Goal: Transaction & Acquisition: Purchase product/service

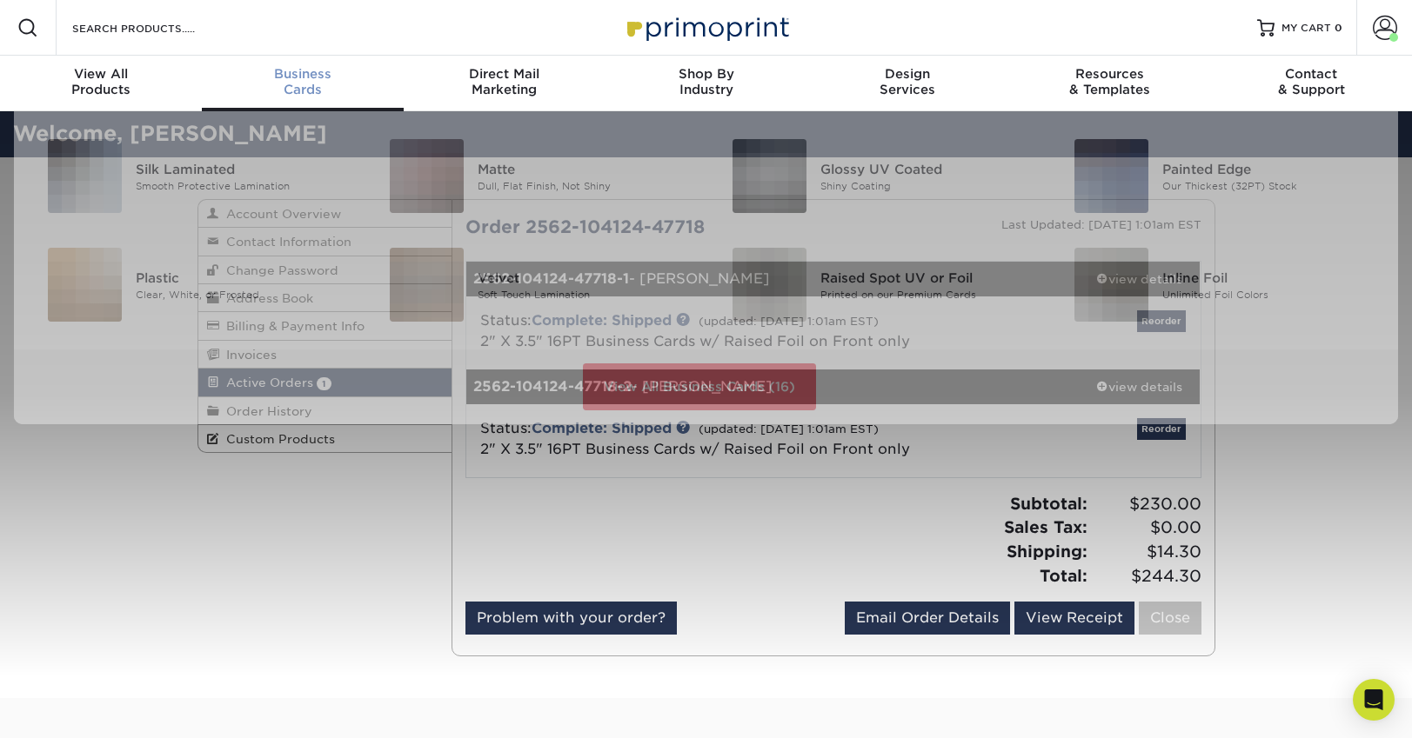
click at [344, 84] on div "Business Cards" at bounding box center [303, 81] width 202 height 31
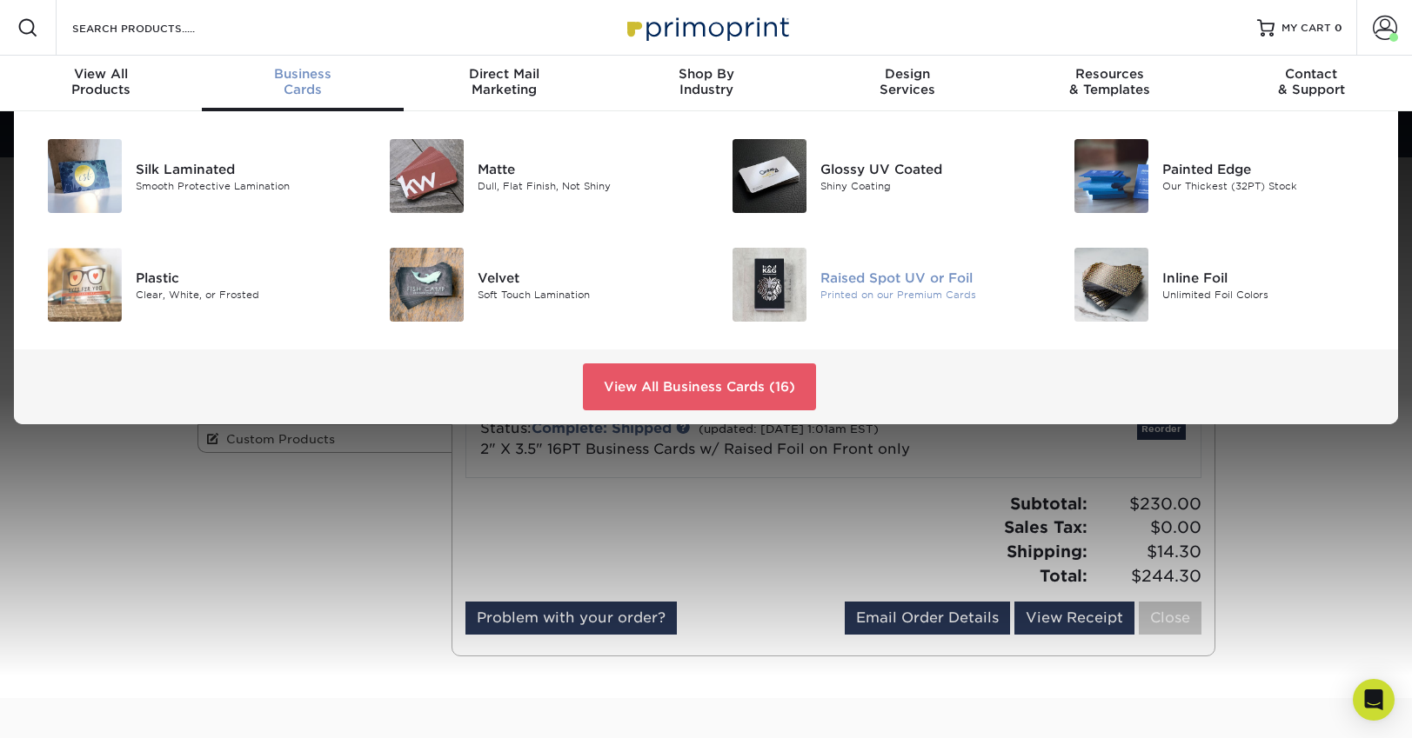
click at [849, 269] on div "Raised Spot UV or Foil" at bounding box center [927, 277] width 215 height 19
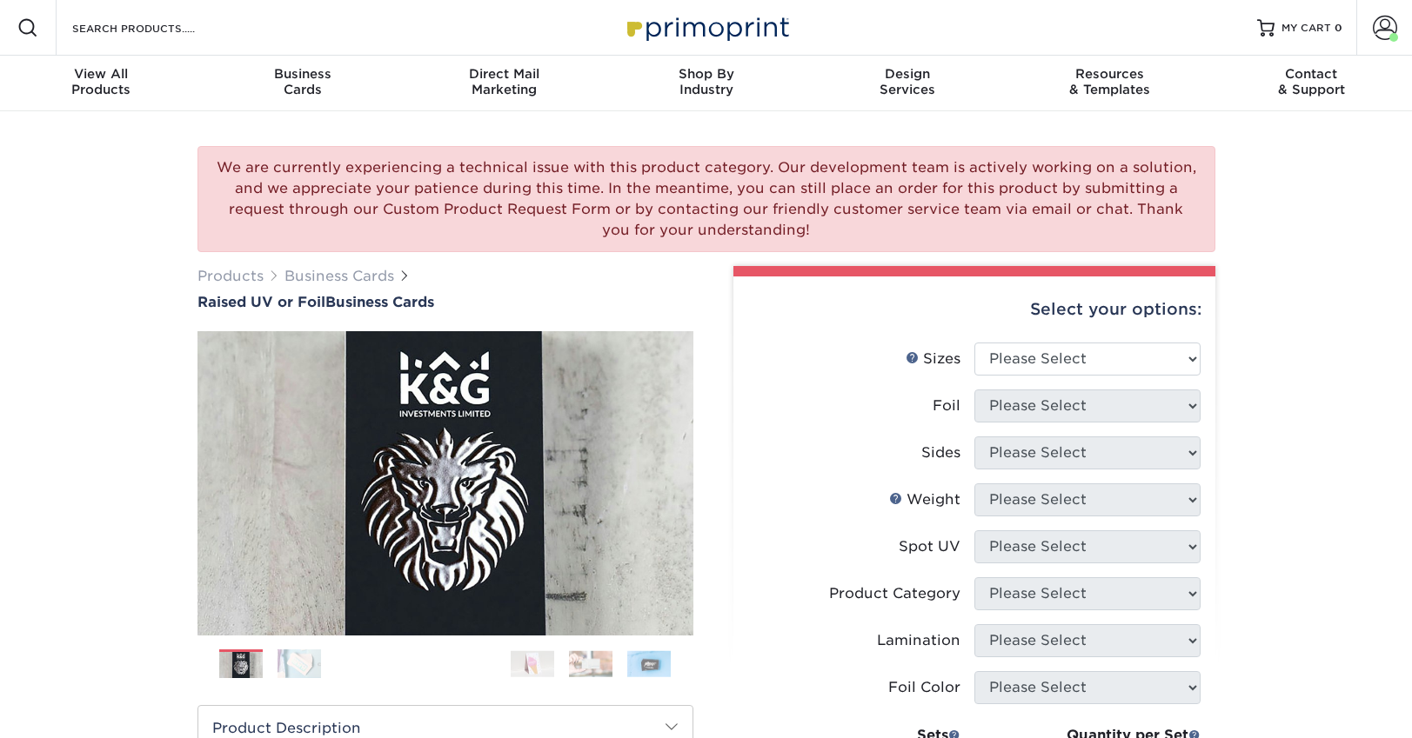
scroll to position [155, 0]
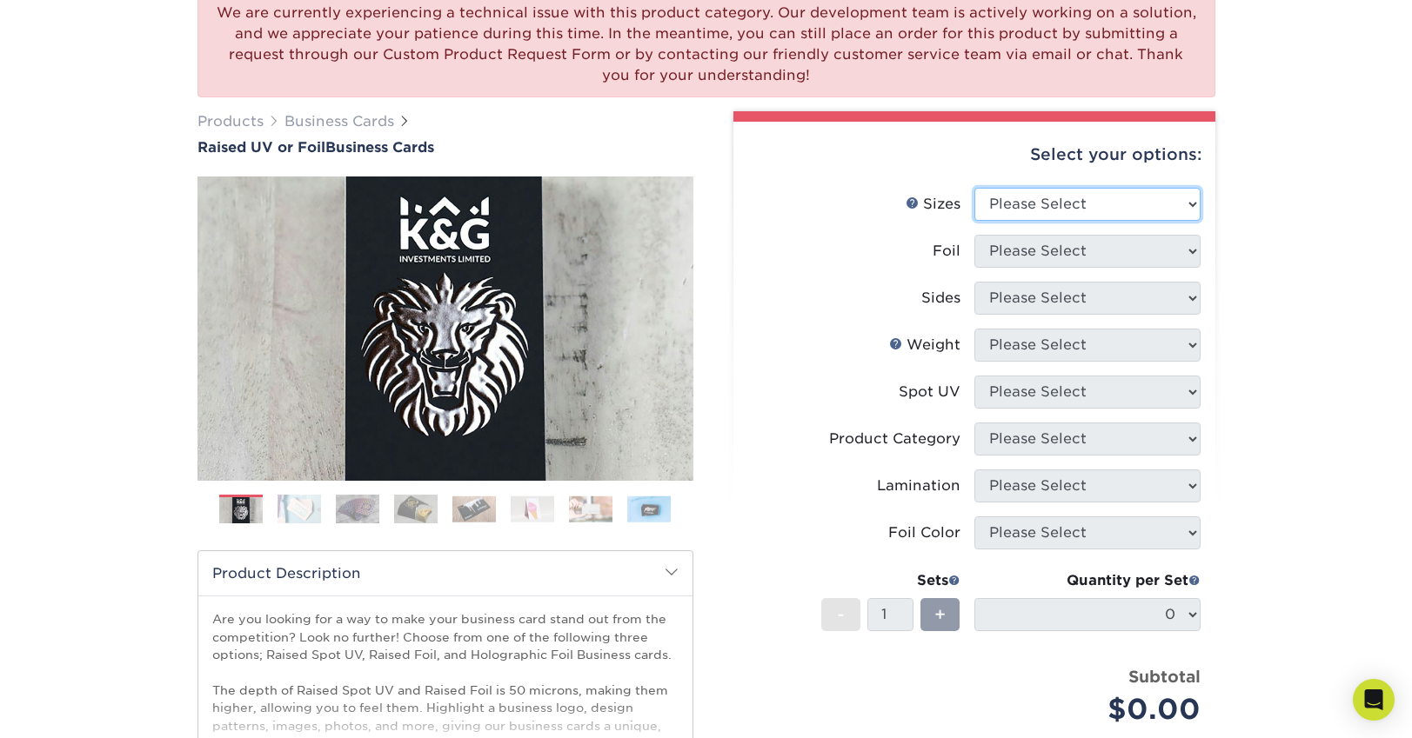
click at [1037, 203] on select "Please Select 2" x 3.5" - Standard" at bounding box center [1087, 204] width 226 height 33
select select "2.00x3.50"
click at [974, 188] on select "Please Select 2" x 3.5" - Standard" at bounding box center [1087, 204] width 226 height 33
click at [1026, 253] on select "Please Select No Yes" at bounding box center [1087, 251] width 226 height 33
select select "1"
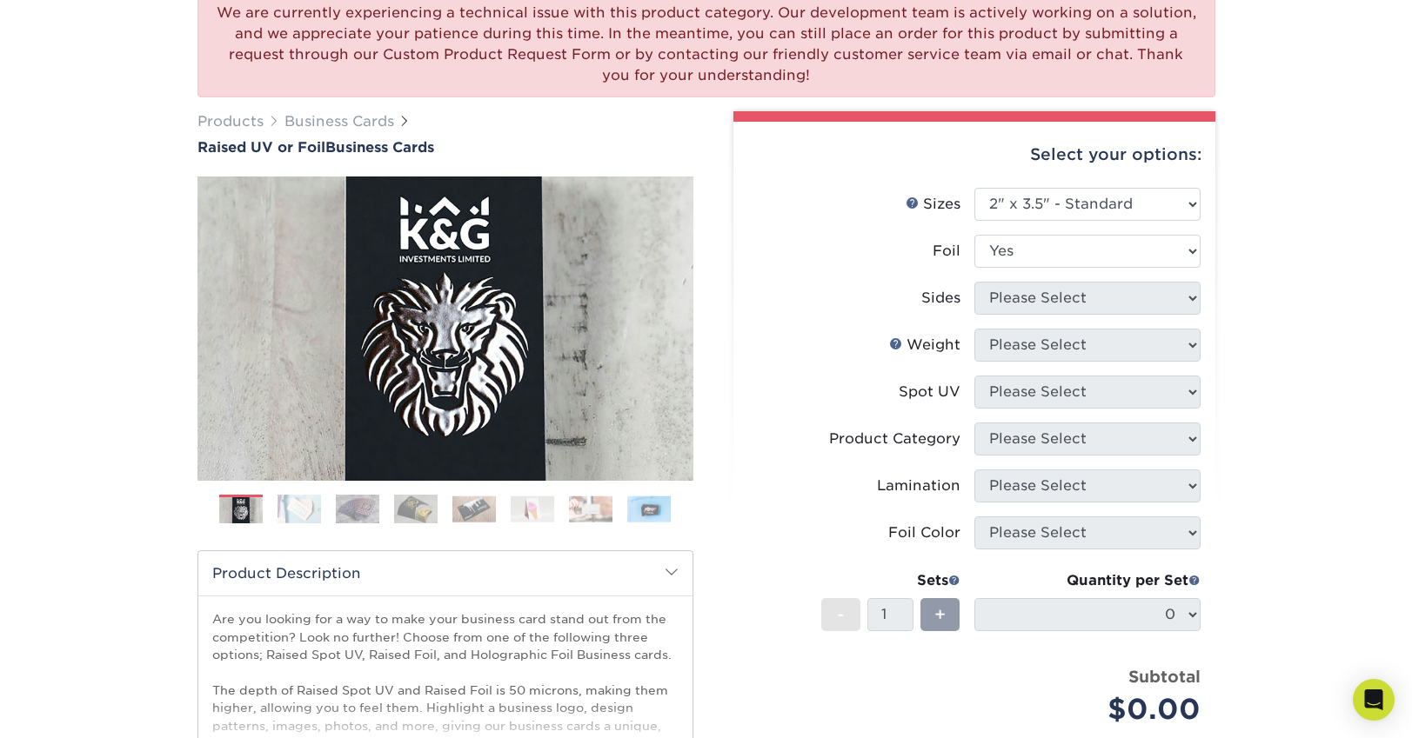
click at [974, 235] on select "Please Select No Yes" at bounding box center [1087, 251] width 226 height 33
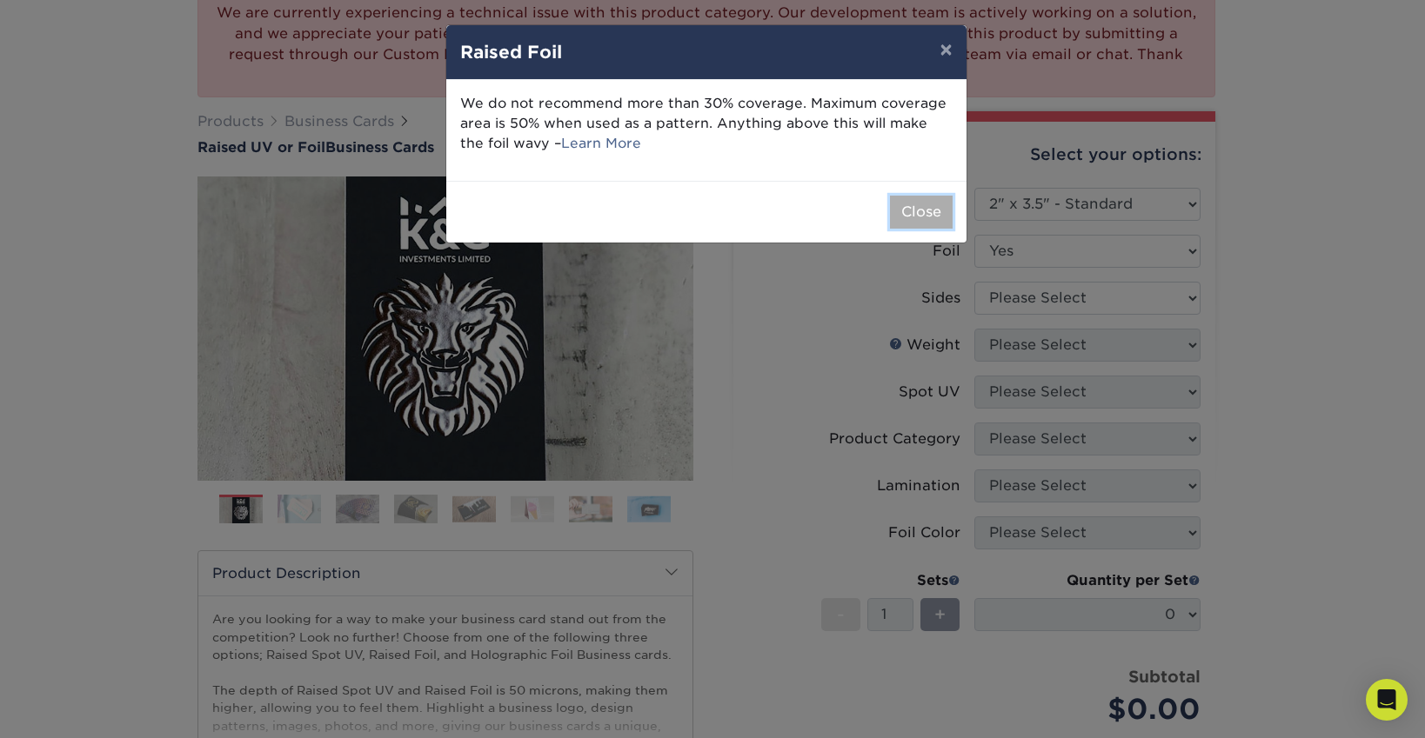
click at [945, 217] on button "Close" at bounding box center [921, 212] width 63 height 33
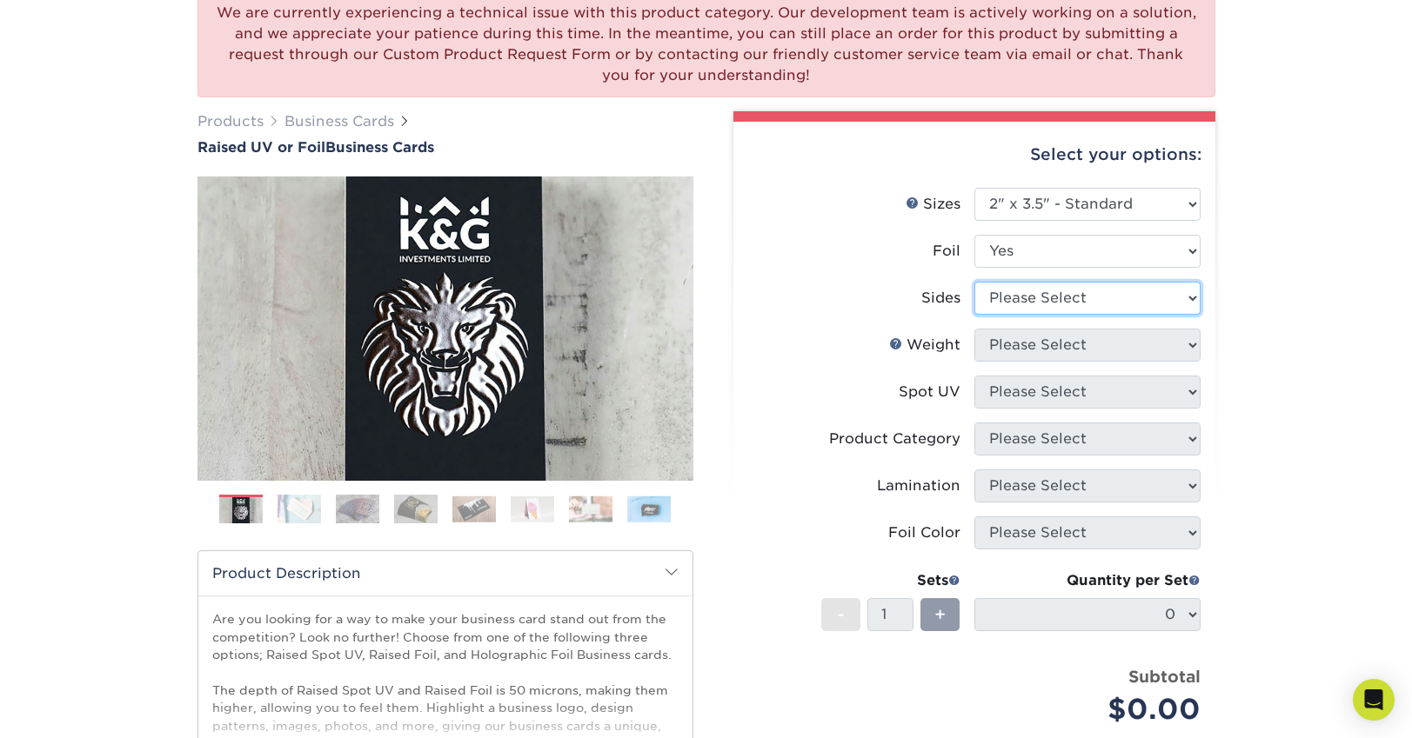
click at [1025, 291] on select "Please Select Print Both Sides - Foil Both Sides Print Both Sides - Foil Front …" at bounding box center [1087, 298] width 226 height 33
click at [974, 282] on select "Please Select Print Both Sides - Foil Both Sides Print Both Sides - Foil Front …" at bounding box center [1087, 298] width 226 height 33
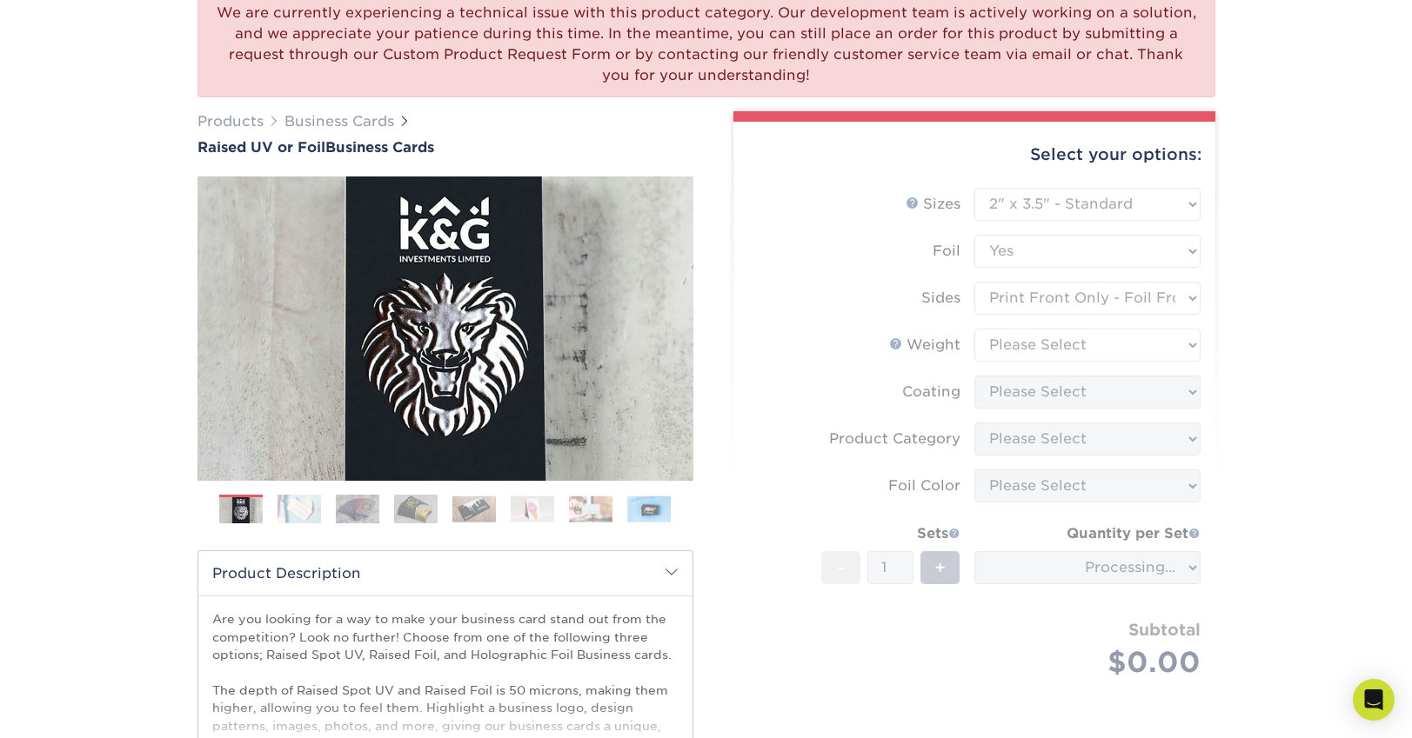
click at [1033, 297] on form "Sizes Help Sizes Please Select 2" x 3.5" - Standard Foil Please Select" at bounding box center [974, 453] width 454 height 531
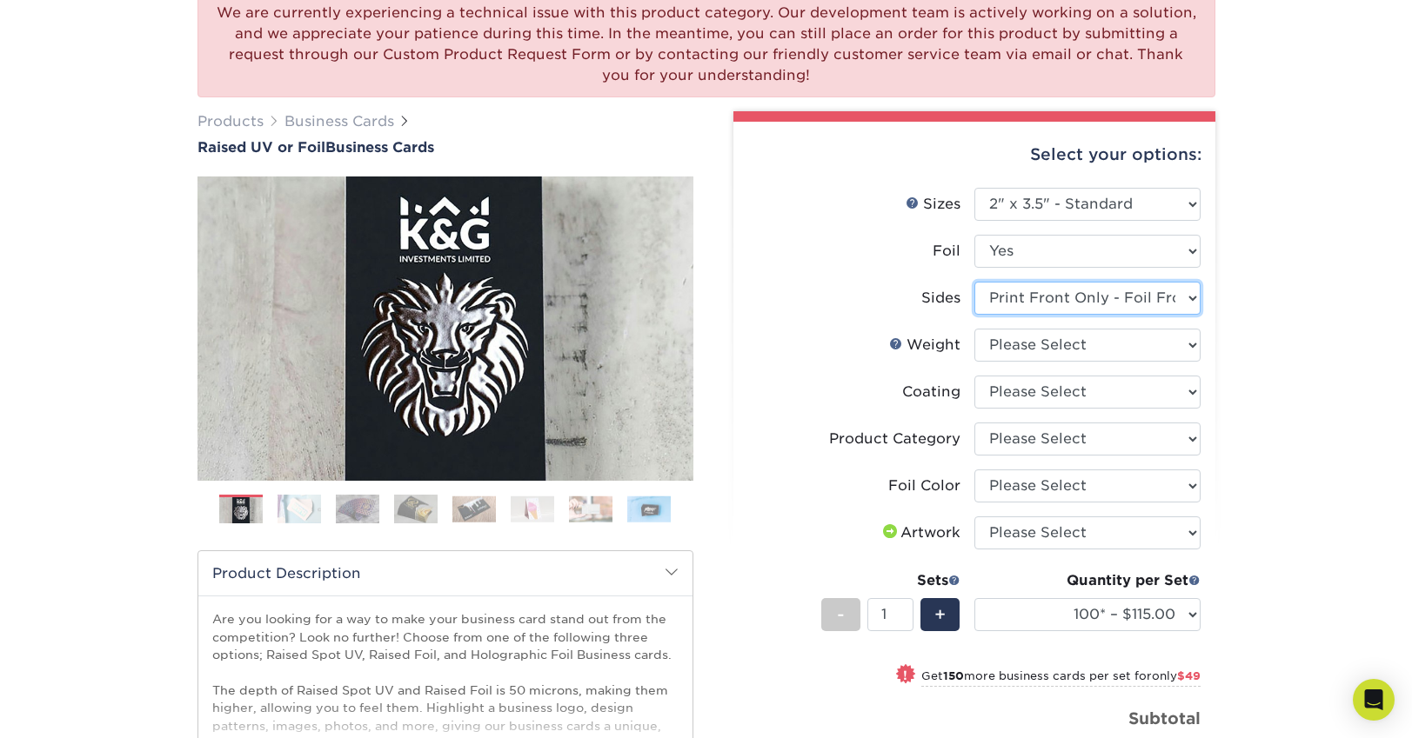
click at [1033, 297] on select "Please Select Print Both Sides - Foil Both Sides Print Both Sides - Foil Front …" at bounding box center [1087, 298] width 226 height 33
select select "e9e9dfb3-fba1-4d60-972c-fd9ca5904d33"
click at [974, 282] on select "Please Select Print Both Sides - Foil Both Sides Print Both Sides - Foil Front …" at bounding box center [1087, 298] width 226 height 33
click at [1027, 338] on select "Please Select 16PT" at bounding box center [1087, 345] width 226 height 33
select select "16PT"
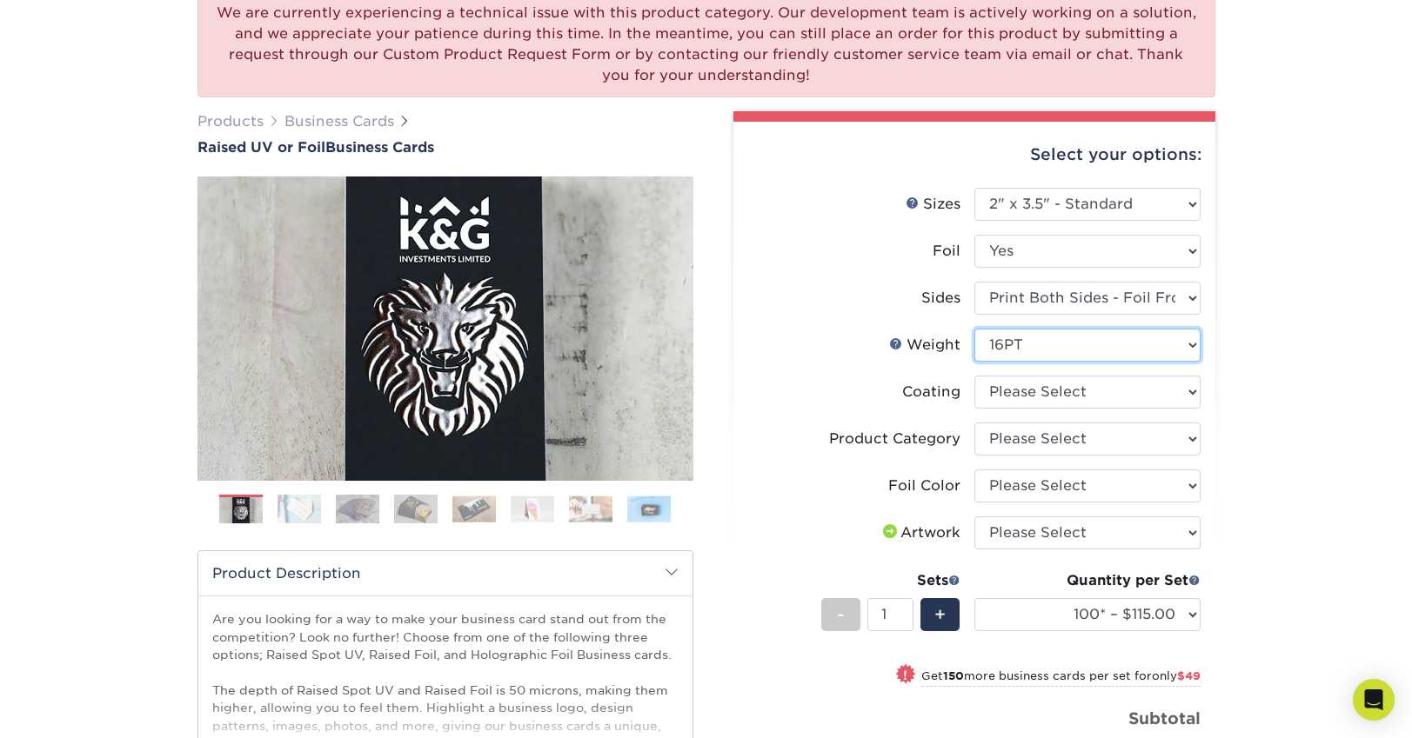
click at [974, 329] on select "Please Select 16PT" at bounding box center [1087, 345] width 226 height 33
click at [1009, 389] on select at bounding box center [1087, 392] width 226 height 33
select select "3e7618de-abca-4bda-9f97-8b9129e913d8"
click at [974, 376] on select at bounding box center [1087, 392] width 226 height 33
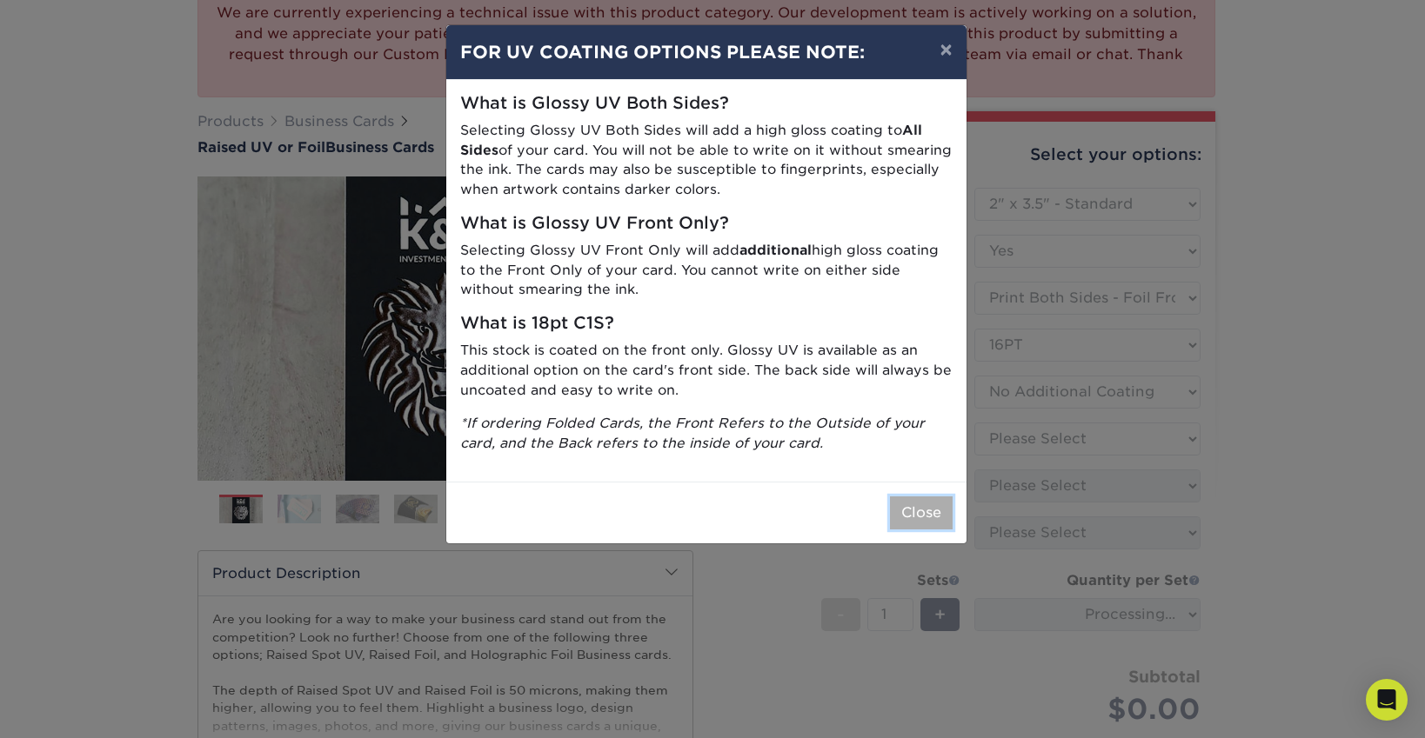
click at [919, 511] on button "Close" at bounding box center [921, 513] width 63 height 33
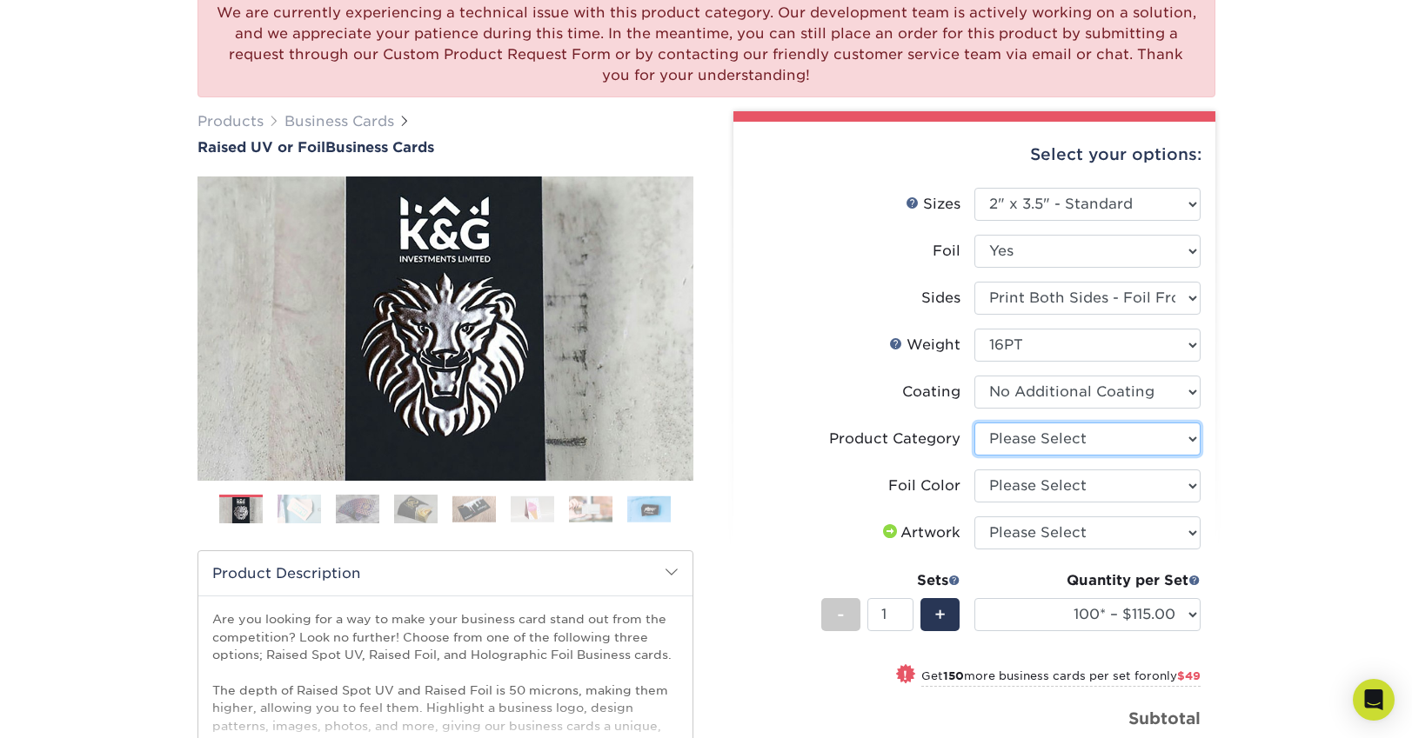
click at [1029, 437] on select "Please Select Business Cards" at bounding box center [1087, 439] width 226 height 33
select select "3b5148f1-0588-4f88-a218-97bcfdce65c1"
click at [974, 423] on select "Please Select Business Cards" at bounding box center [1087, 439] width 226 height 33
click at [1012, 485] on select "Please Select Silver Foil Gold Foil Holographic Foil" at bounding box center [1087, 486] width 226 height 33
select select "070be916-f238-4bbb-84b5-b64a15a64c9f"
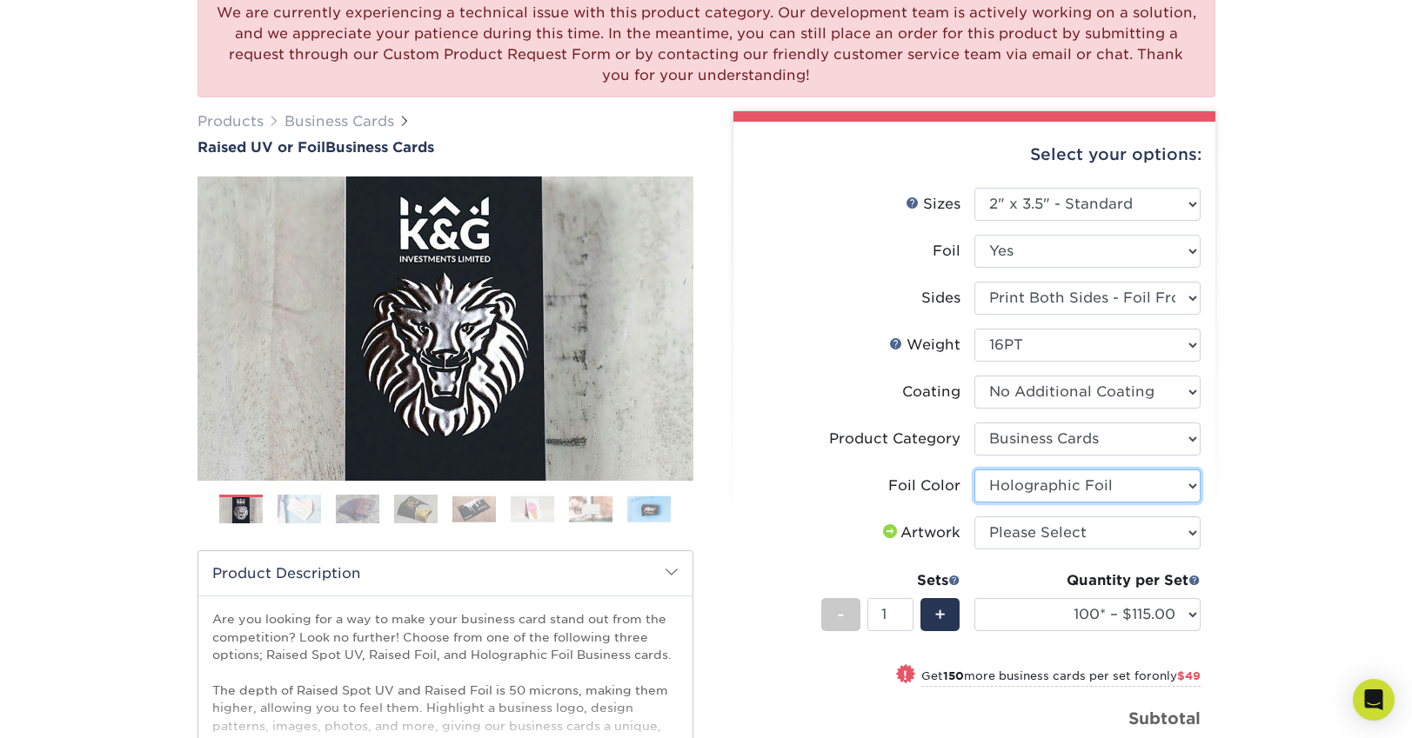
click at [974, 470] on select "Please Select Silver Foil Gold Foil Holographic Foil" at bounding box center [1087, 486] width 226 height 33
click at [1027, 522] on select "Please Select I will upload files I need a design - $100" at bounding box center [1087, 533] width 226 height 33
select select "upload"
click at [974, 517] on select "Please Select I will upload files I need a design - $100" at bounding box center [1087, 533] width 226 height 33
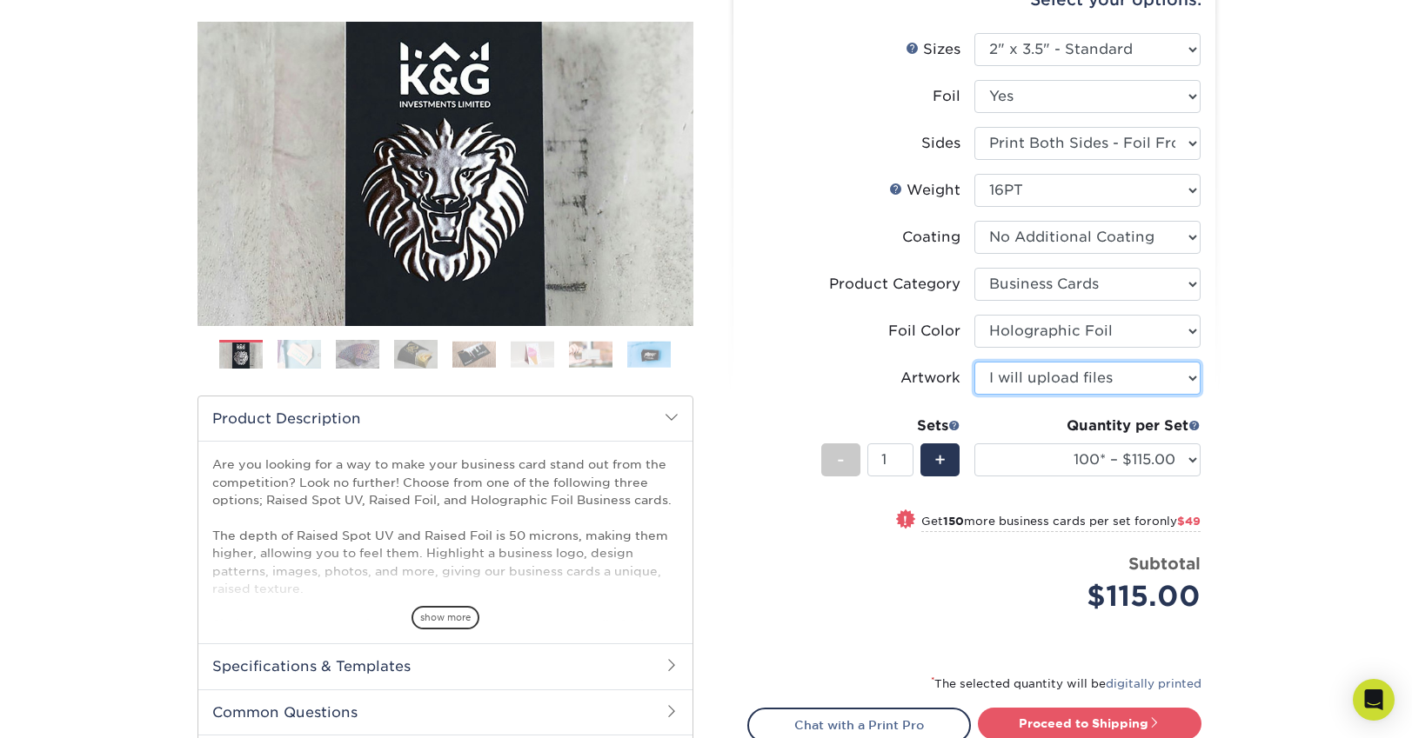
scroll to position [440, 0]
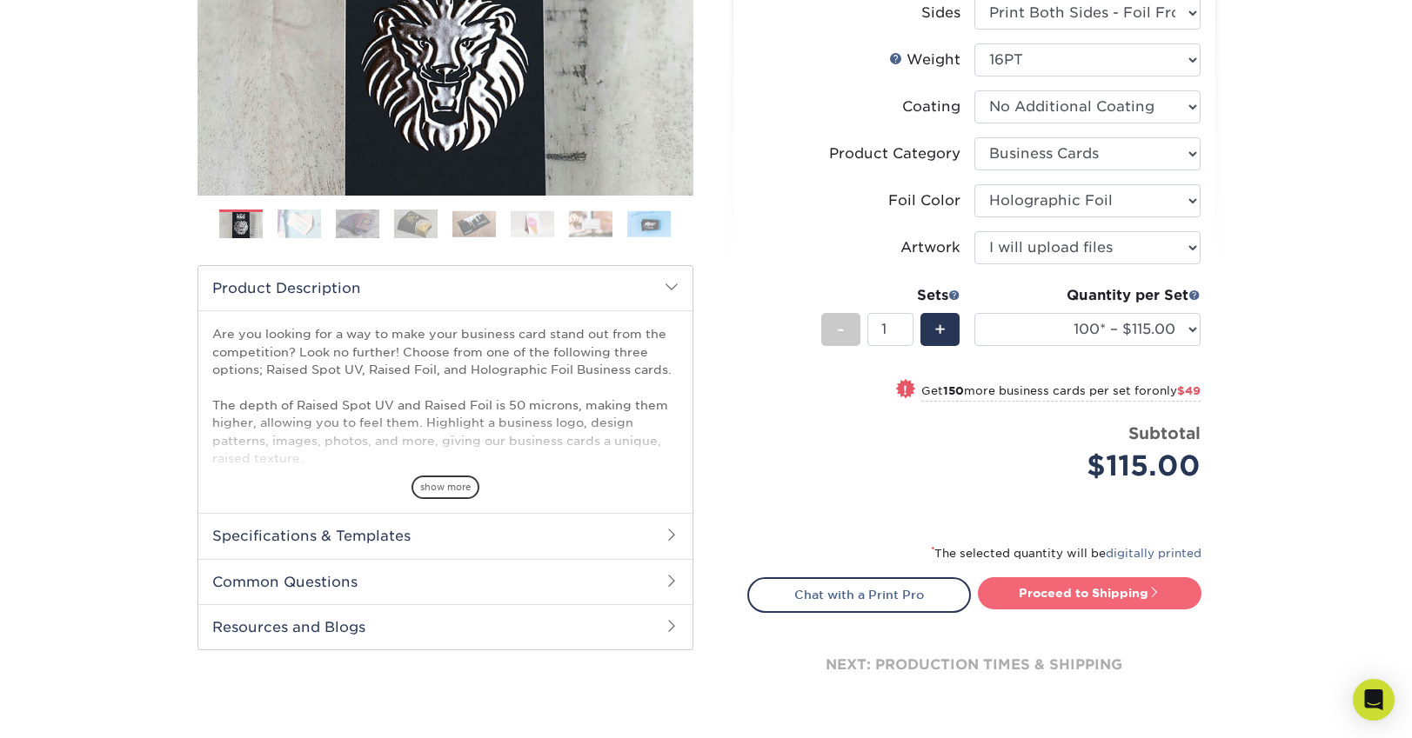
click at [1098, 598] on link "Proceed to Shipping" at bounding box center [1090, 593] width 224 height 31
type input "Set 1"
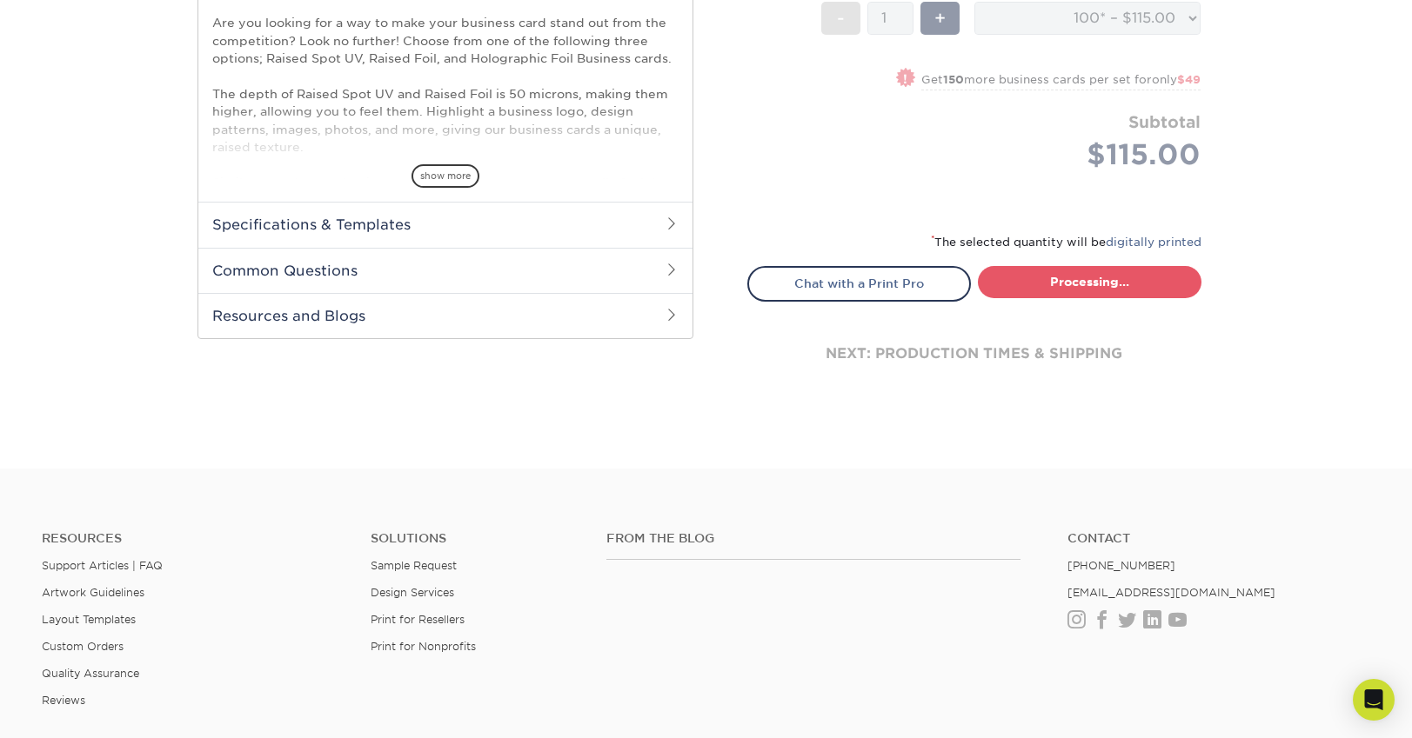
select select "1865d784-4a65-4fa5-88ce-3beae895d184"
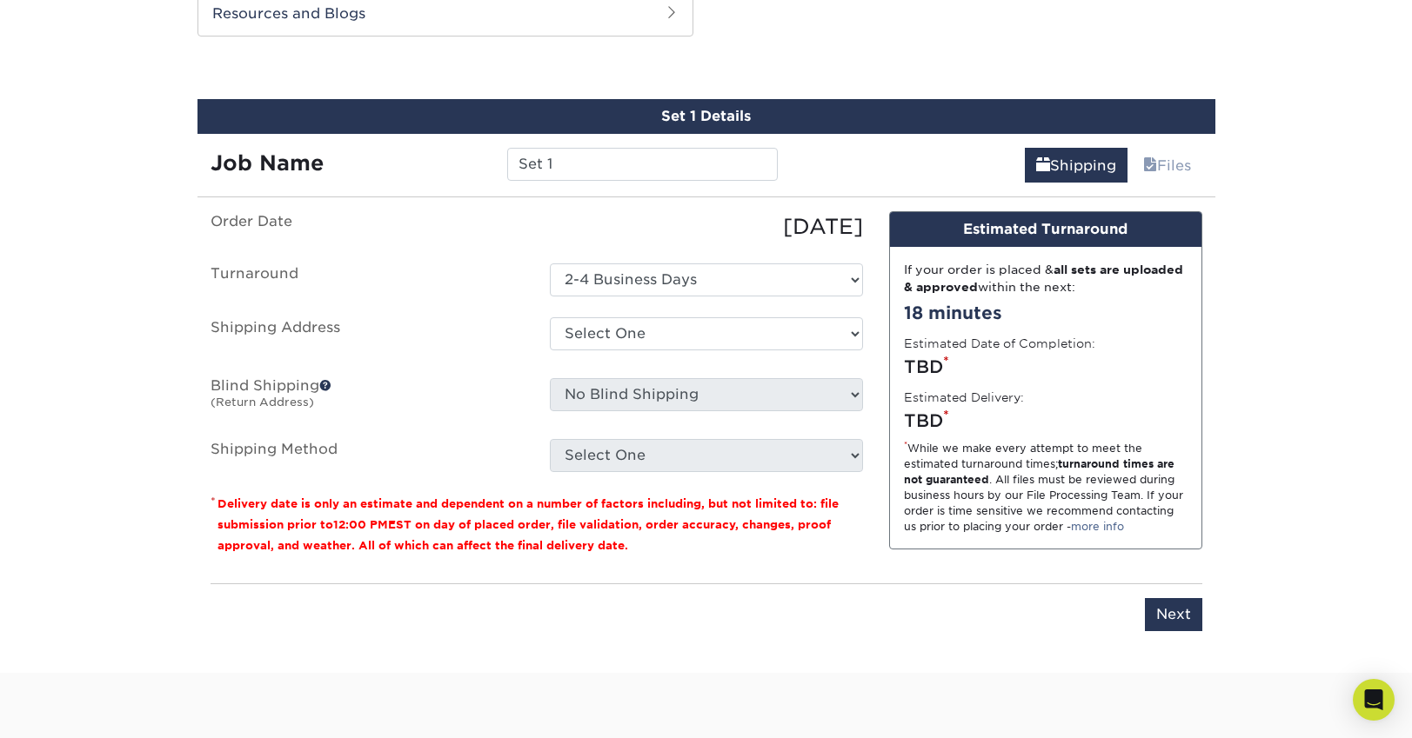
scroll to position [1065, 0]
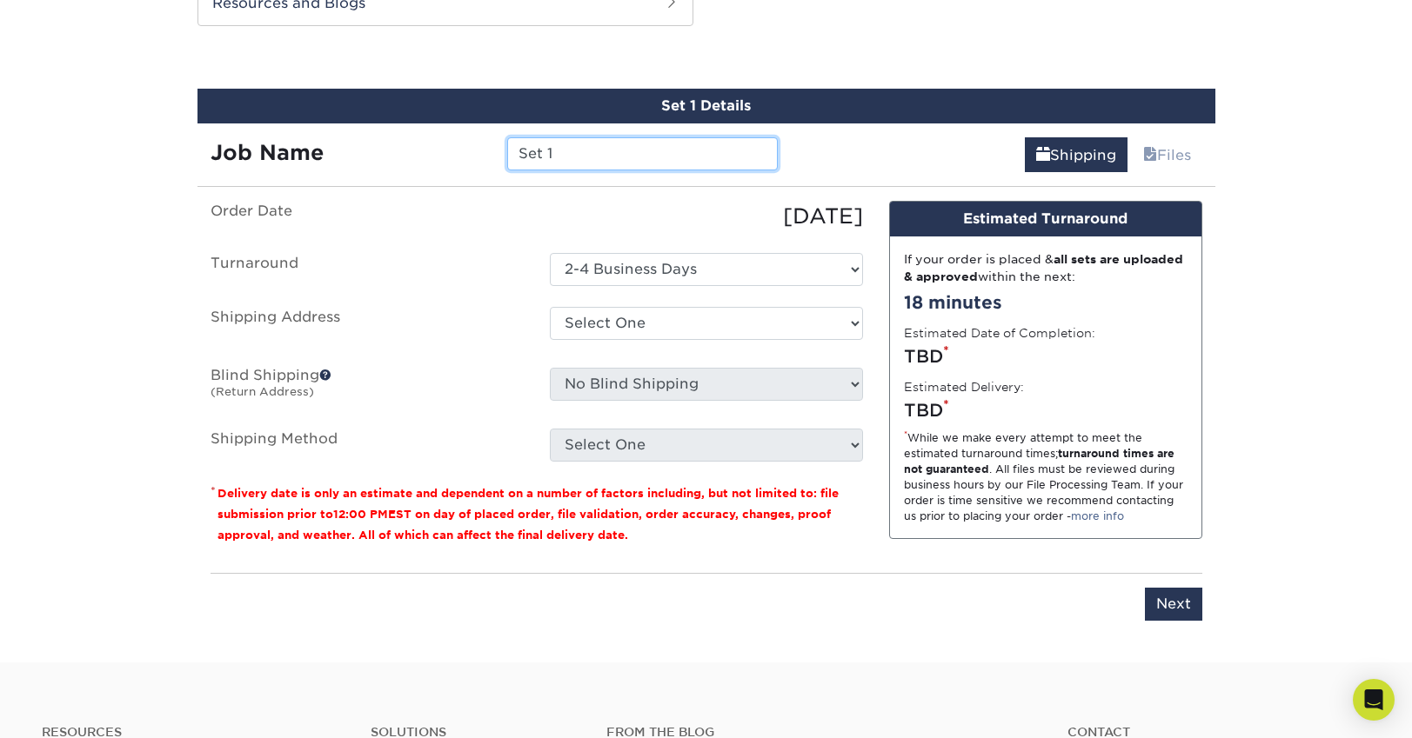
drag, startPoint x: 580, startPoint y: 150, endPoint x: 454, endPoint y: 147, distance: 126.2
click at [454, 147] on div "Job Name Set 1" at bounding box center [494, 153] width 594 height 33
type input "[PERSON_NAME]"
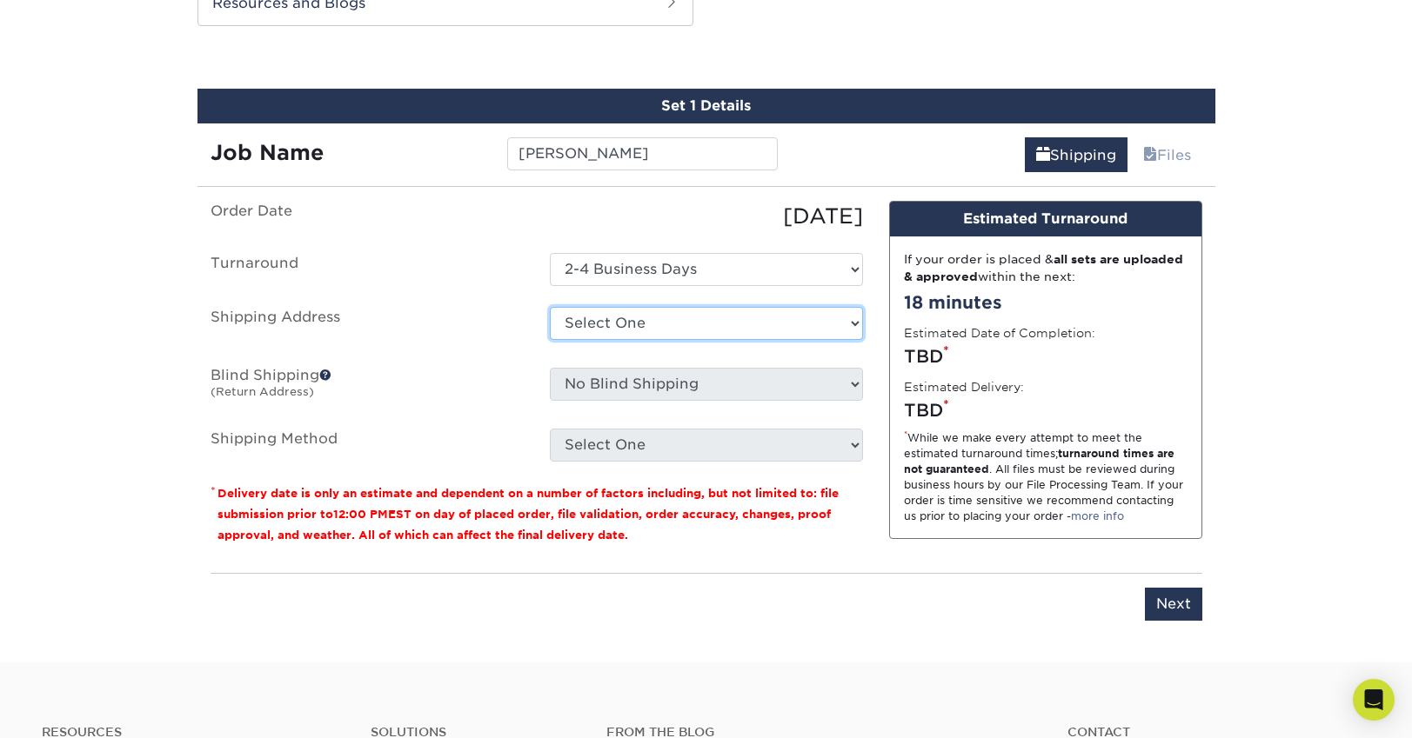
click at [690, 330] on select "Select One WETHEHOBBY + Add New Address" at bounding box center [706, 323] width 313 height 33
select select "261225"
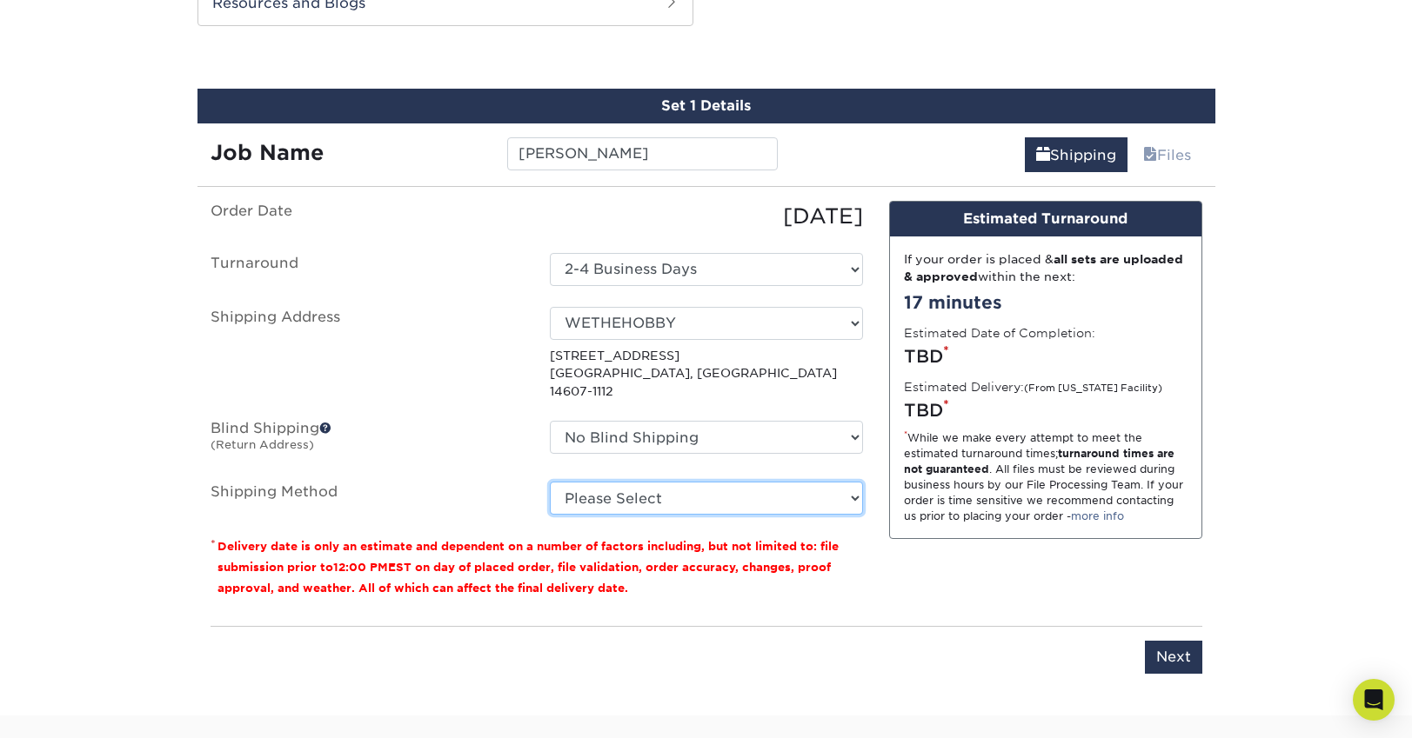
click at [748, 482] on select "Please Select Ground Shipping (+$7.84) 3 Day Shipping Service (+$15.34) 2 Day A…" at bounding box center [706, 498] width 313 height 33
select select "03"
click at [550, 482] on select "Please Select Ground Shipping (+$7.84) 3 Day Shipping Service (+$15.34) 2 Day A…" at bounding box center [706, 498] width 313 height 33
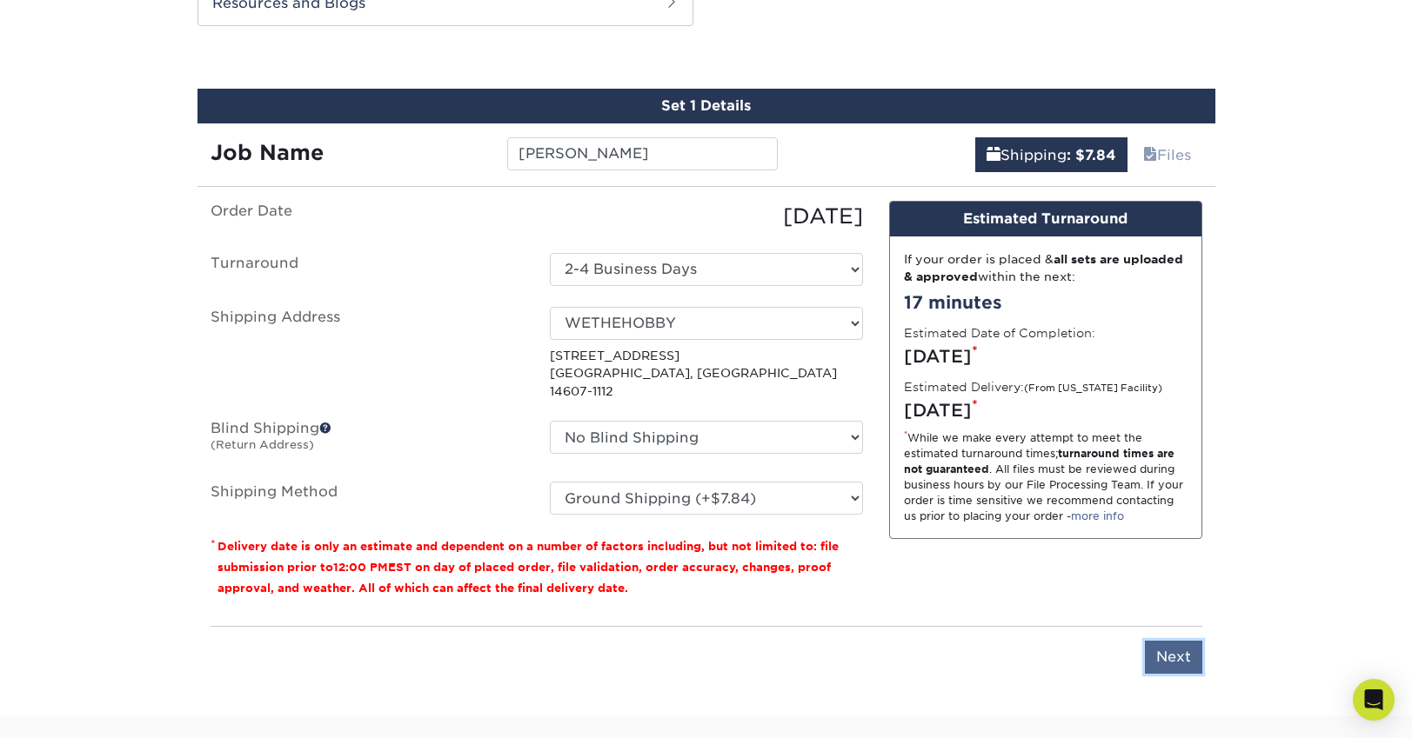
click at [1172, 641] on input "Next" at bounding box center [1173, 657] width 57 height 33
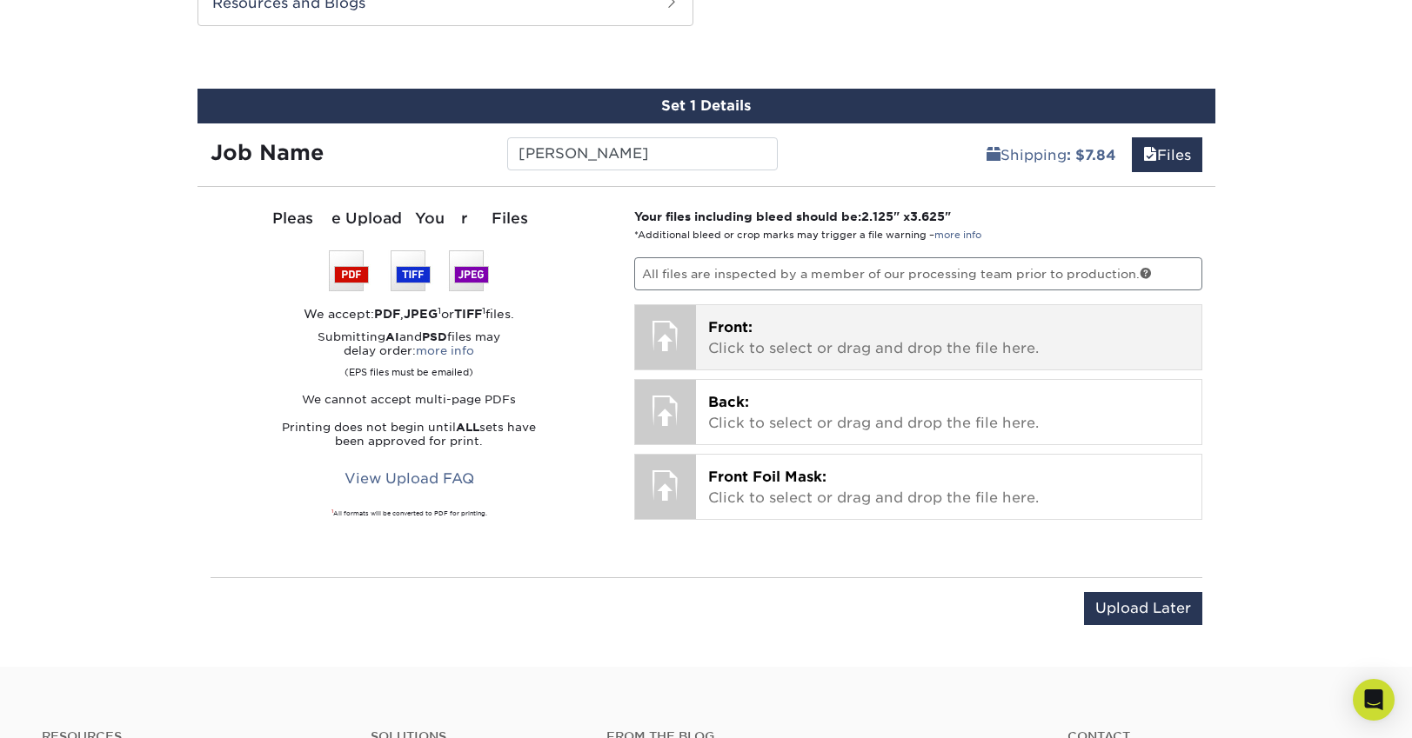
click at [797, 334] on p "Front: Click to select or drag and drop the file here." at bounding box center [948, 338] width 481 height 42
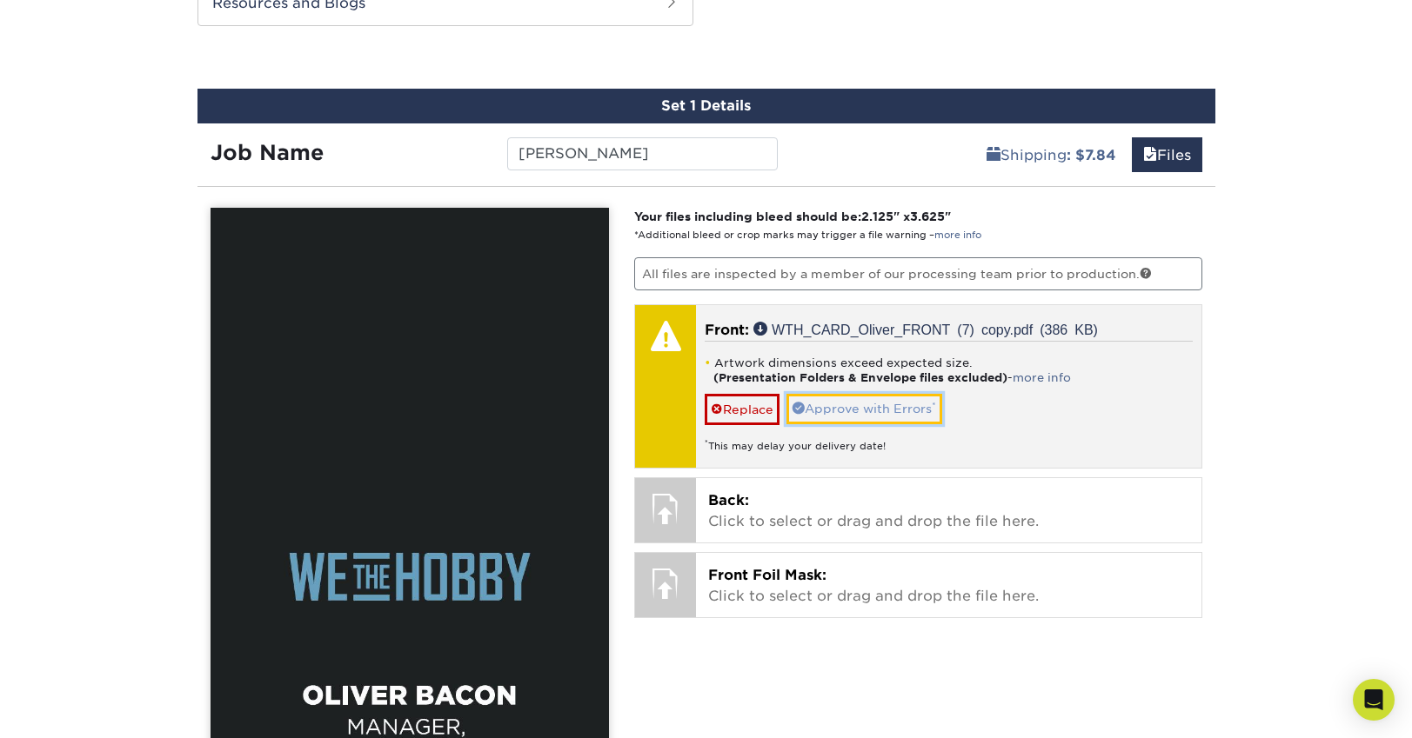
click at [891, 406] on link "Approve with Errors *" at bounding box center [864, 409] width 156 height 30
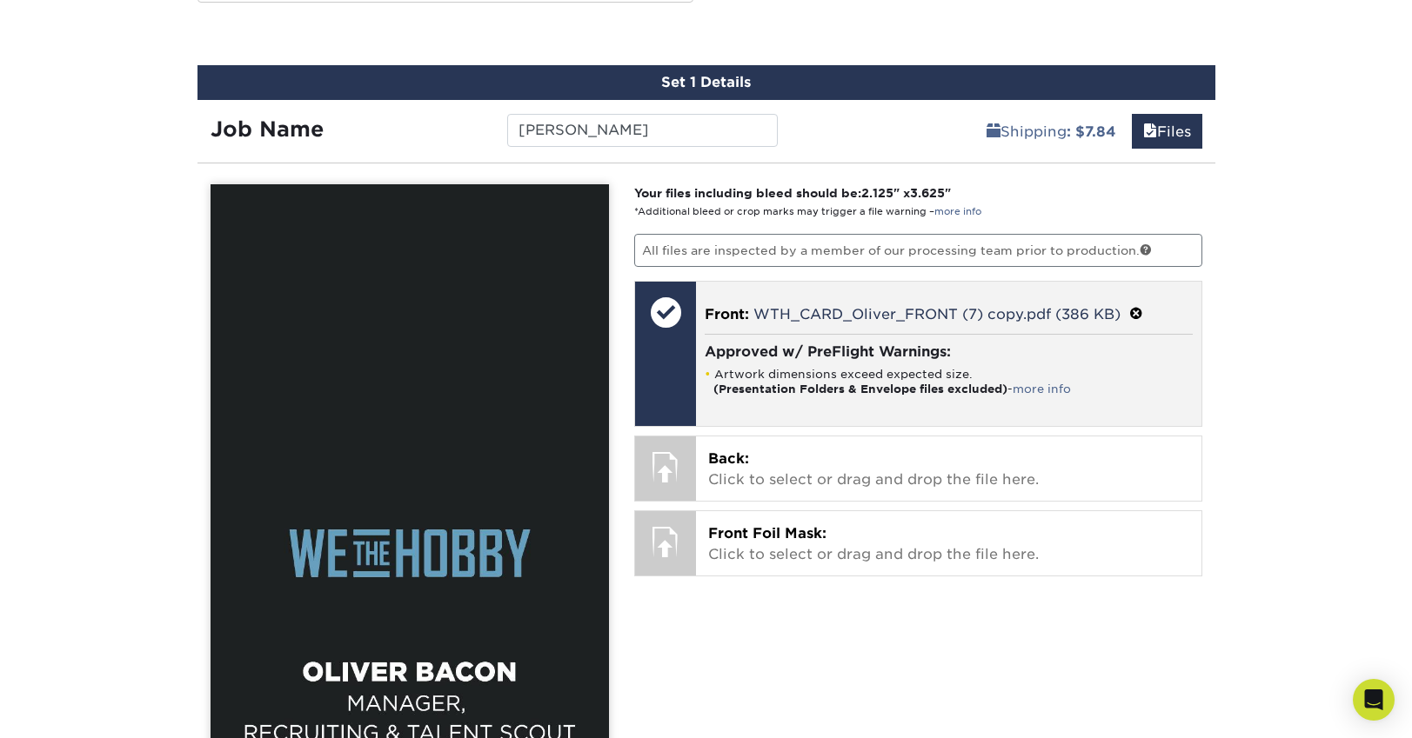
scroll to position [1100, 0]
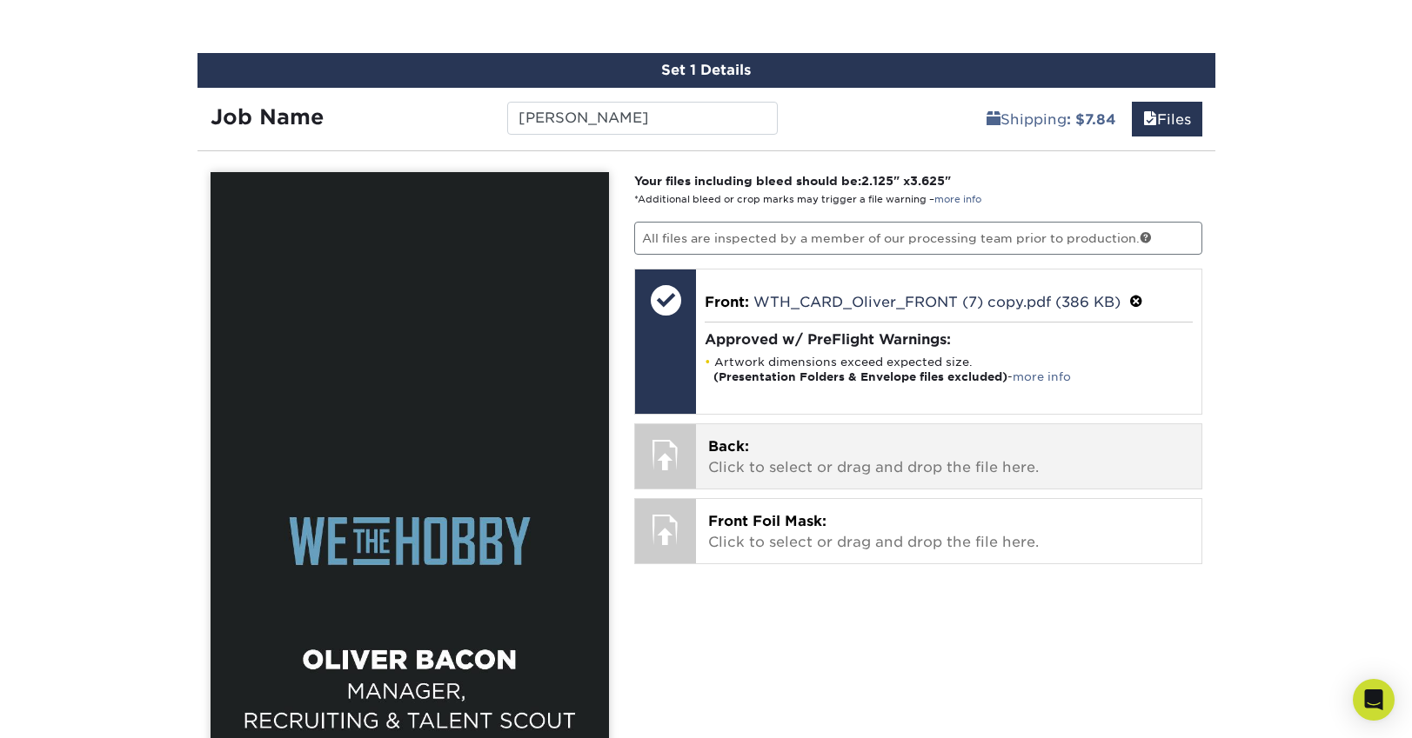
click at [805, 464] on p "Back: Click to select or drag and drop the file here." at bounding box center [948, 458] width 481 height 42
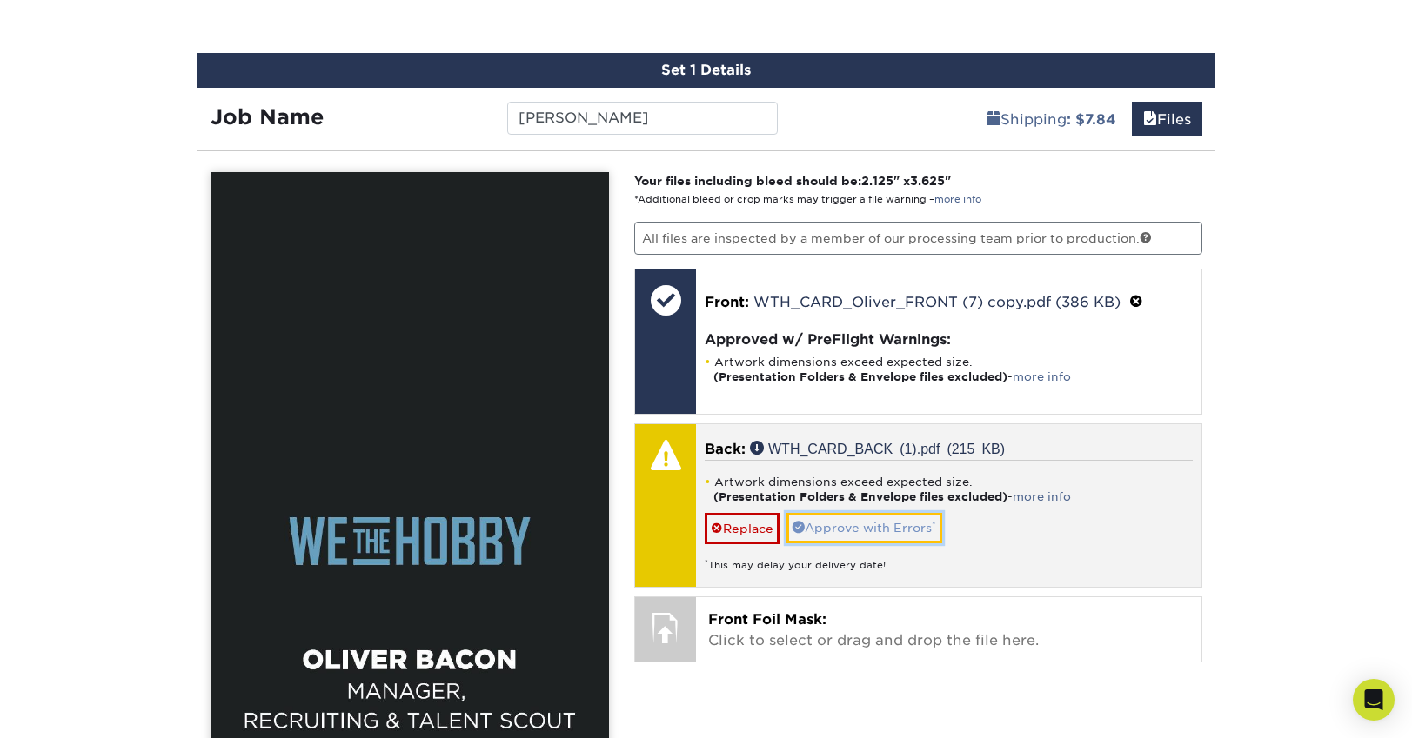
click at [865, 526] on link "Approve with Errors *" at bounding box center [864, 528] width 156 height 30
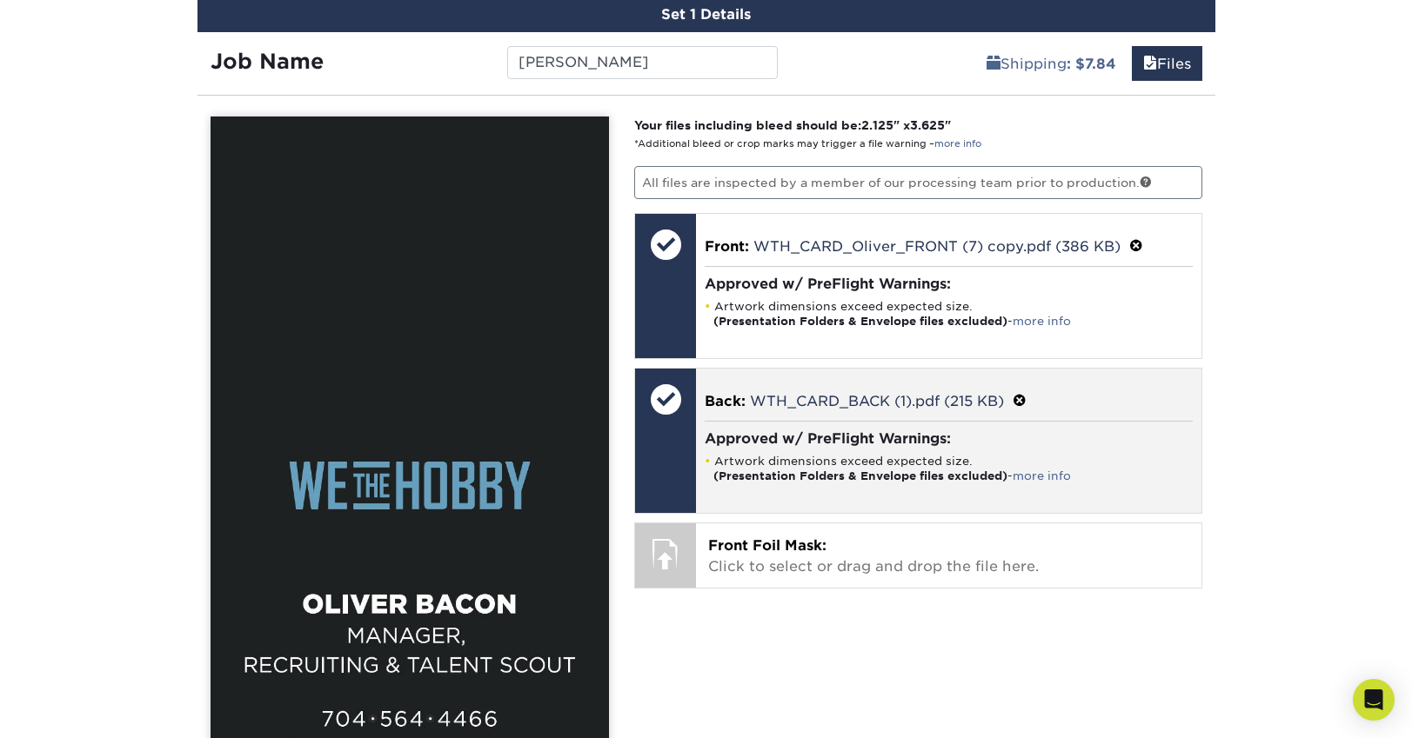
scroll to position [1180, 0]
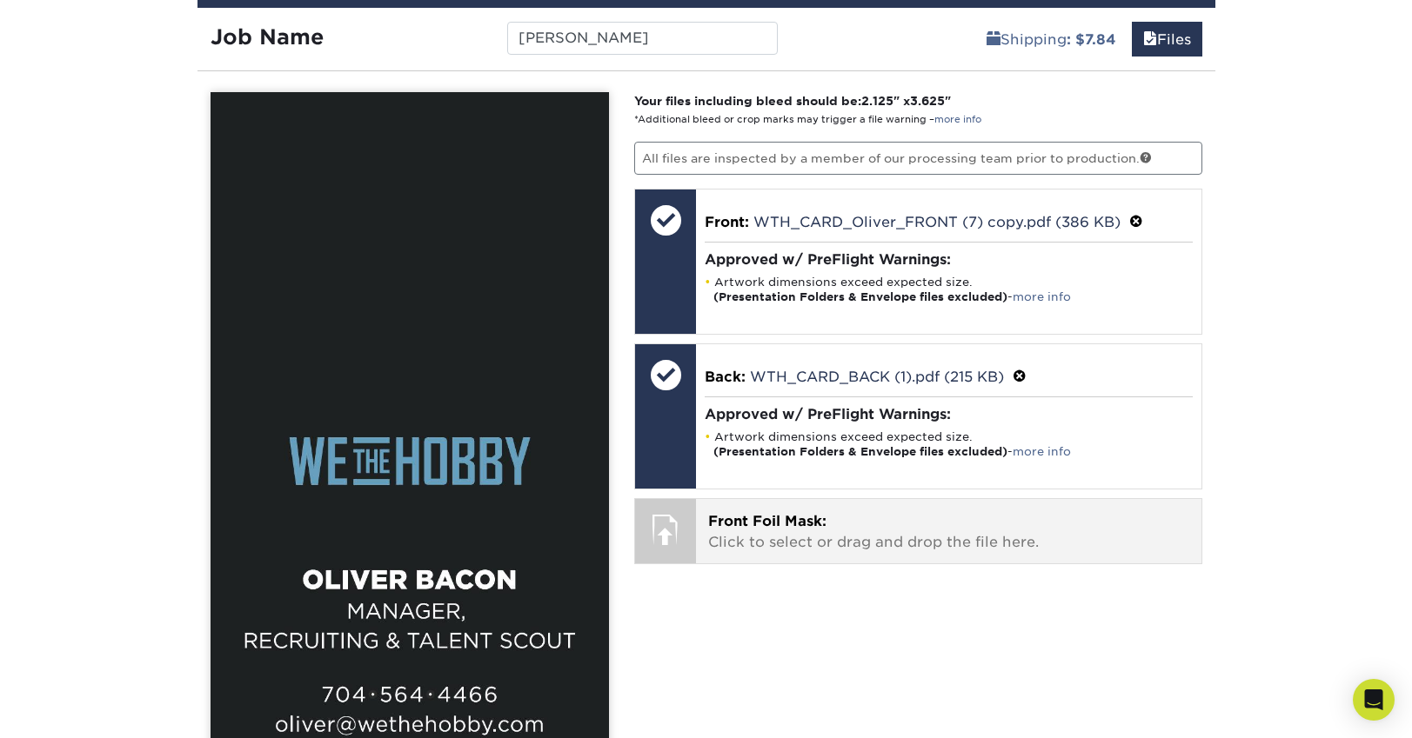
click at [788, 519] on span "Front Foil Mask:" at bounding box center [767, 521] width 118 height 17
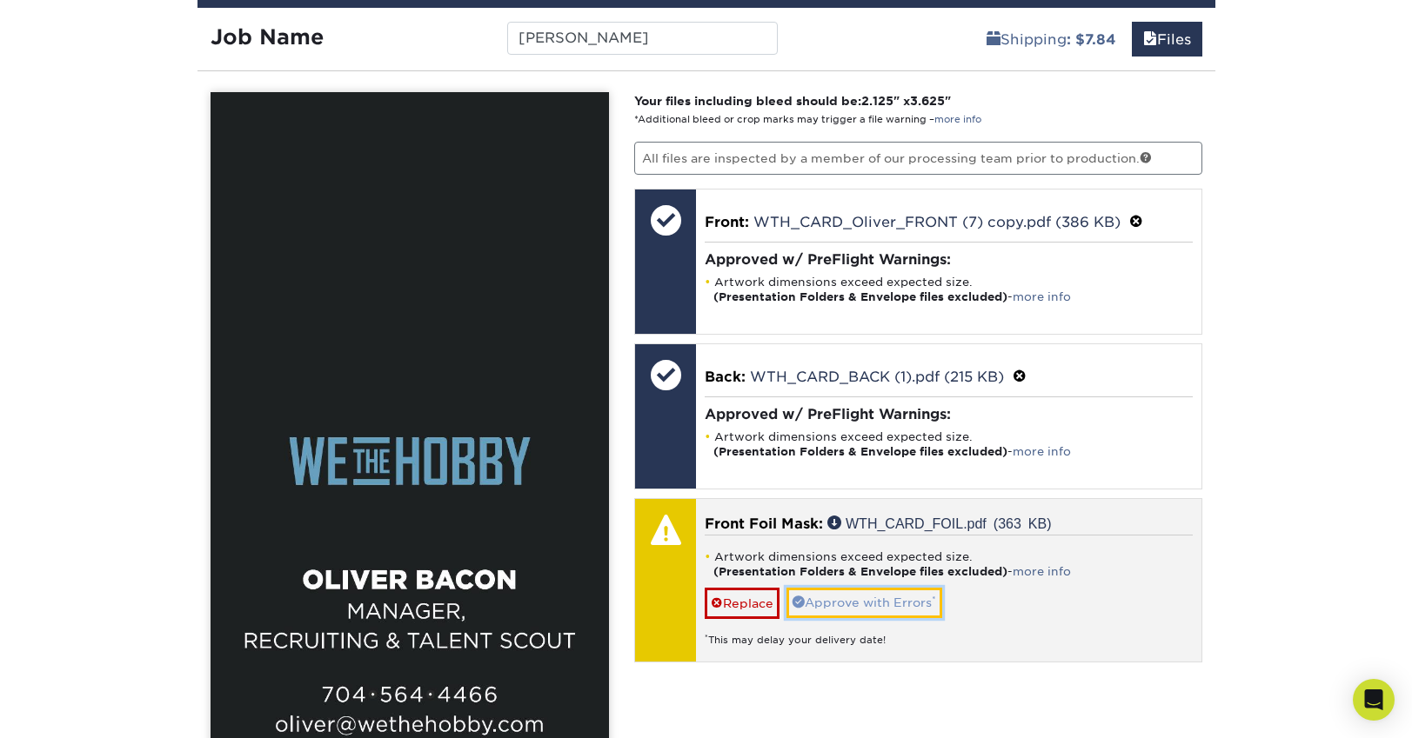
click at [880, 614] on link "Approve with Errors *" at bounding box center [864, 603] width 156 height 30
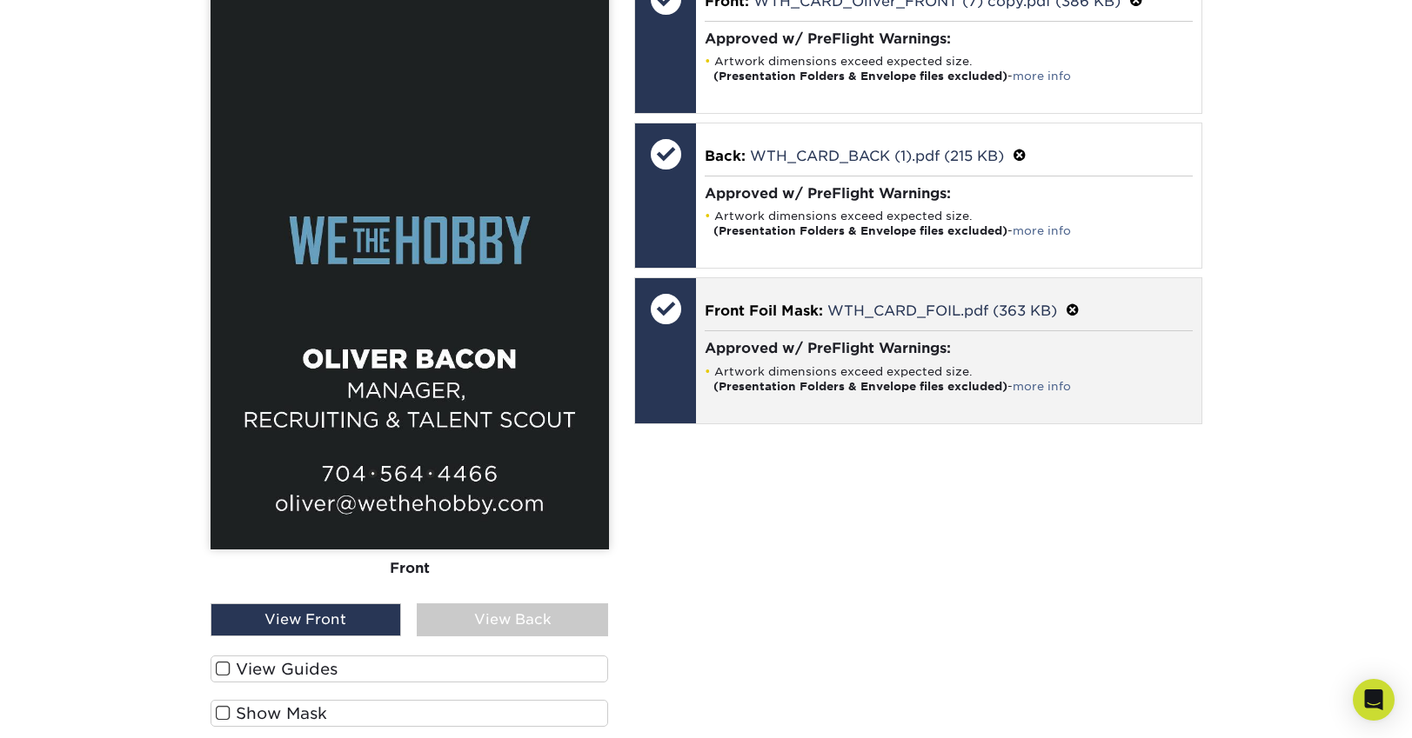
scroll to position [1524, 0]
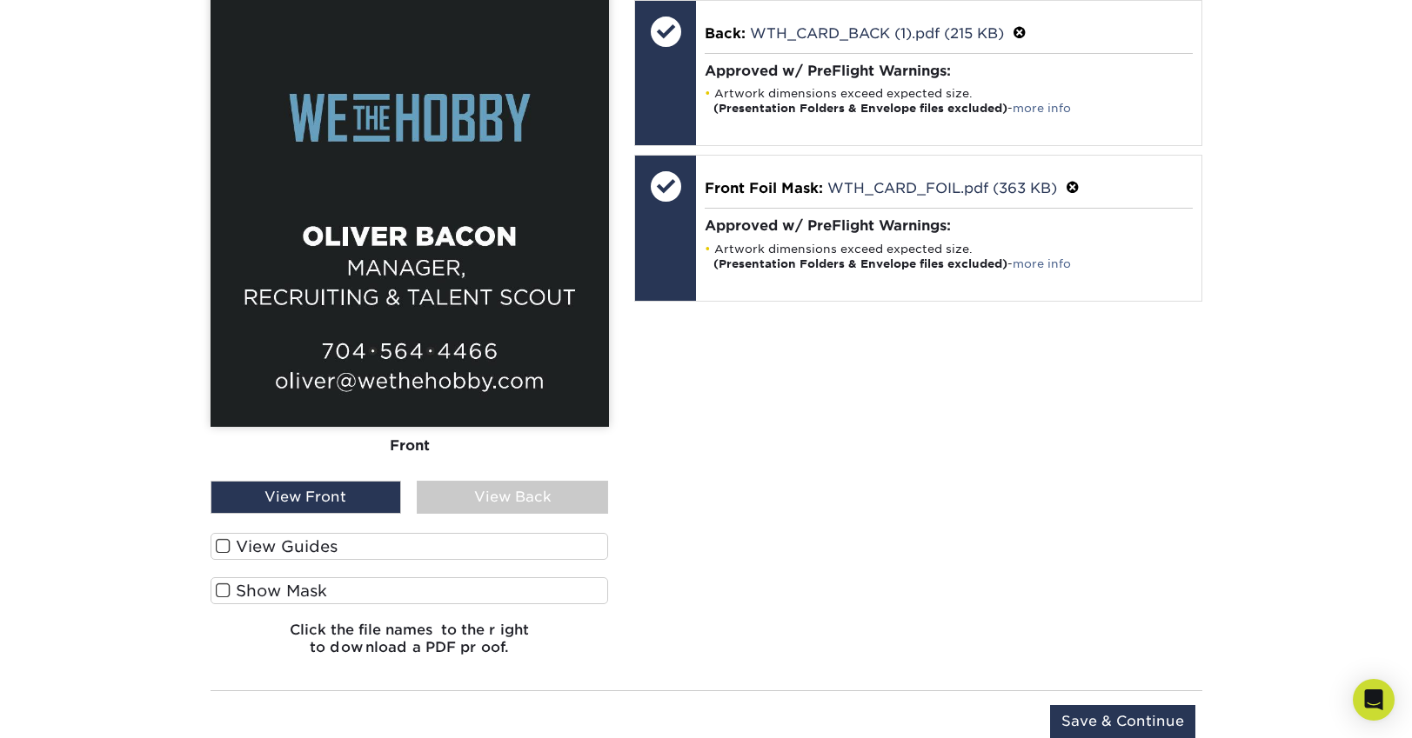
drag, startPoint x: 216, startPoint y: 545, endPoint x: 224, endPoint y: 563, distance: 19.1
click at [217, 545] on span at bounding box center [223, 546] width 15 height 17
click at [0, 0] on input "View Guides" at bounding box center [0, 0] width 0 height 0
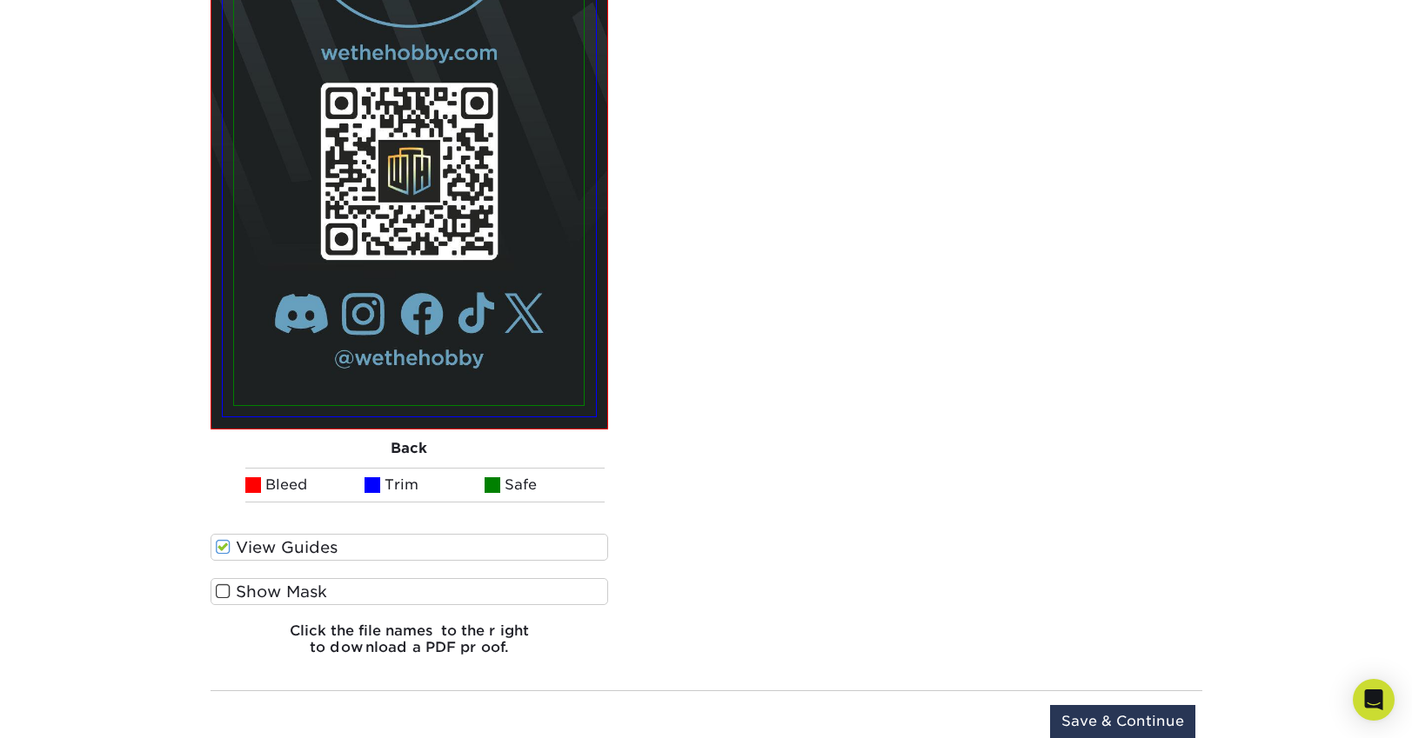
click at [224, 587] on span at bounding box center [223, 592] width 15 height 17
click at [0, 0] on input "Show Mask" at bounding box center [0, 0] width 0 height 0
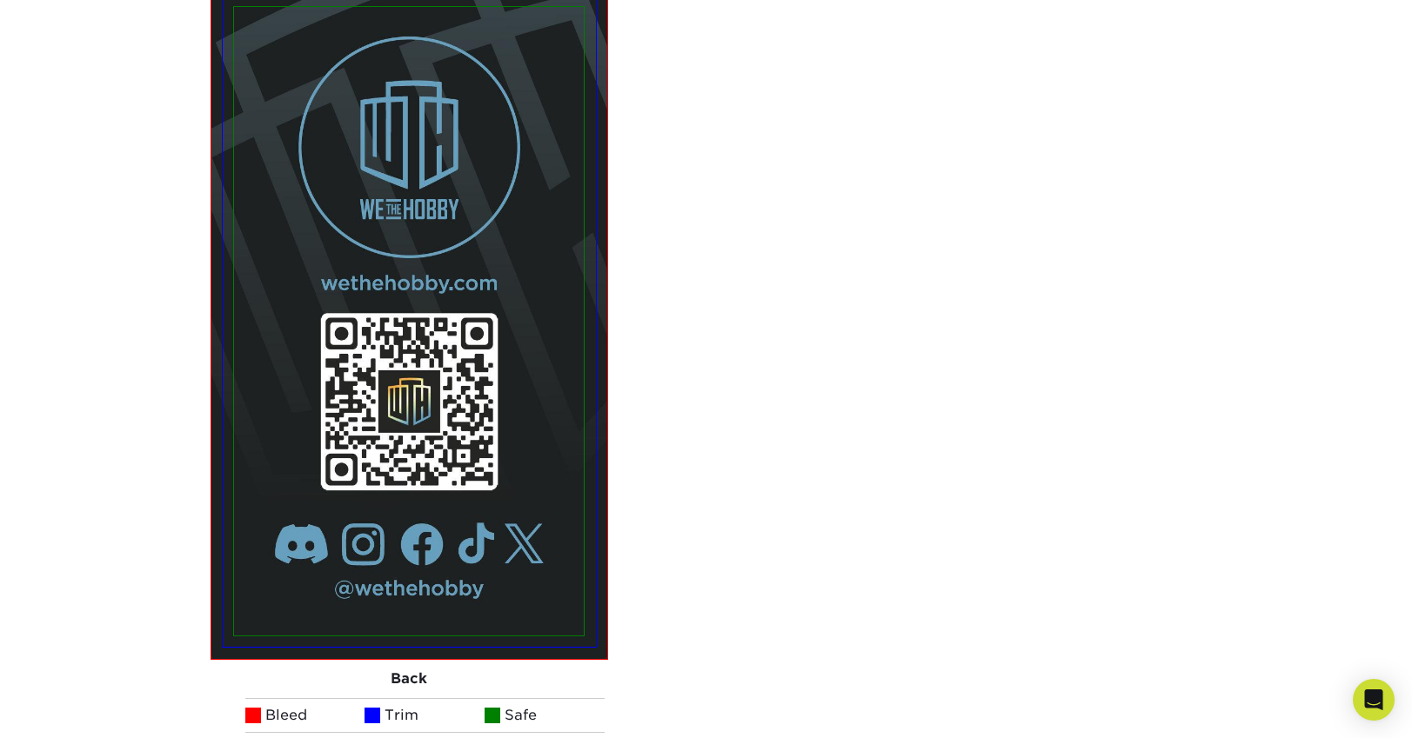
scroll to position [2354, 0]
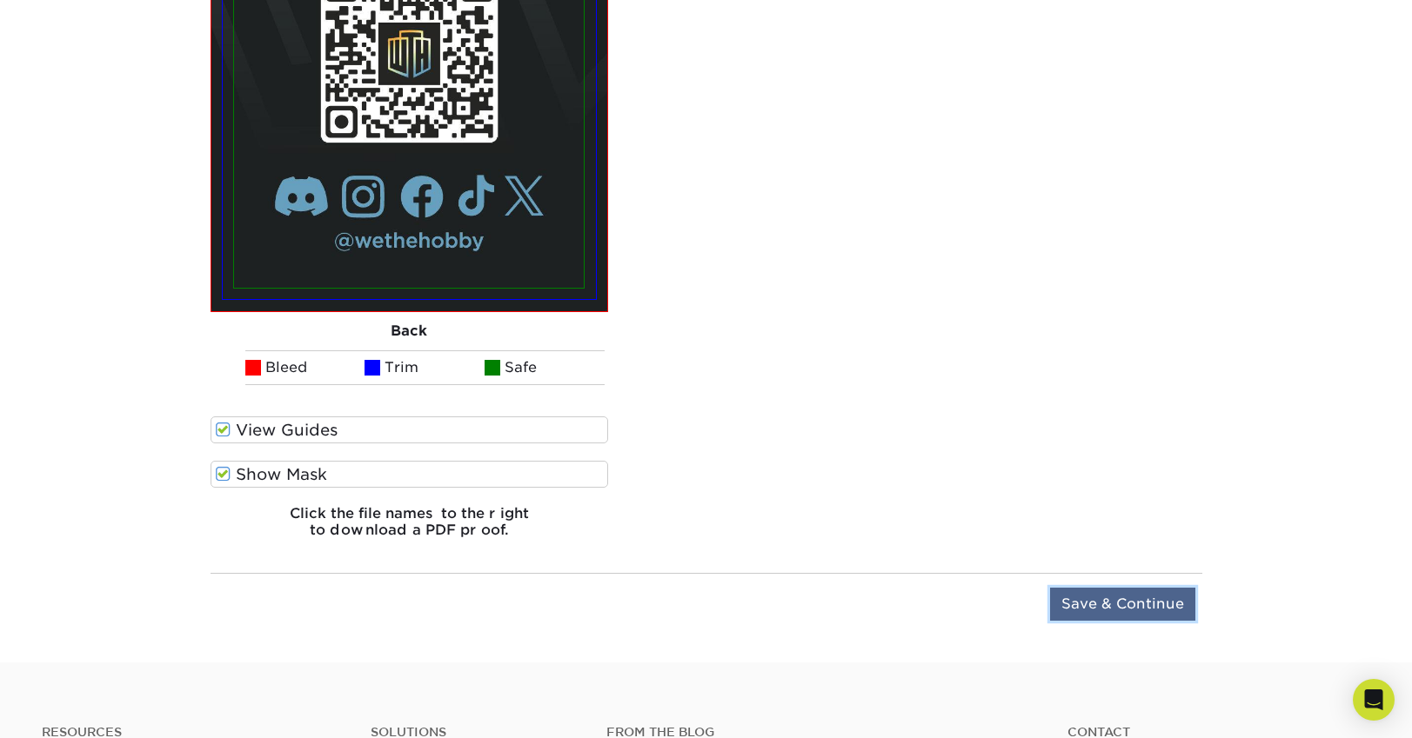
click at [1090, 597] on input "Save & Continue" at bounding box center [1122, 604] width 145 height 33
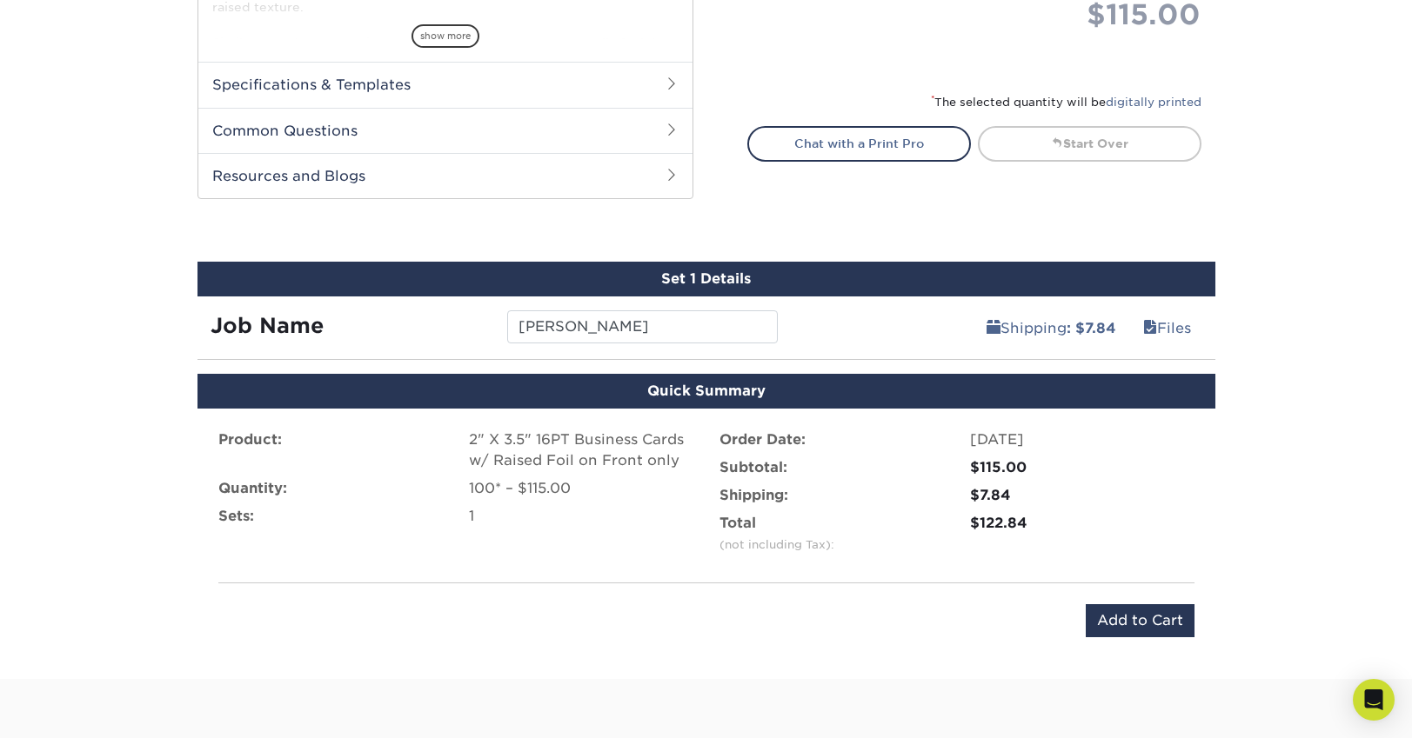
scroll to position [968, 0]
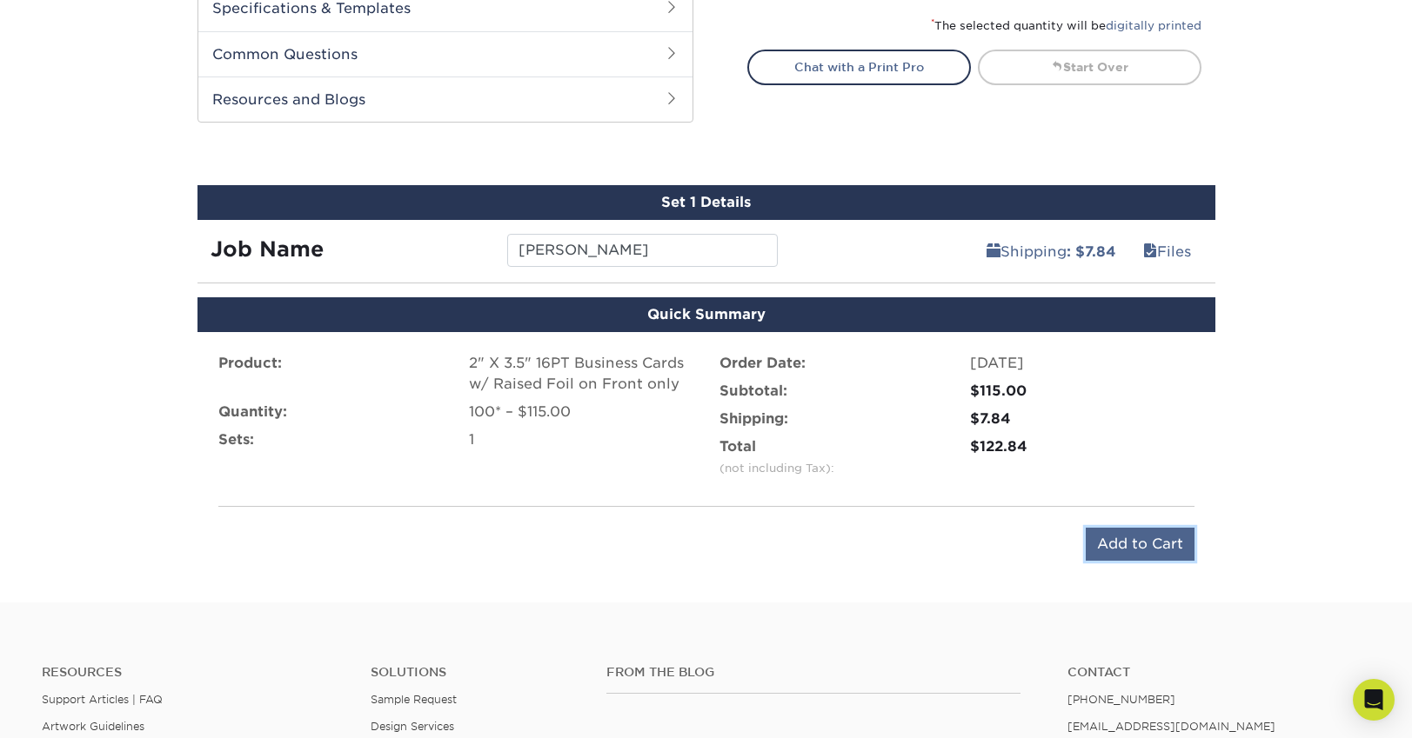
click at [1150, 533] on input "Add to Cart" at bounding box center [1140, 544] width 109 height 33
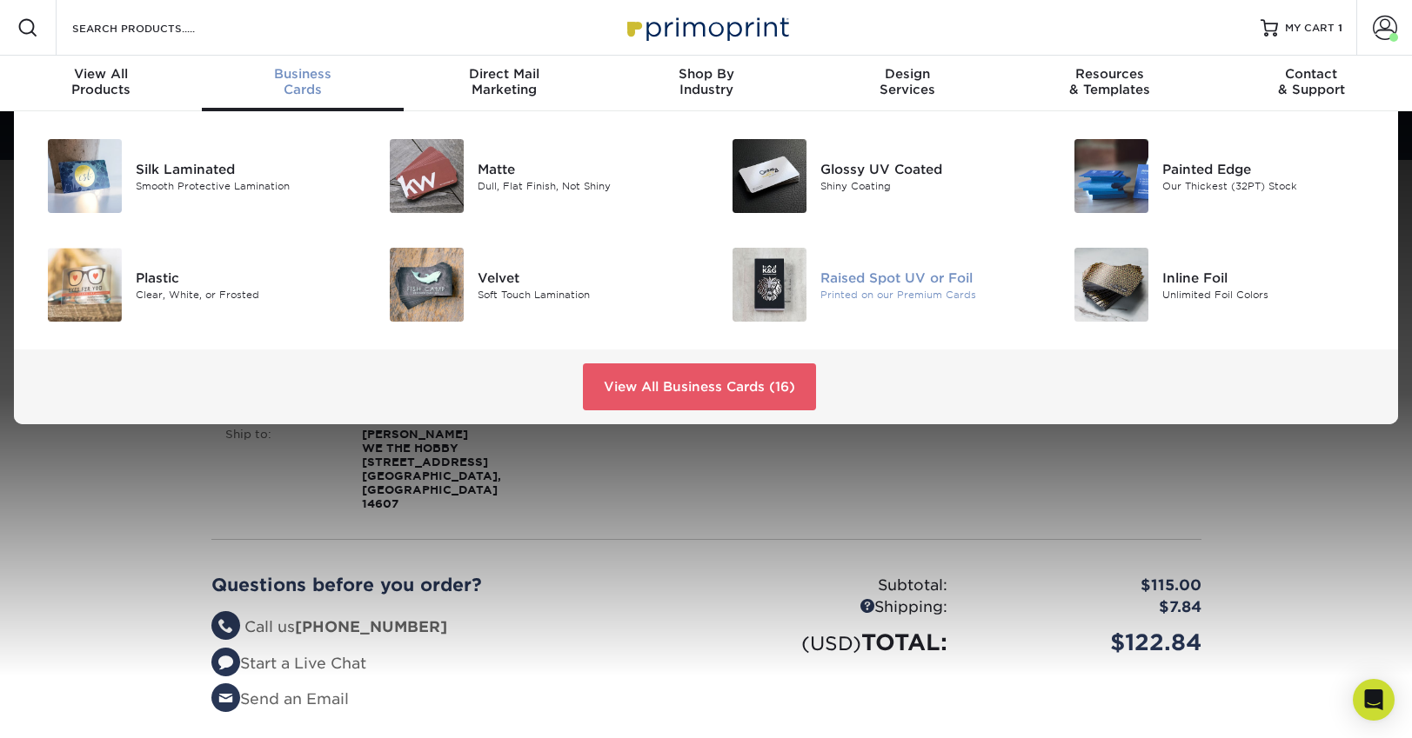
click at [865, 283] on div "Raised Spot UV or Foil" at bounding box center [927, 277] width 215 height 19
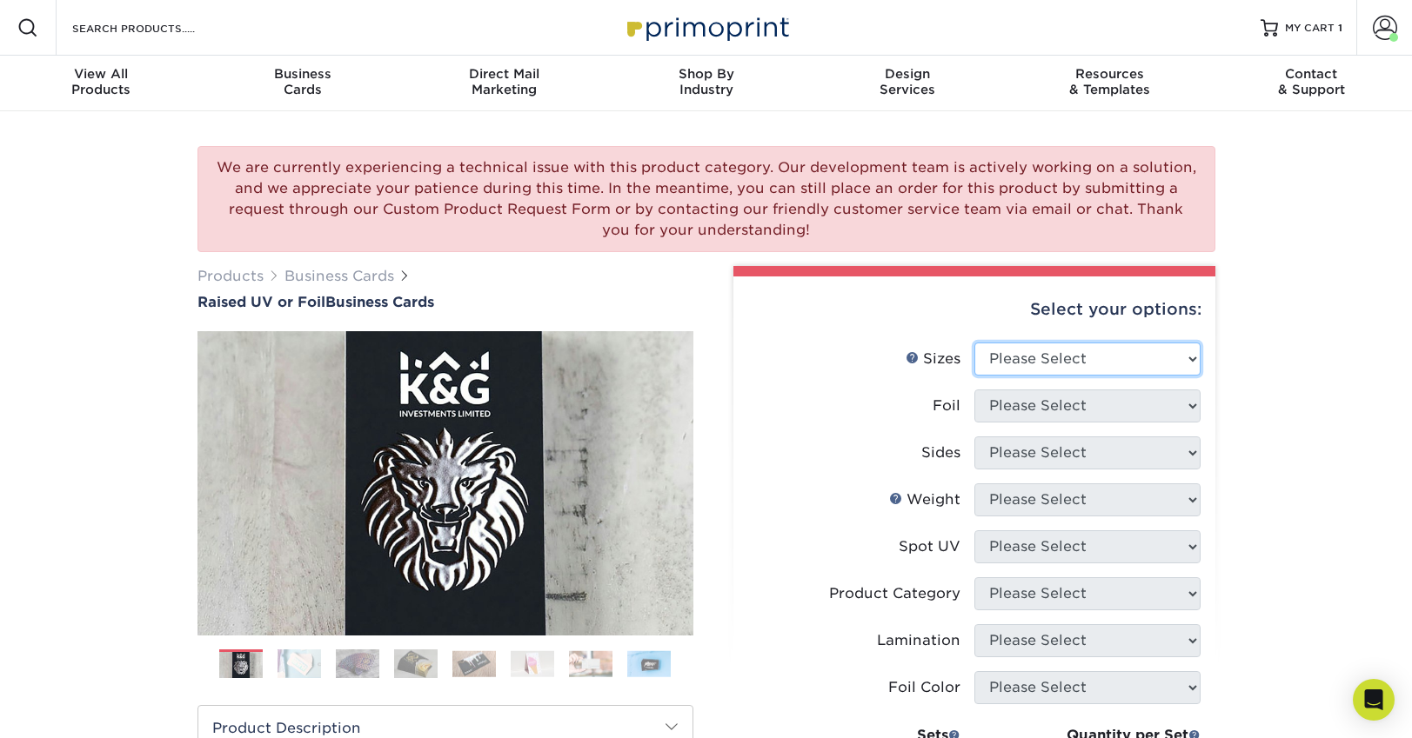
click at [1099, 360] on select "Please Select 2" x 3.5" - Standard" at bounding box center [1087, 359] width 226 height 33
select select "2.00x3.50"
click at [974, 343] on select "Please Select 2" x 3.5" - Standard" at bounding box center [1087, 359] width 226 height 33
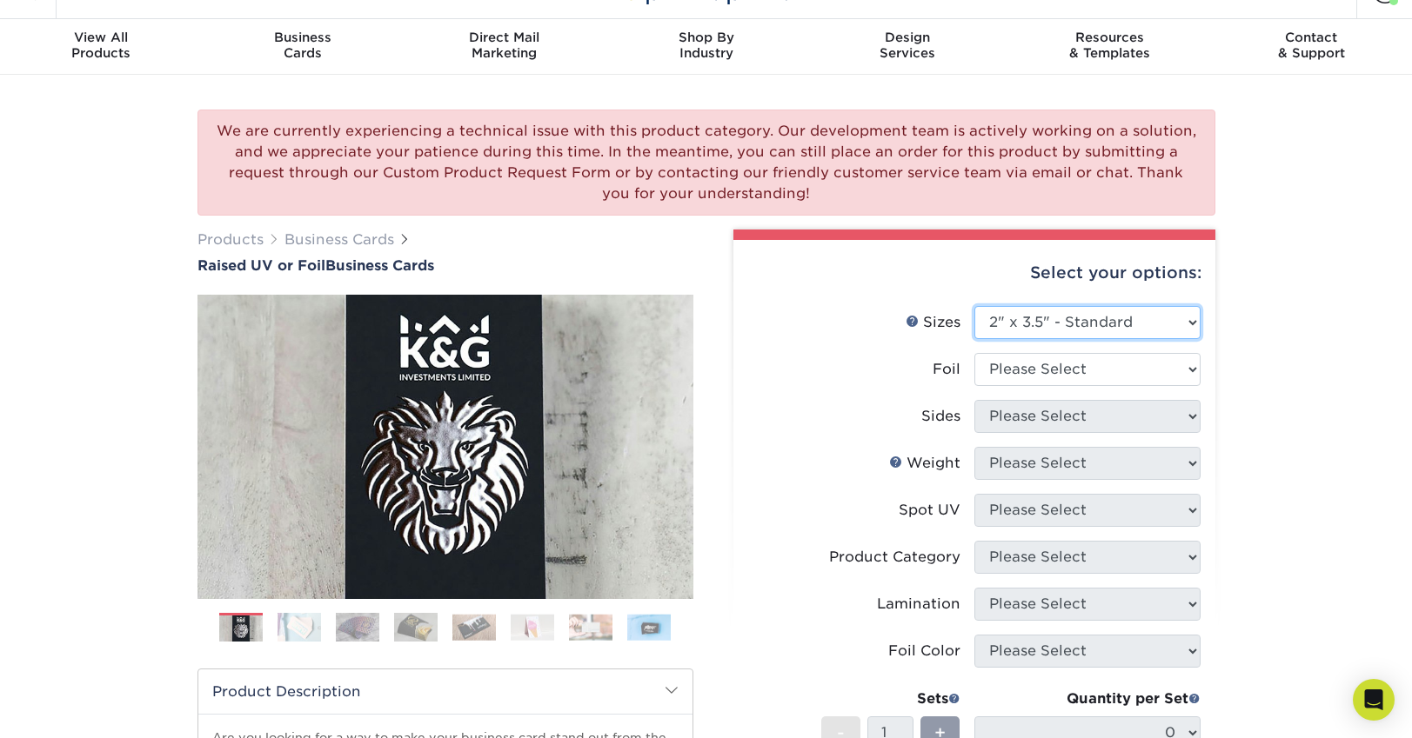
scroll to position [127, 0]
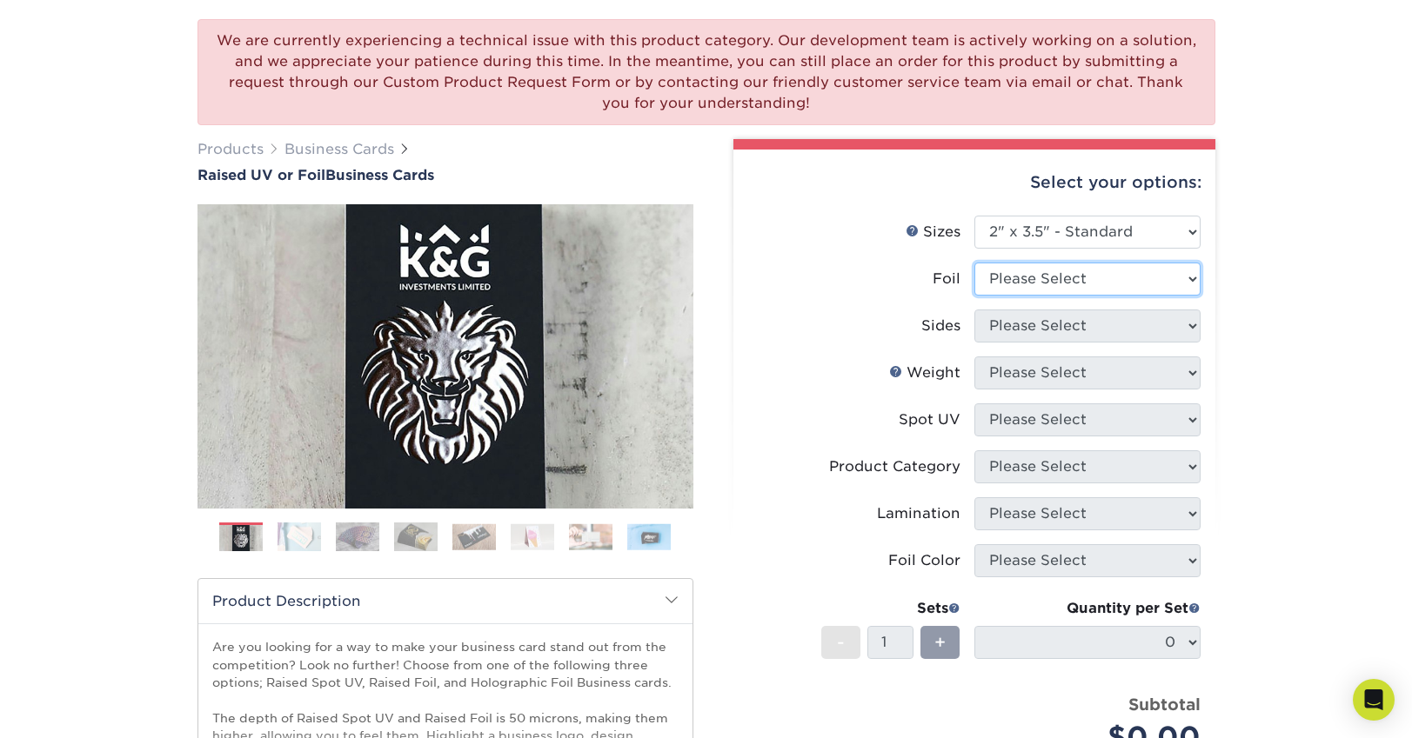
click at [999, 279] on select "Please Select No Yes" at bounding box center [1087, 279] width 226 height 33
select select "1"
click at [974, 263] on select "Please Select No Yes" at bounding box center [1087, 279] width 226 height 33
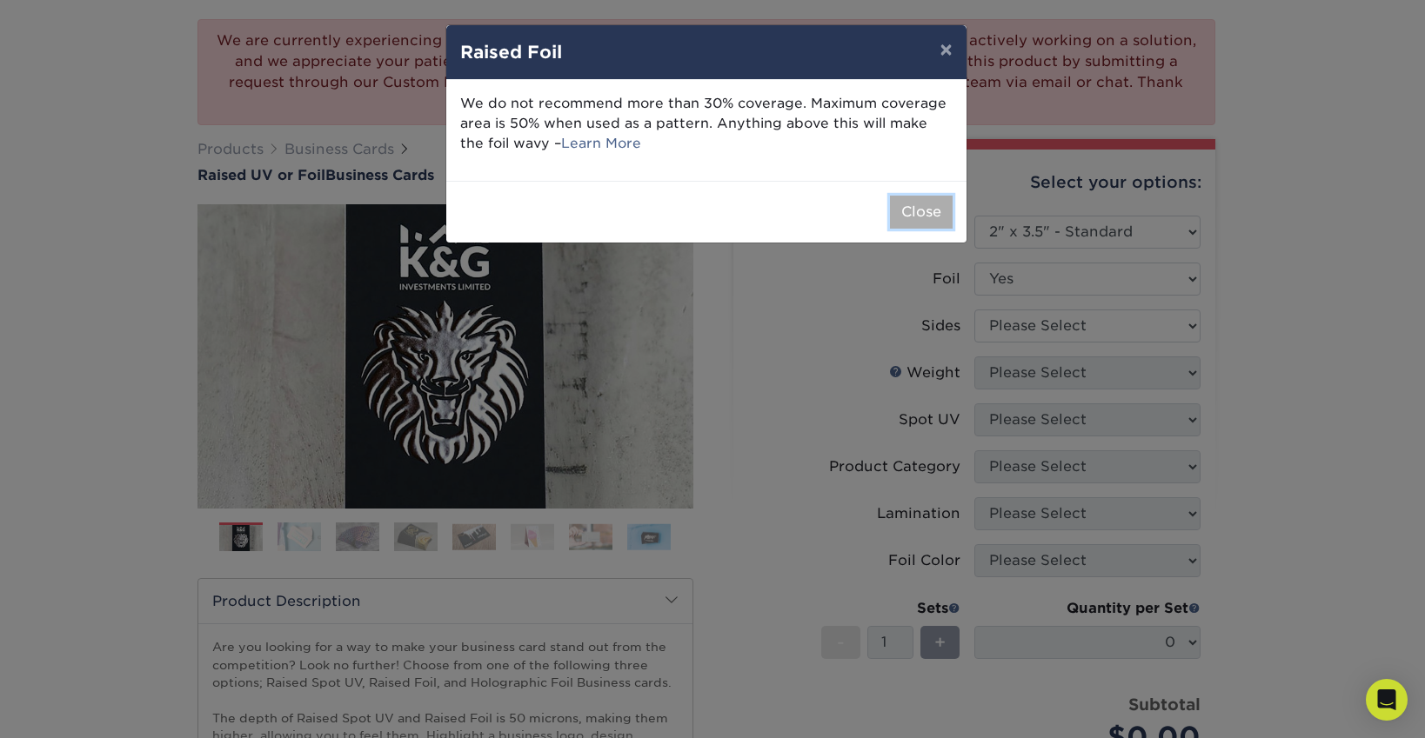
click at [899, 211] on button "Close" at bounding box center [921, 212] width 63 height 33
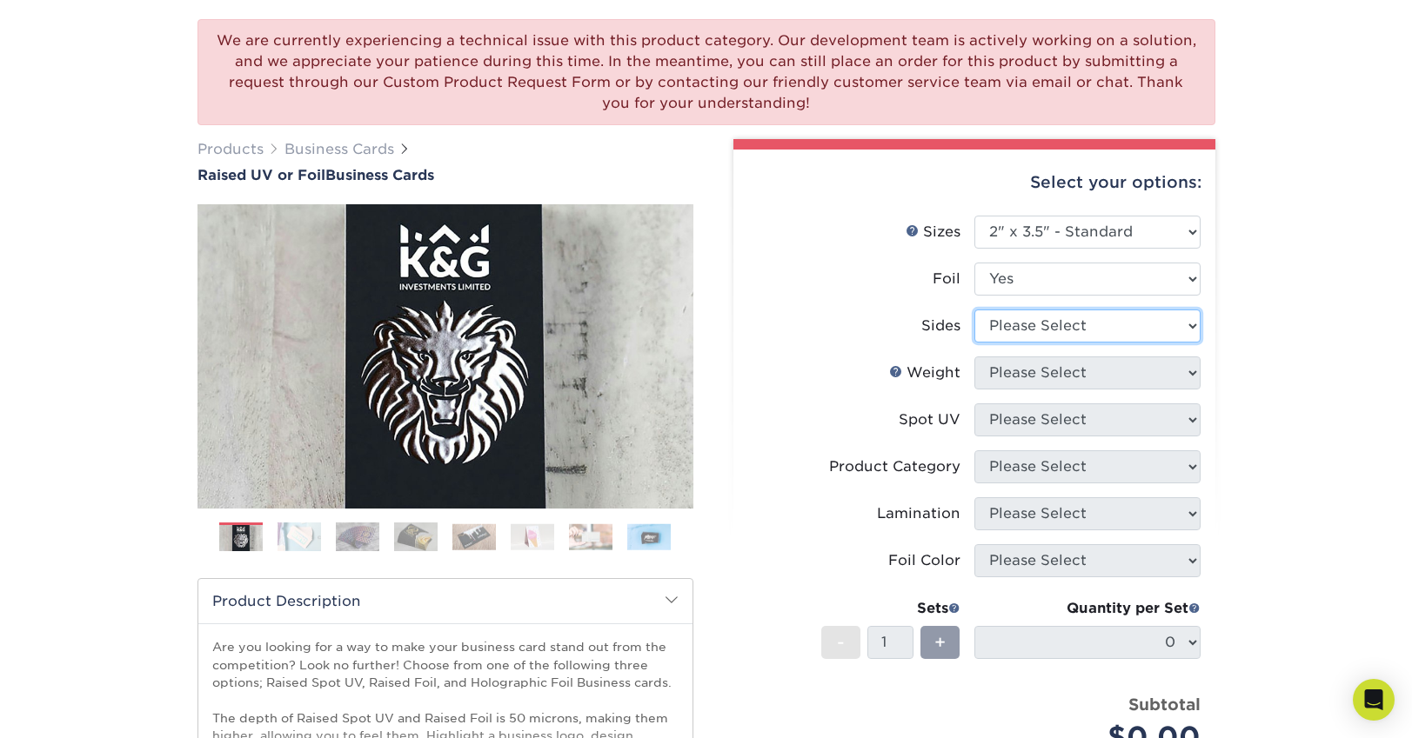
click at [1035, 324] on select "Please Select Print Both Sides - Foil Both Sides Print Both Sides - Foil Front …" at bounding box center [1087, 326] width 226 height 33
select select "e9e9dfb3-fba1-4d60-972c-fd9ca5904d33"
click at [974, 310] on select "Please Select Print Both Sides - Foil Both Sides Print Both Sides - Foil Front …" at bounding box center [1087, 326] width 226 height 33
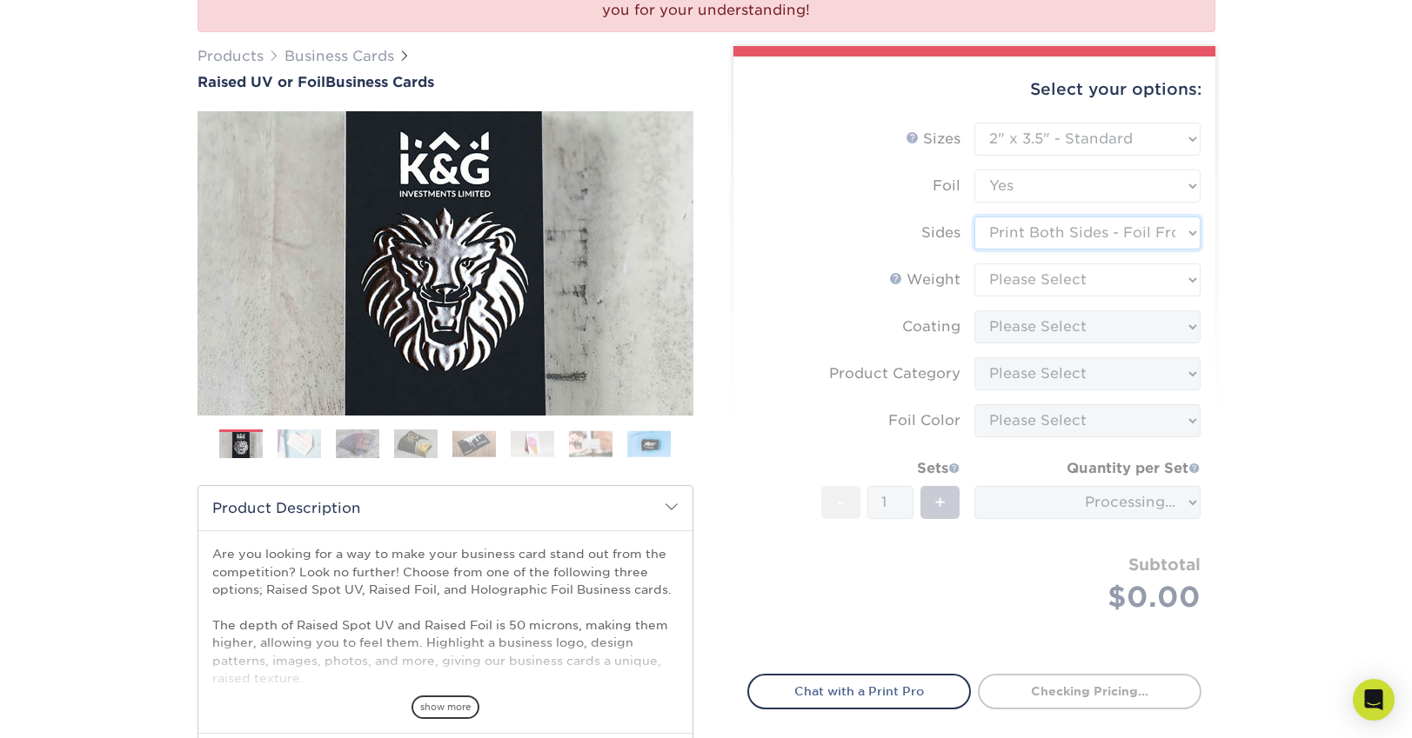
scroll to position [226, 0]
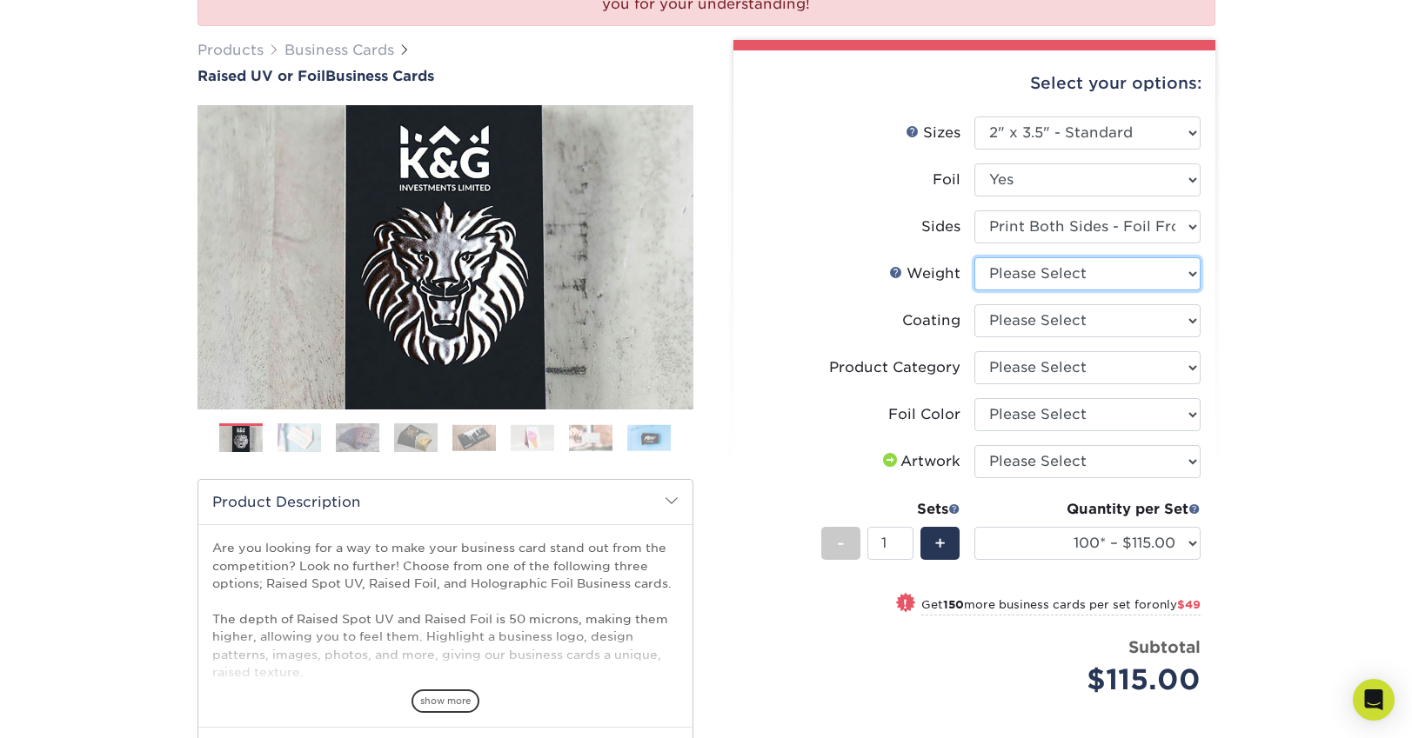
click at [1031, 274] on select "Please Select 16PT" at bounding box center [1087, 273] width 226 height 33
select select "16PT"
click at [974, 257] on select "Please Select 16PT" at bounding box center [1087, 273] width 226 height 33
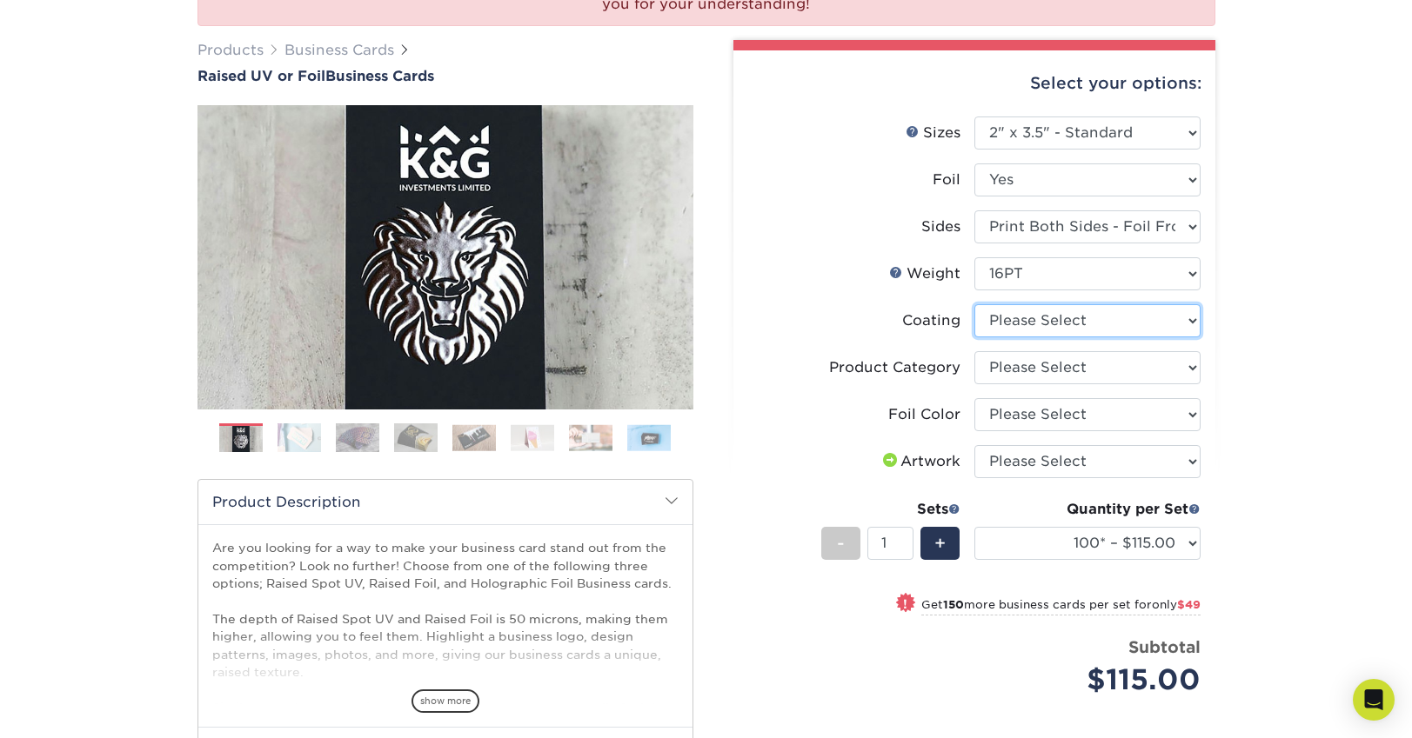
click at [1021, 322] on select at bounding box center [1087, 320] width 226 height 33
select select "3e7618de-abca-4bda-9f97-8b9129e913d8"
click at [974, 304] on select at bounding box center [1087, 320] width 226 height 33
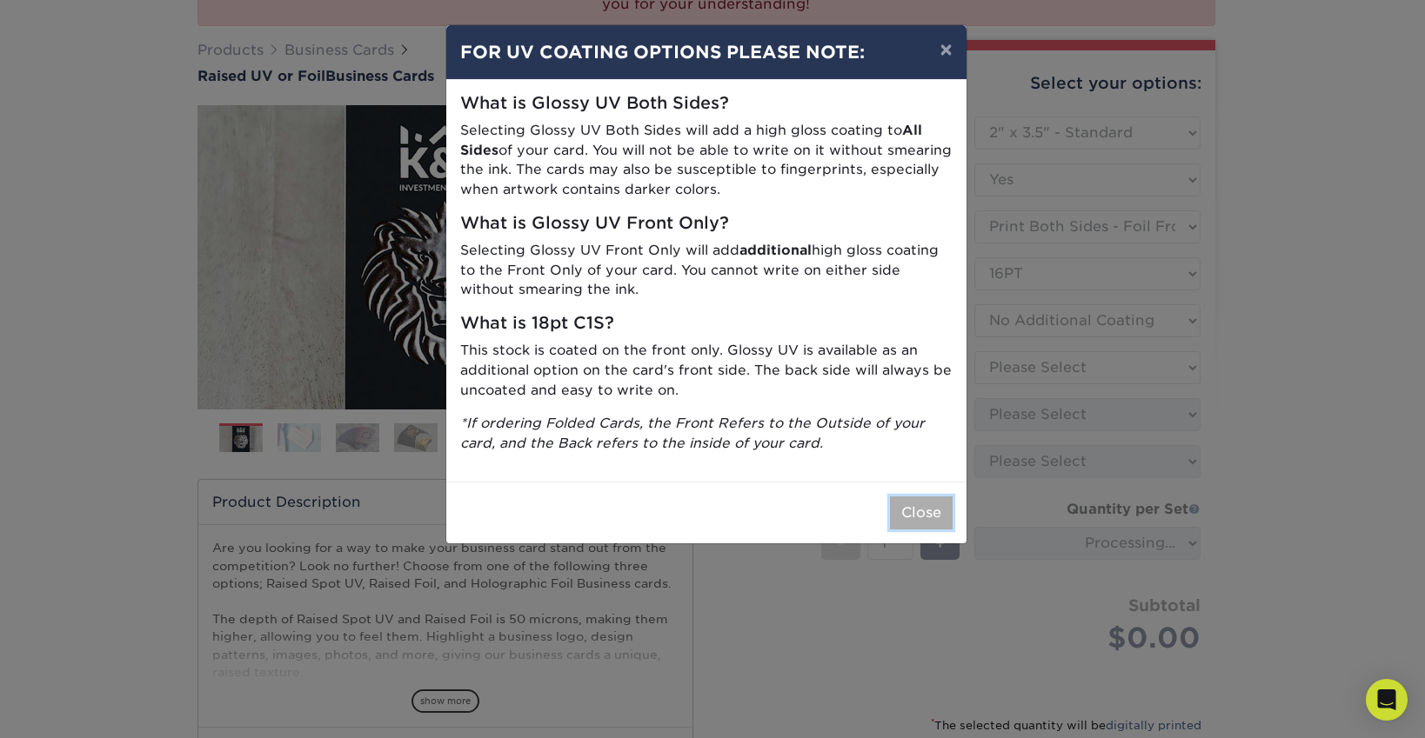
click at [904, 505] on button "Close" at bounding box center [921, 513] width 63 height 33
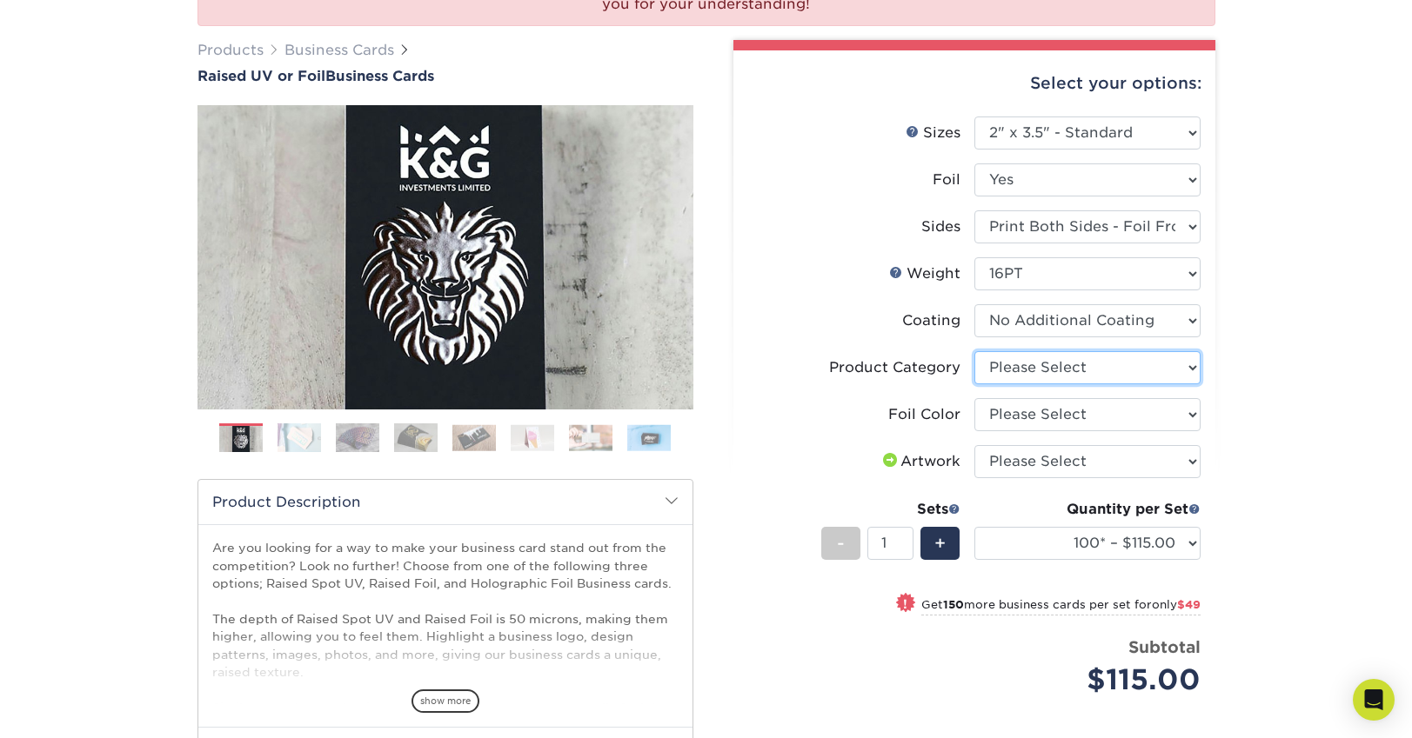
click at [1027, 368] on select "Please Select Business Cards" at bounding box center [1087, 367] width 226 height 33
select select "3b5148f1-0588-4f88-a218-97bcfdce65c1"
click at [974, 351] on select "Please Select Business Cards" at bounding box center [1087, 367] width 226 height 33
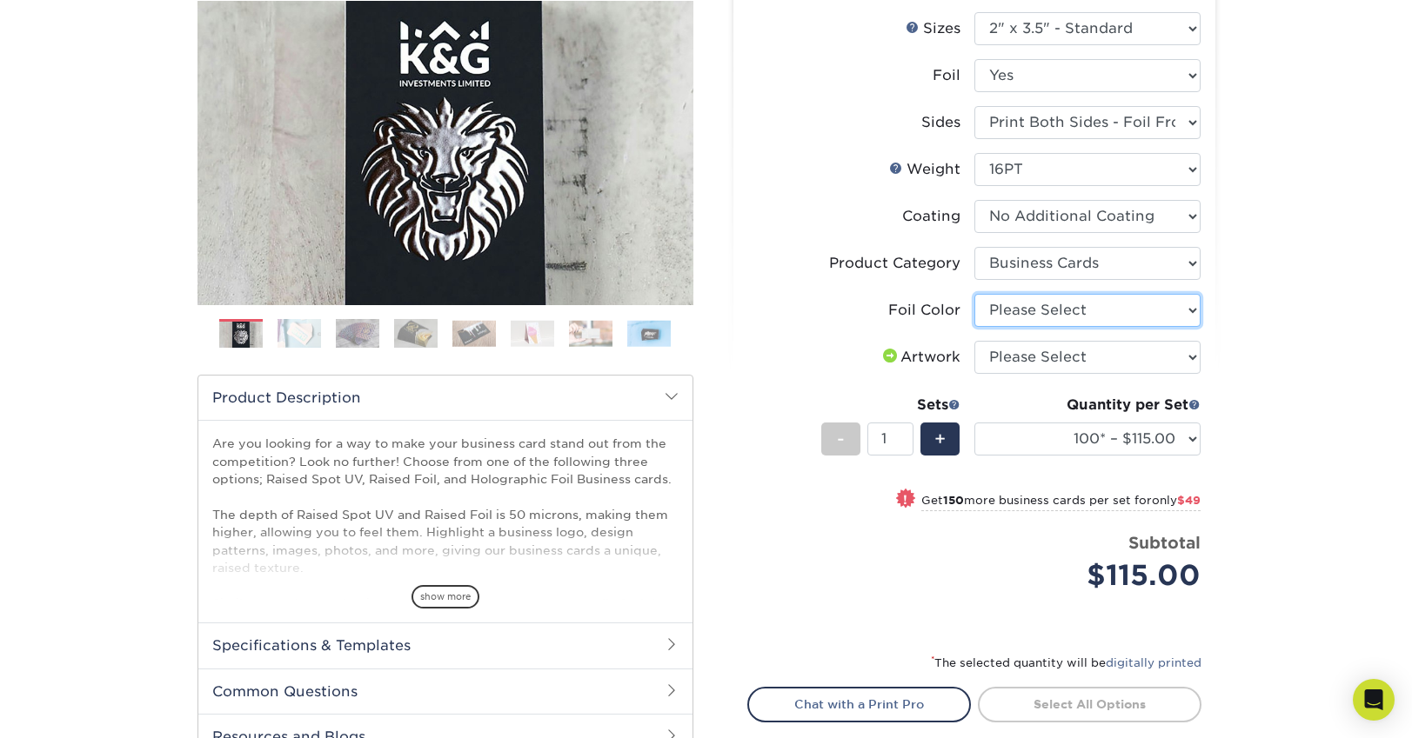
click at [1030, 314] on select "Please Select Silver Foil Gold Foil Holographic Foil" at bounding box center [1087, 310] width 226 height 33
select select "070be916-f238-4bbb-84b5-b64a15a64c9f"
click at [974, 294] on select "Please Select Silver Foil Gold Foil Holographic Foil" at bounding box center [1087, 310] width 226 height 33
click at [1020, 356] on select "Please Select I will upload files I need a design - $100" at bounding box center [1087, 357] width 226 height 33
select select "upload"
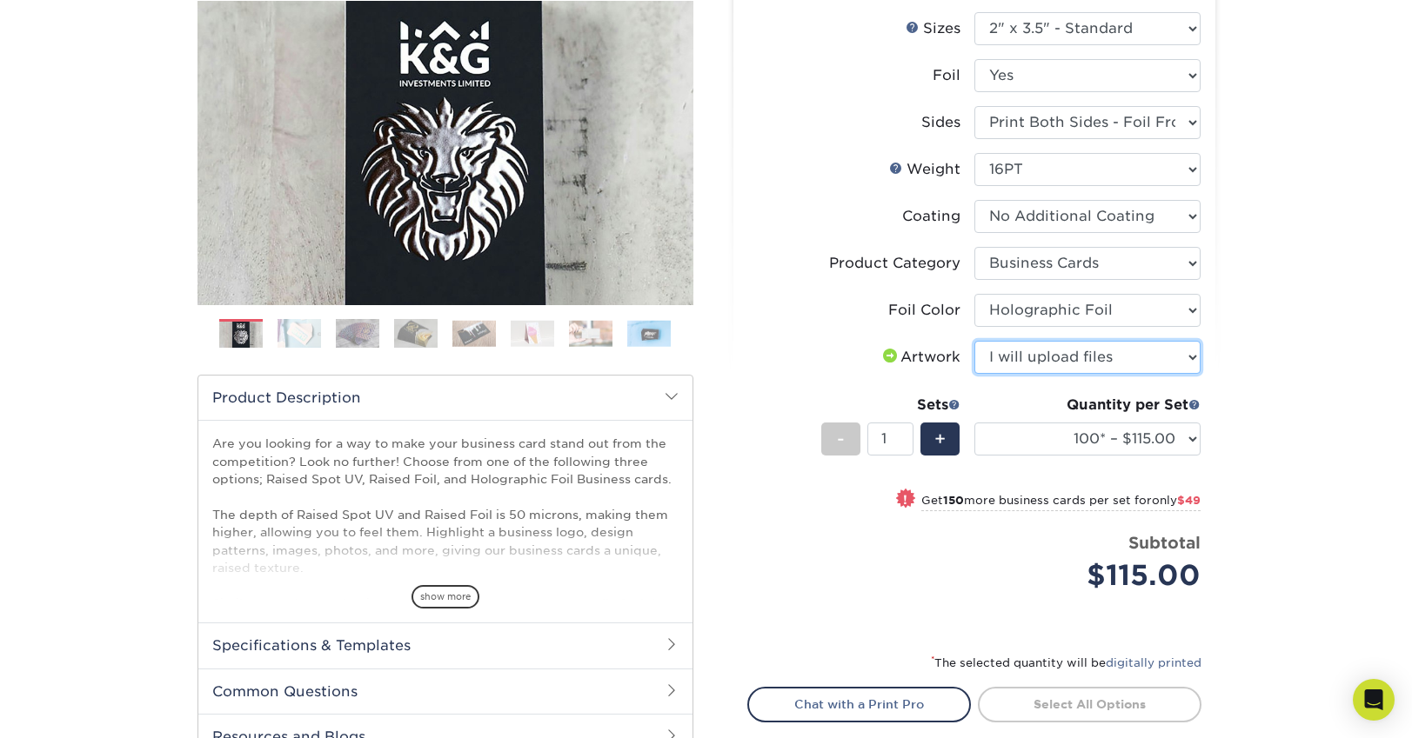
click at [974, 341] on select "Please Select I will upload files I need a design - $100" at bounding box center [1087, 357] width 226 height 33
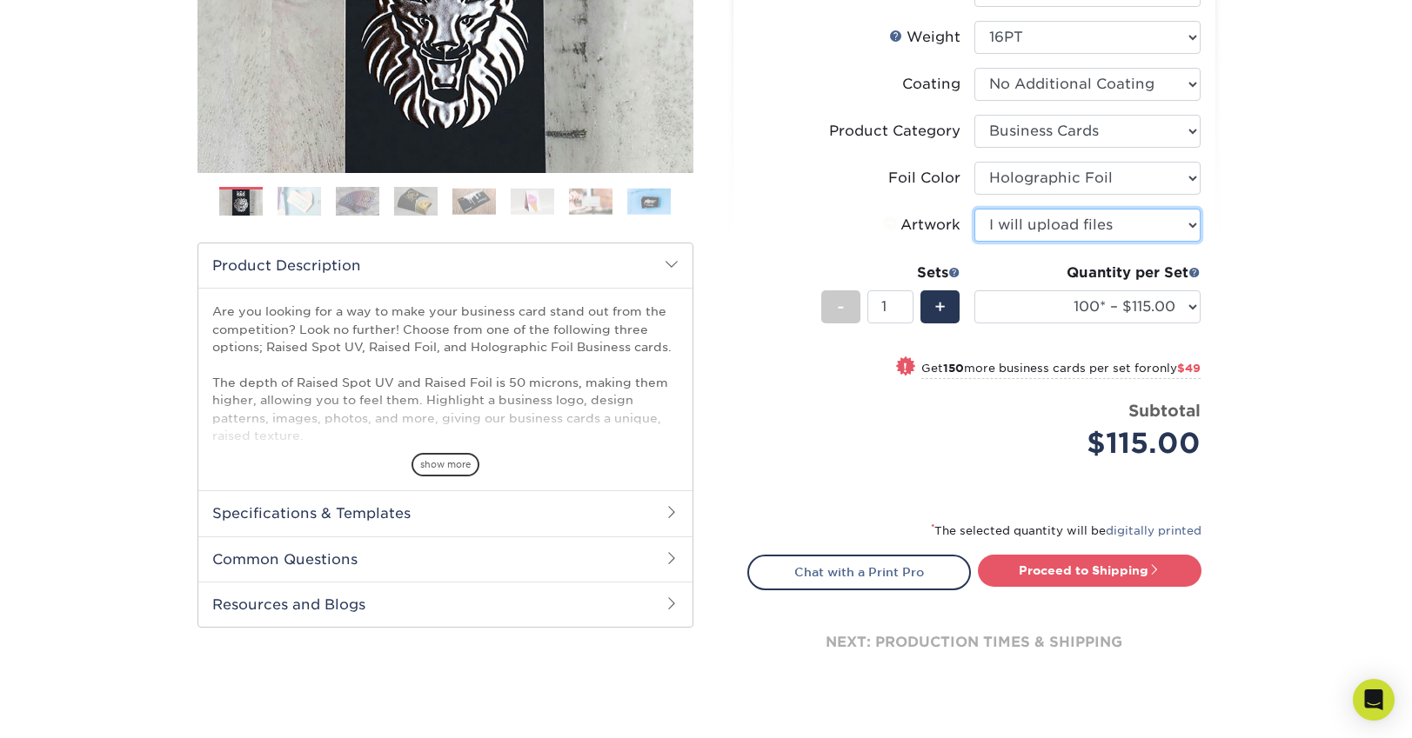
scroll to position [467, 0]
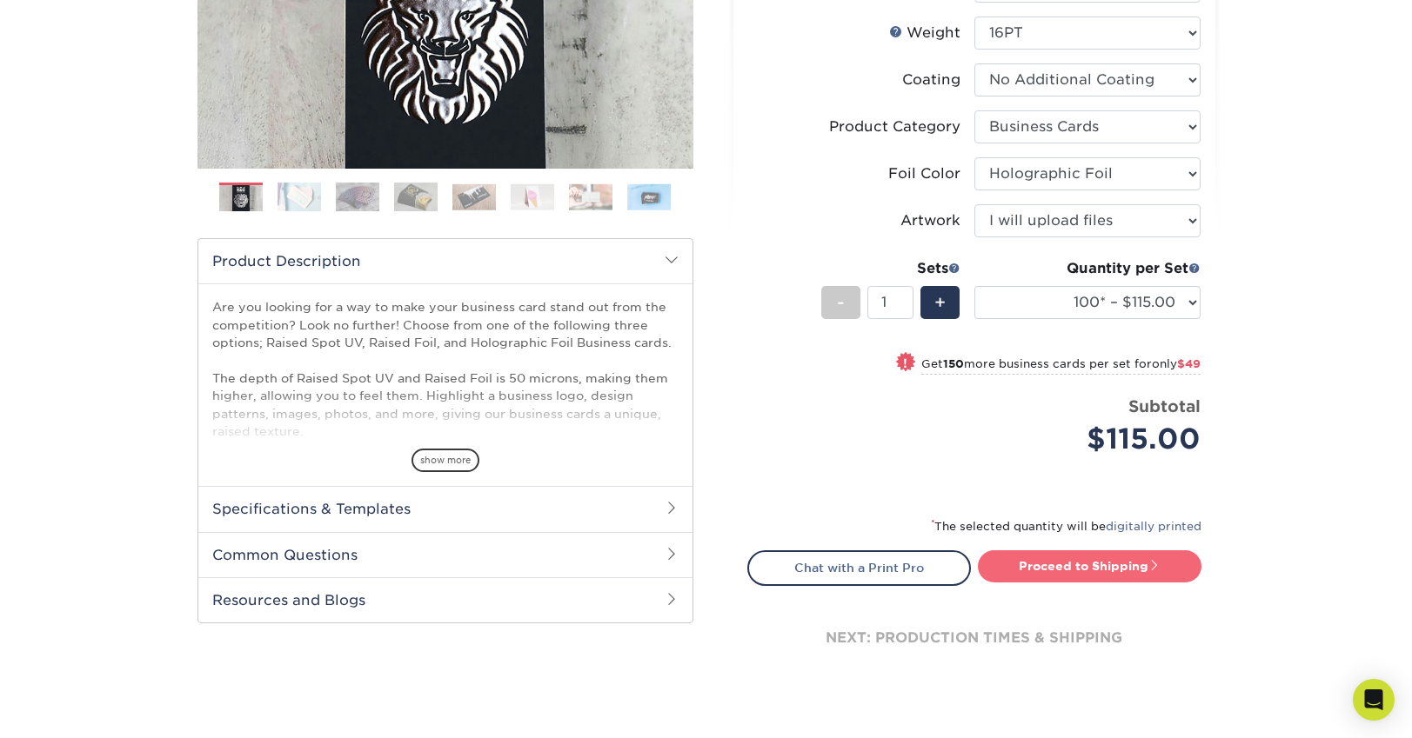
click at [1075, 565] on link "Proceed to Shipping" at bounding box center [1090, 566] width 224 height 31
type input "Set 1"
select select "1865d784-4a65-4fa5-88ce-3beae895d184"
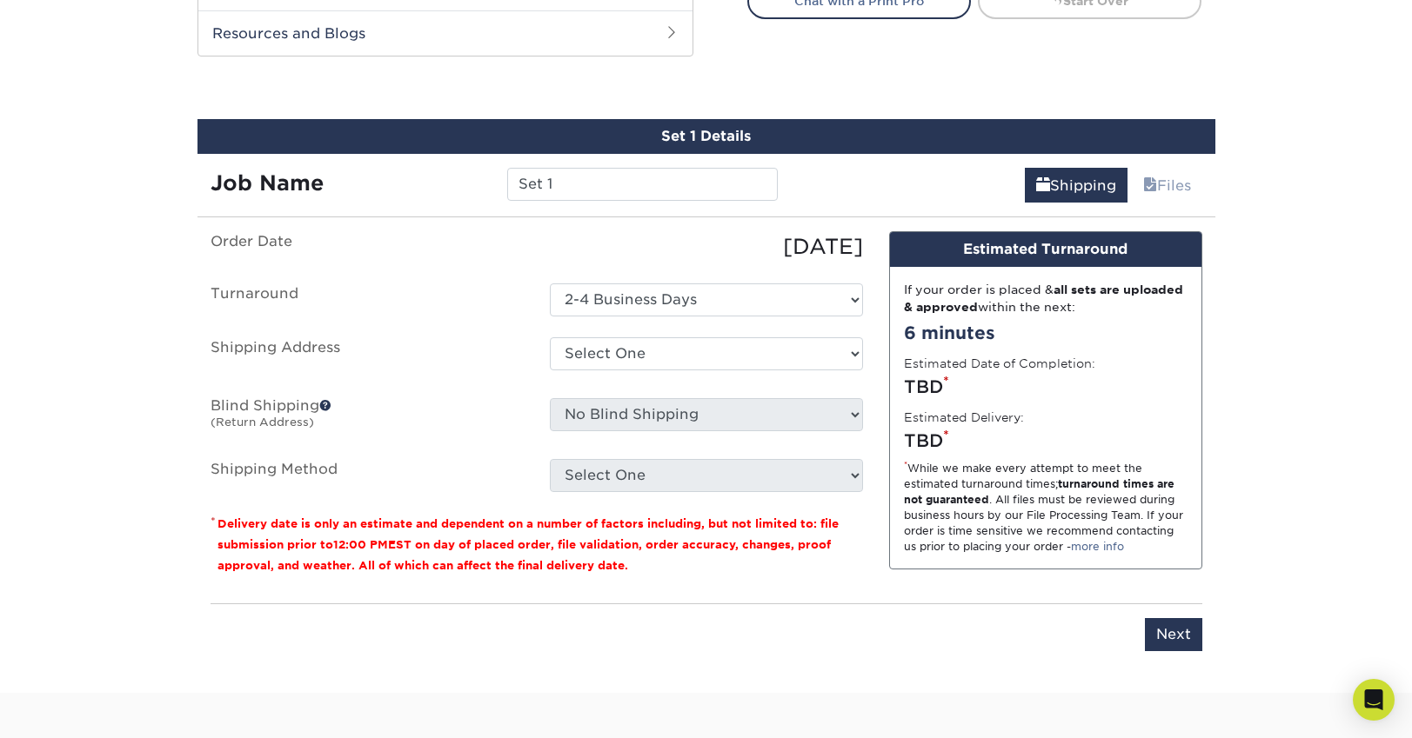
scroll to position [1065, 0]
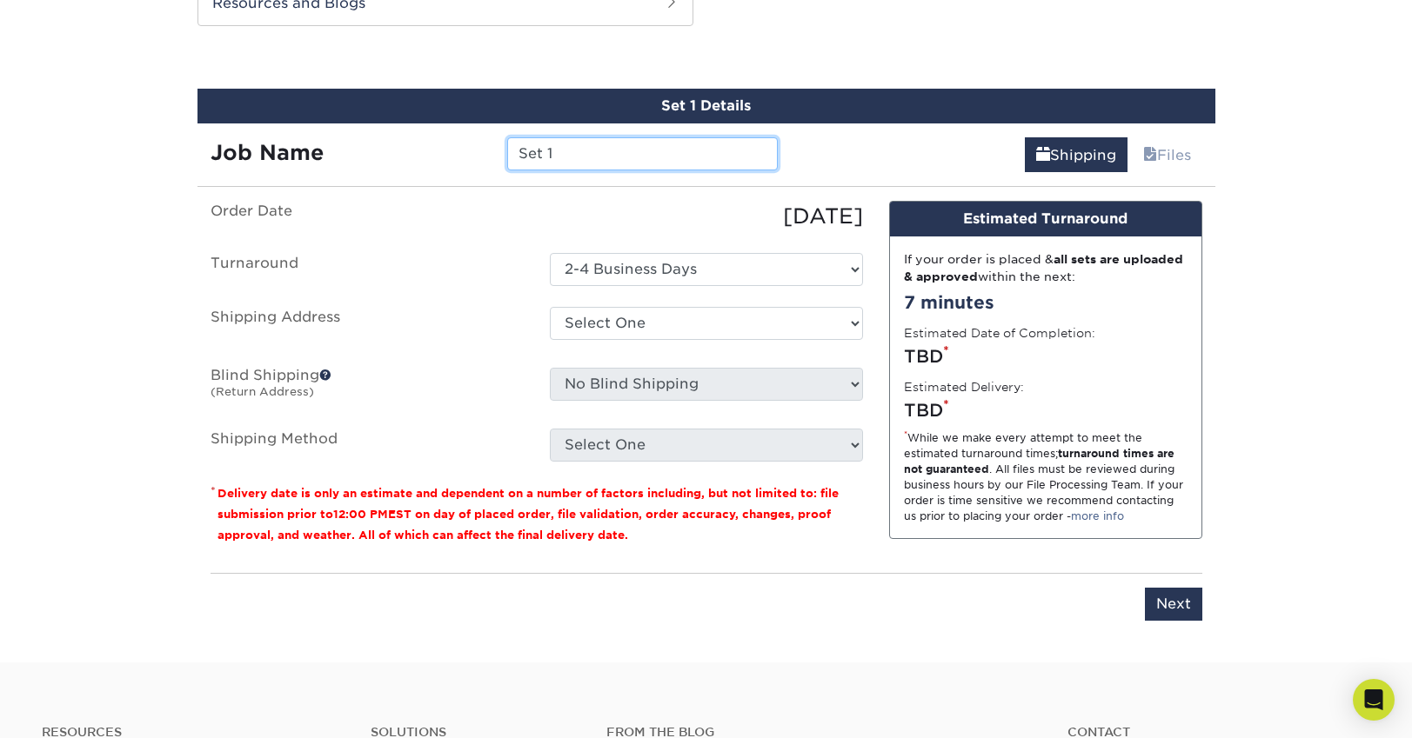
drag, startPoint x: 562, startPoint y: 158, endPoint x: 501, endPoint y: 152, distance: 61.2
click at [501, 152] on div "Set 1" at bounding box center [642, 153] width 297 height 33
type input "MATT"
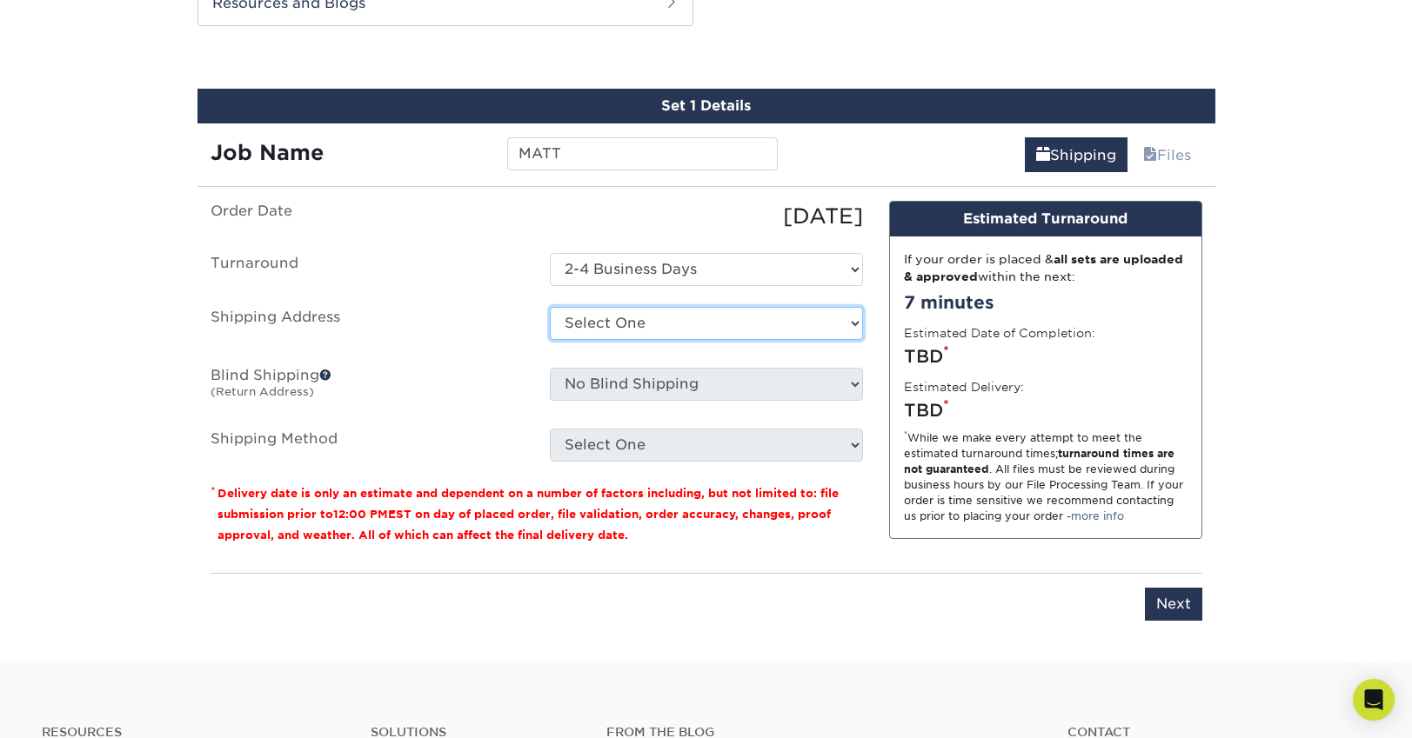
click at [640, 320] on select "Select One WETHEHOBBY + Add New Address" at bounding box center [706, 323] width 313 height 33
select select "261225"
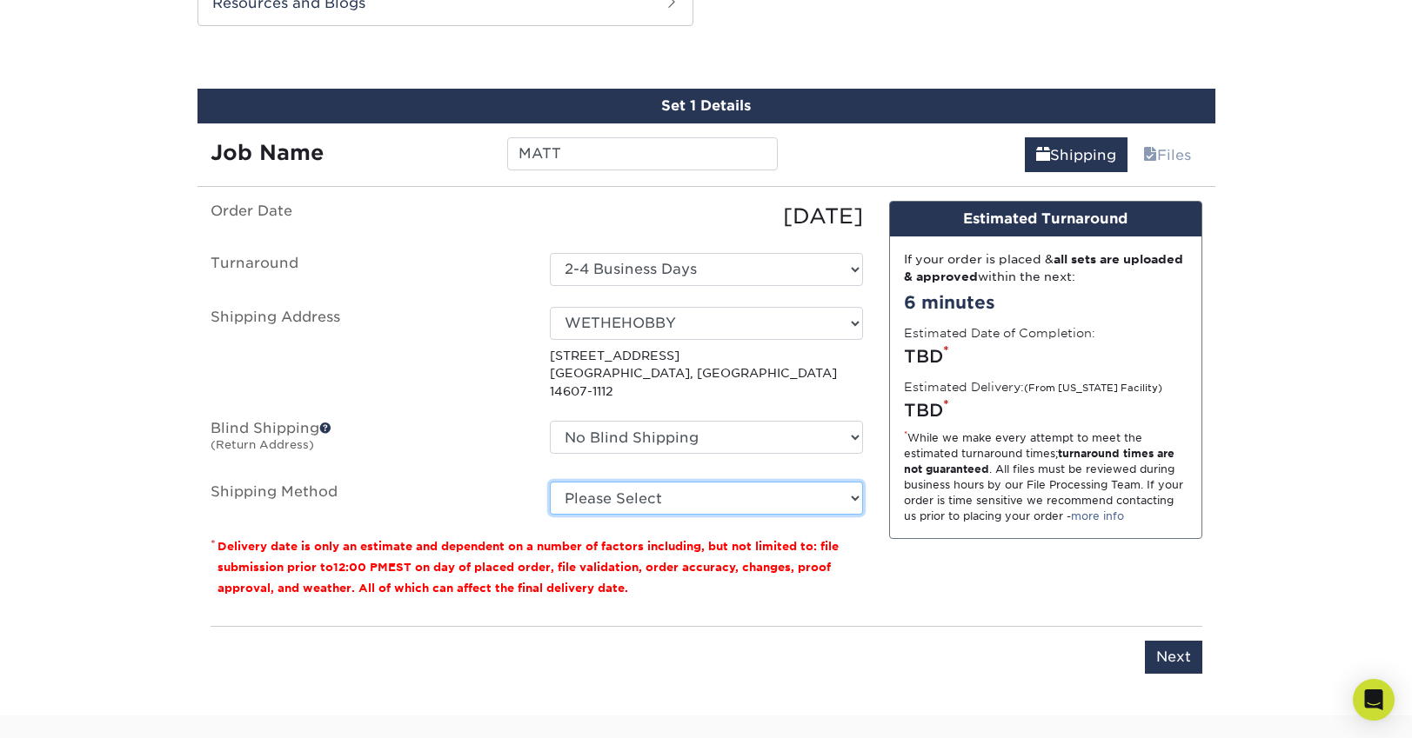
click at [644, 482] on select "Please Select Ground Shipping (+$7.84) 3 Day Shipping Service (+$15.34) 2 Day A…" at bounding box center [706, 498] width 313 height 33
select select "03"
click at [550, 482] on select "Please Select Ground Shipping (+$7.84) 3 Day Shipping Service (+$15.34) 2 Day A…" at bounding box center [706, 498] width 313 height 33
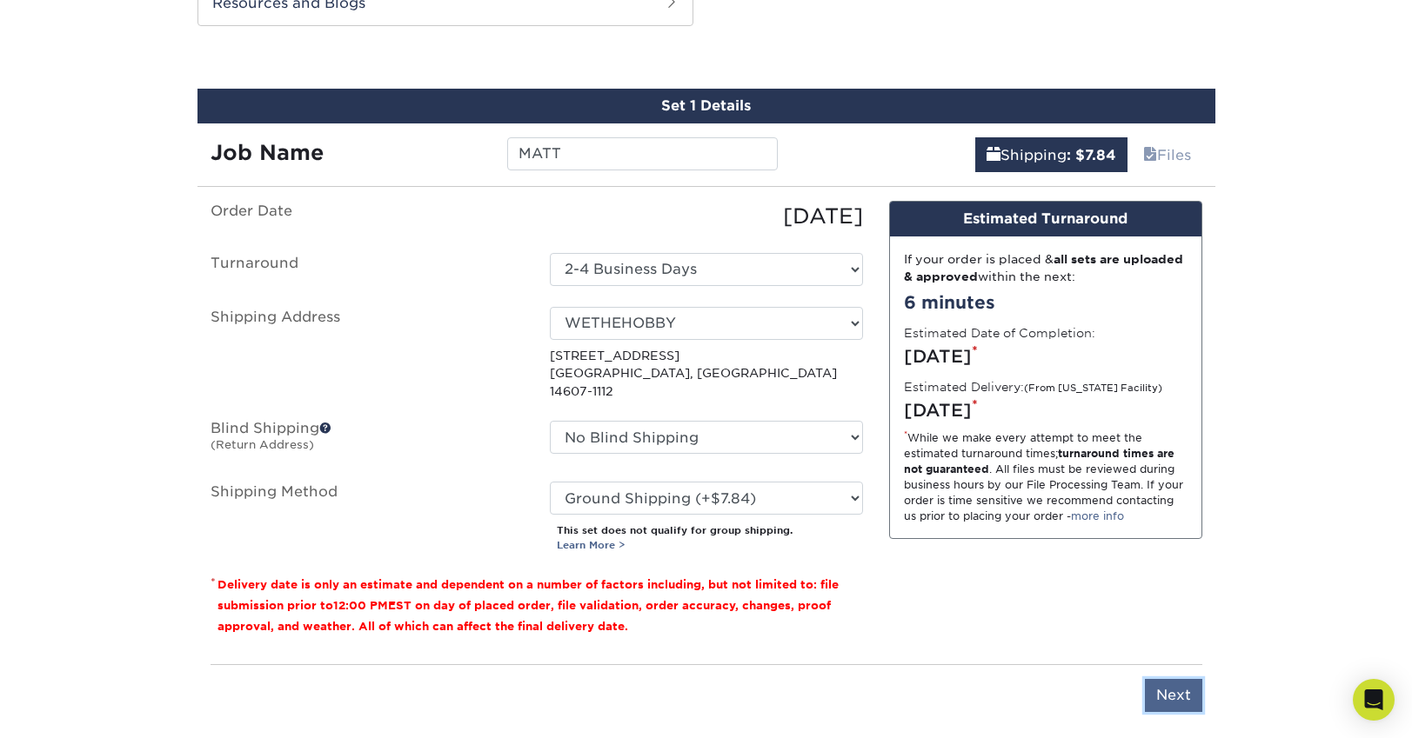
click at [1183, 679] on input "Next" at bounding box center [1173, 695] width 57 height 33
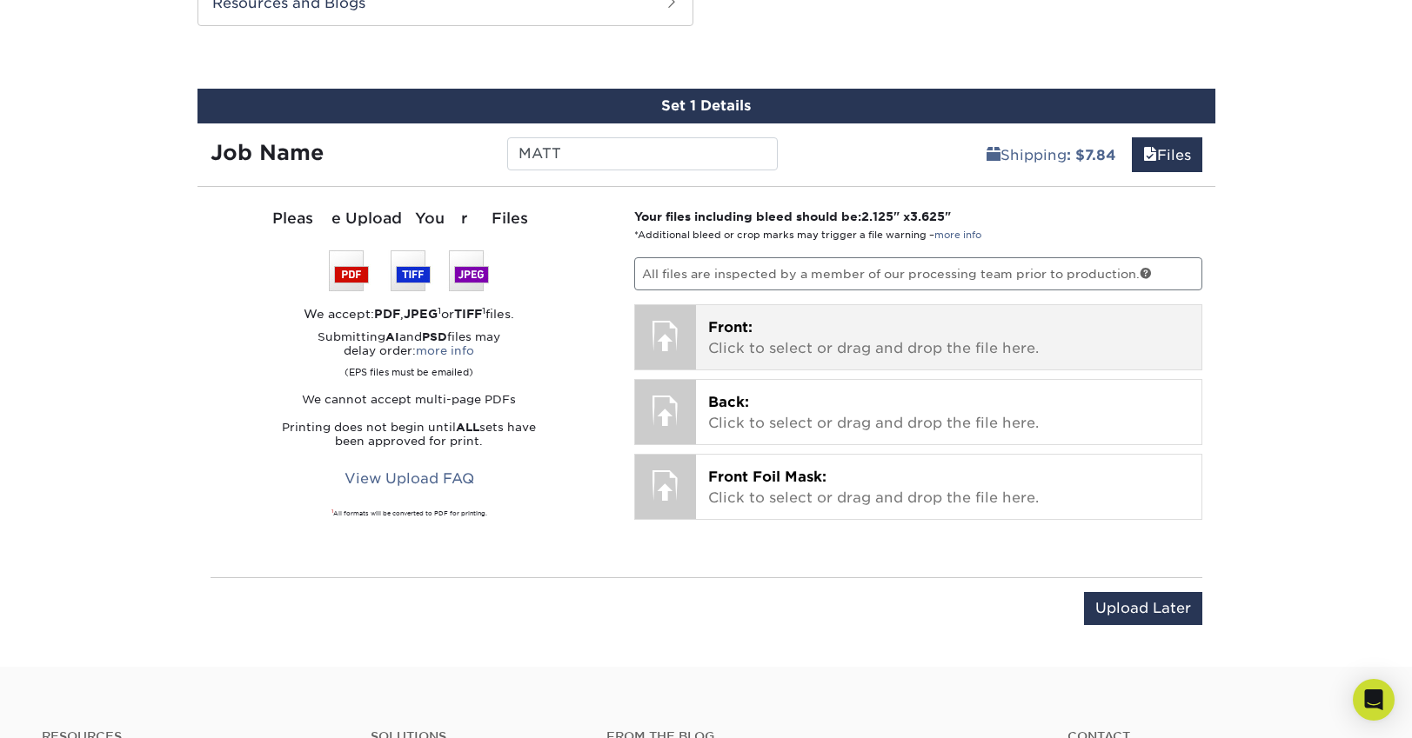
click at [788, 346] on p "Front: Click to select or drag and drop the file here." at bounding box center [948, 338] width 481 height 42
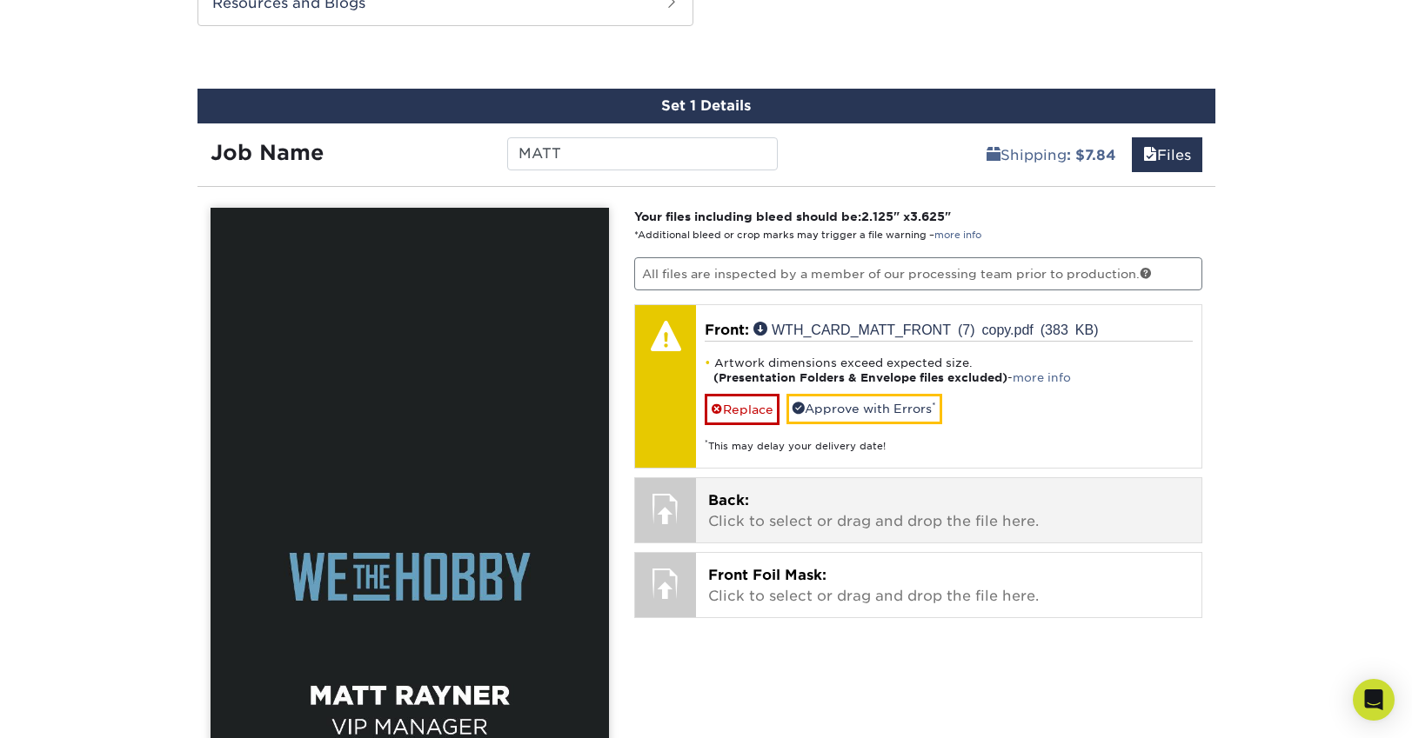
click at [782, 511] on p "Back: Click to select or drag and drop the file here." at bounding box center [948, 512] width 481 height 42
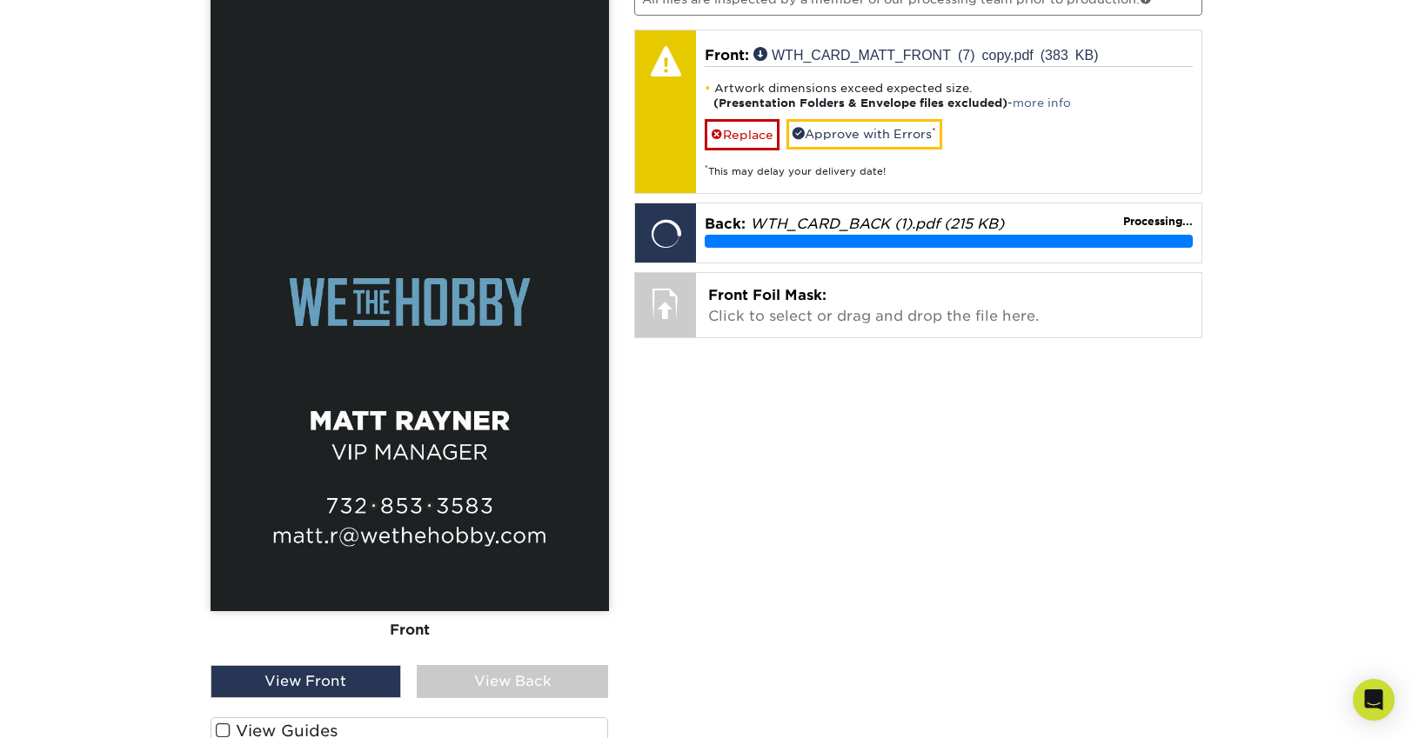
scroll to position [1327, 0]
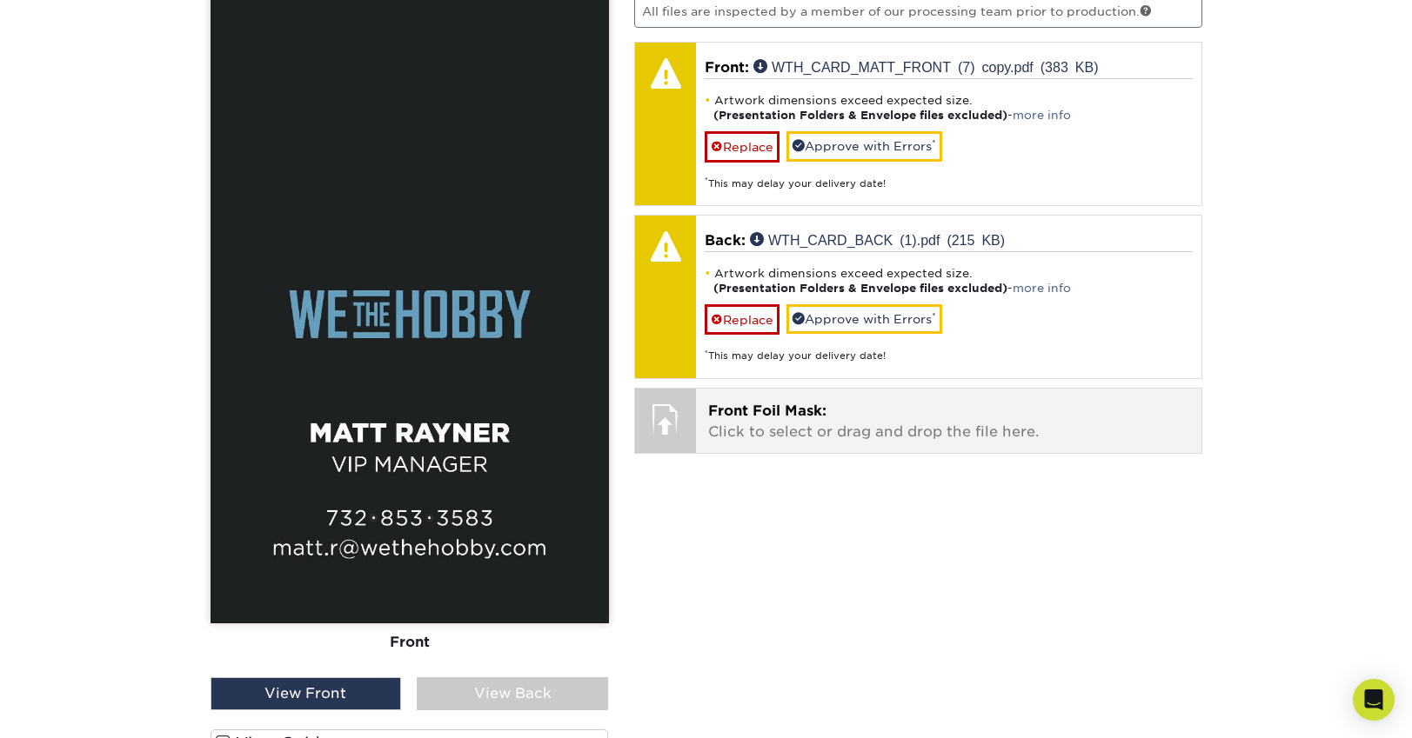
click at [792, 421] on p "Front Foil Mask: Click to select or drag and drop the file here." at bounding box center [948, 422] width 481 height 42
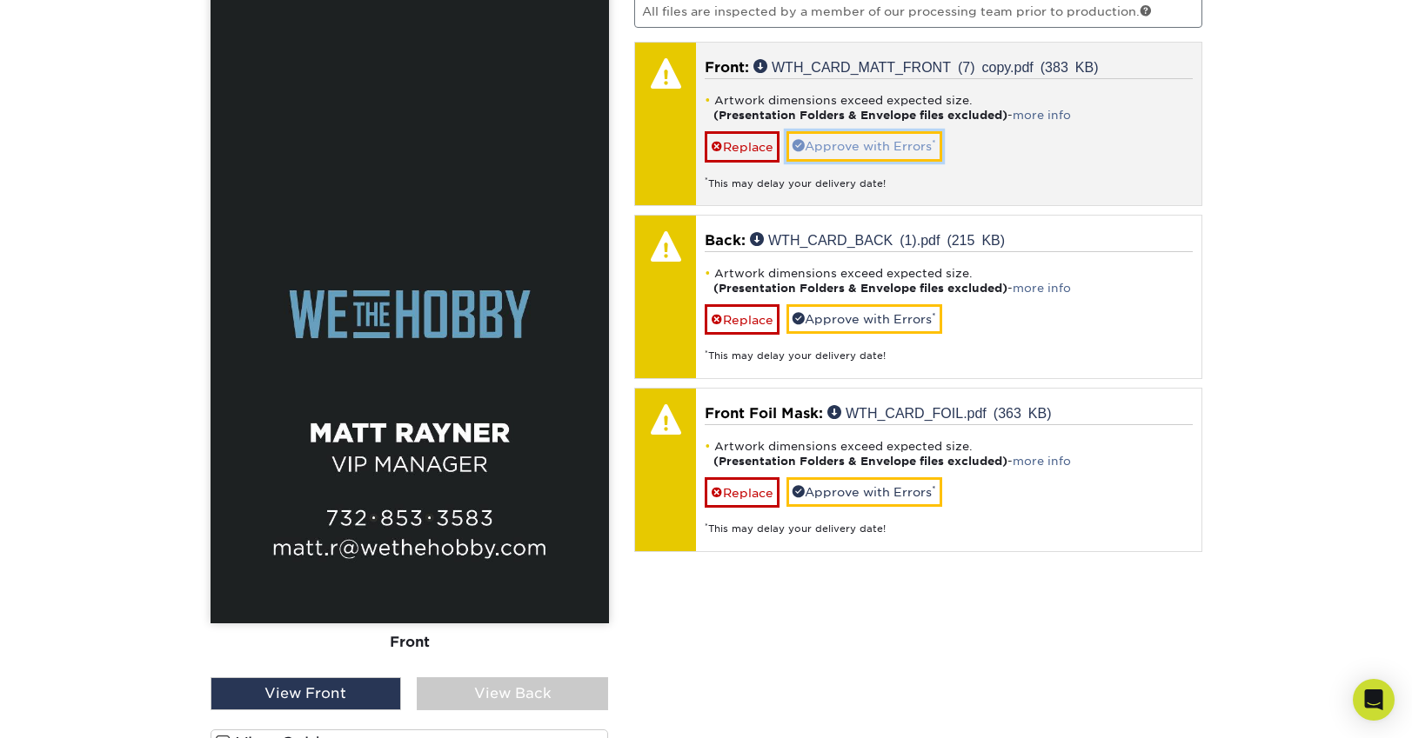
click at [881, 149] on link "Approve with Errors *" at bounding box center [864, 146] width 156 height 30
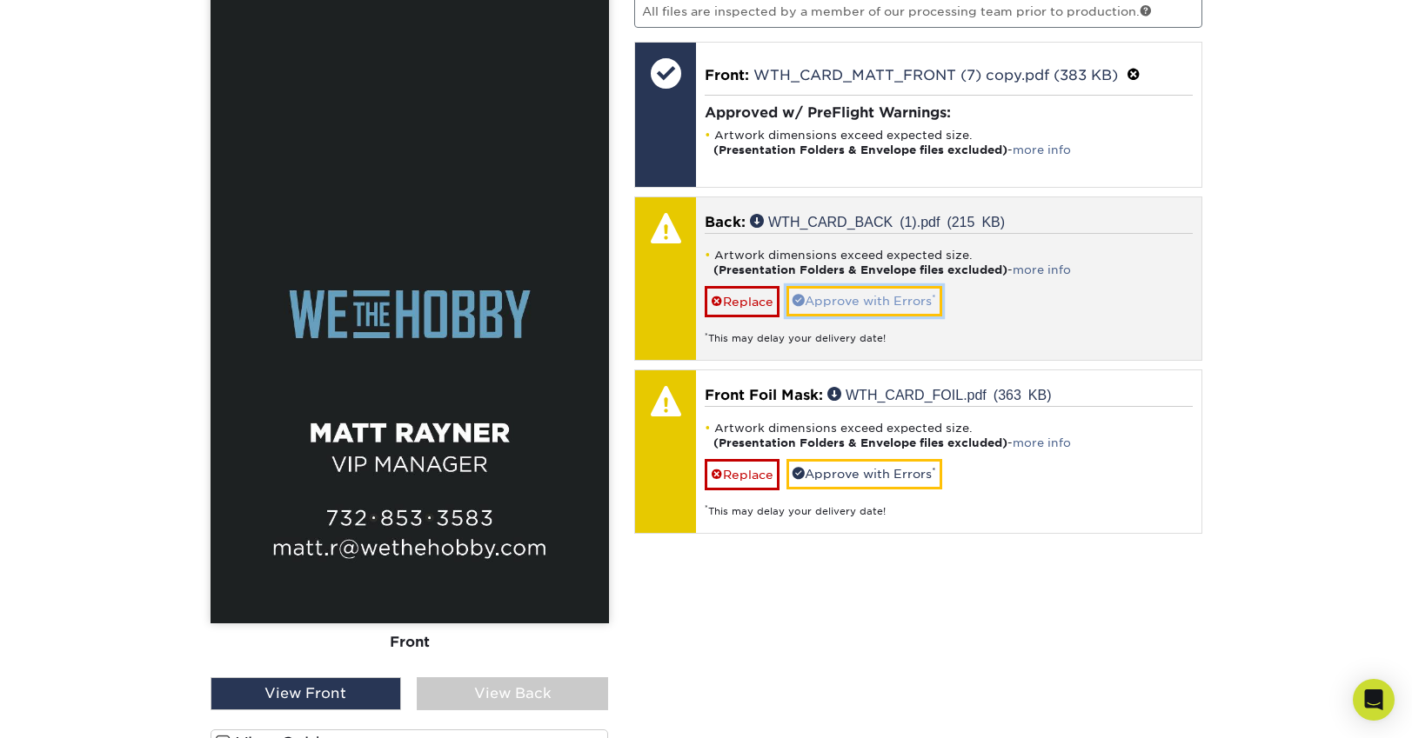
click at [870, 310] on link "Approve with Errors *" at bounding box center [864, 301] width 156 height 30
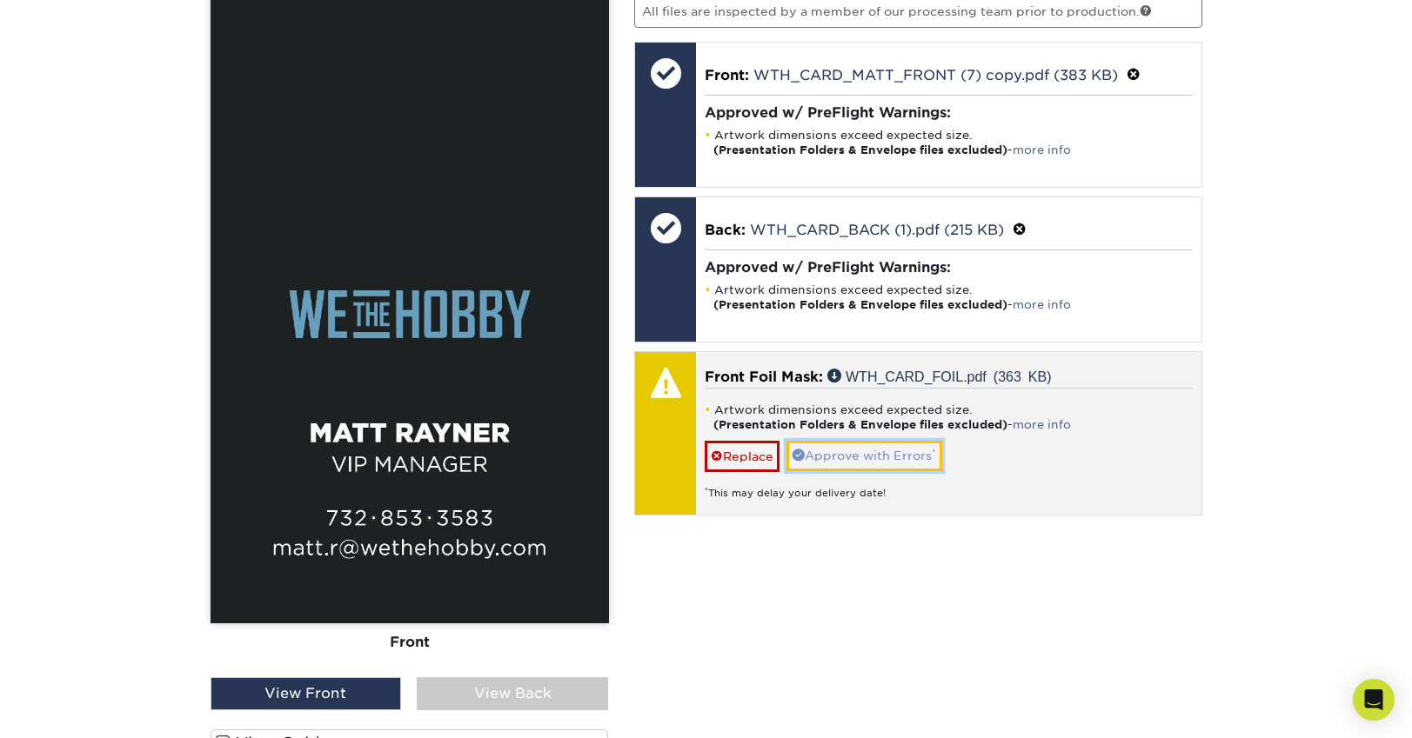
click at [874, 446] on link "Approve with Errors *" at bounding box center [864, 456] width 156 height 30
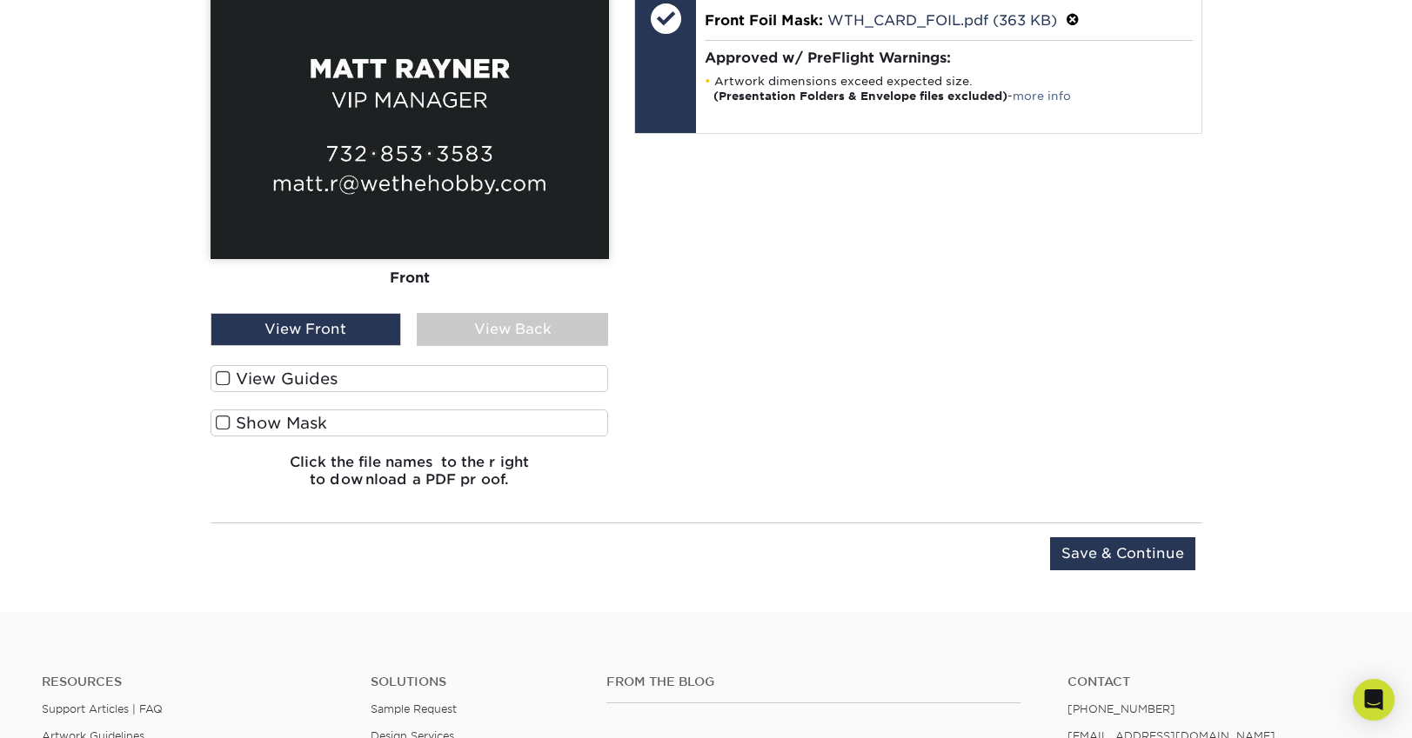
click at [225, 384] on span at bounding box center [223, 379] width 15 height 17
click at [0, 0] on input "View Guides" at bounding box center [0, 0] width 0 height 0
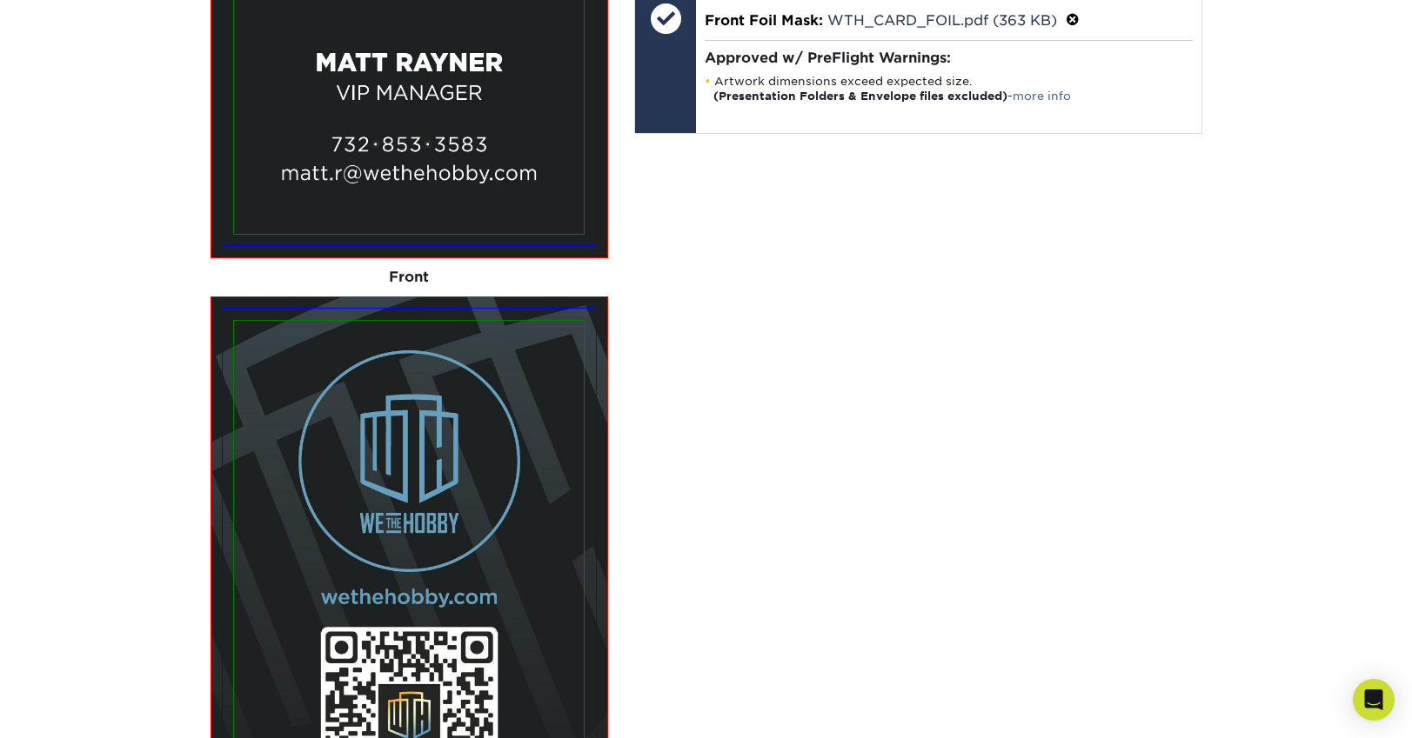
scroll to position [2404, 0]
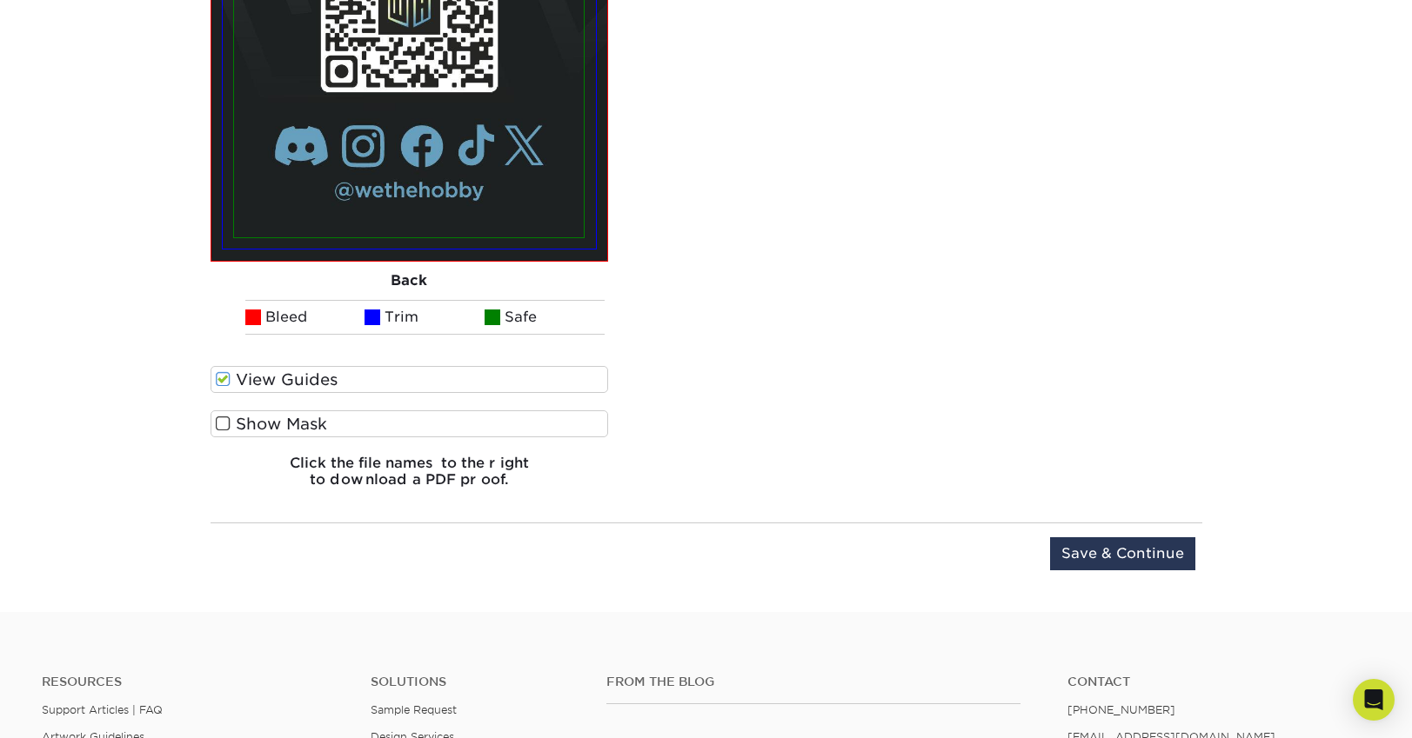
click at [225, 421] on span at bounding box center [223, 424] width 15 height 17
click at [0, 0] on input "Show Mask" at bounding box center [0, 0] width 0 height 0
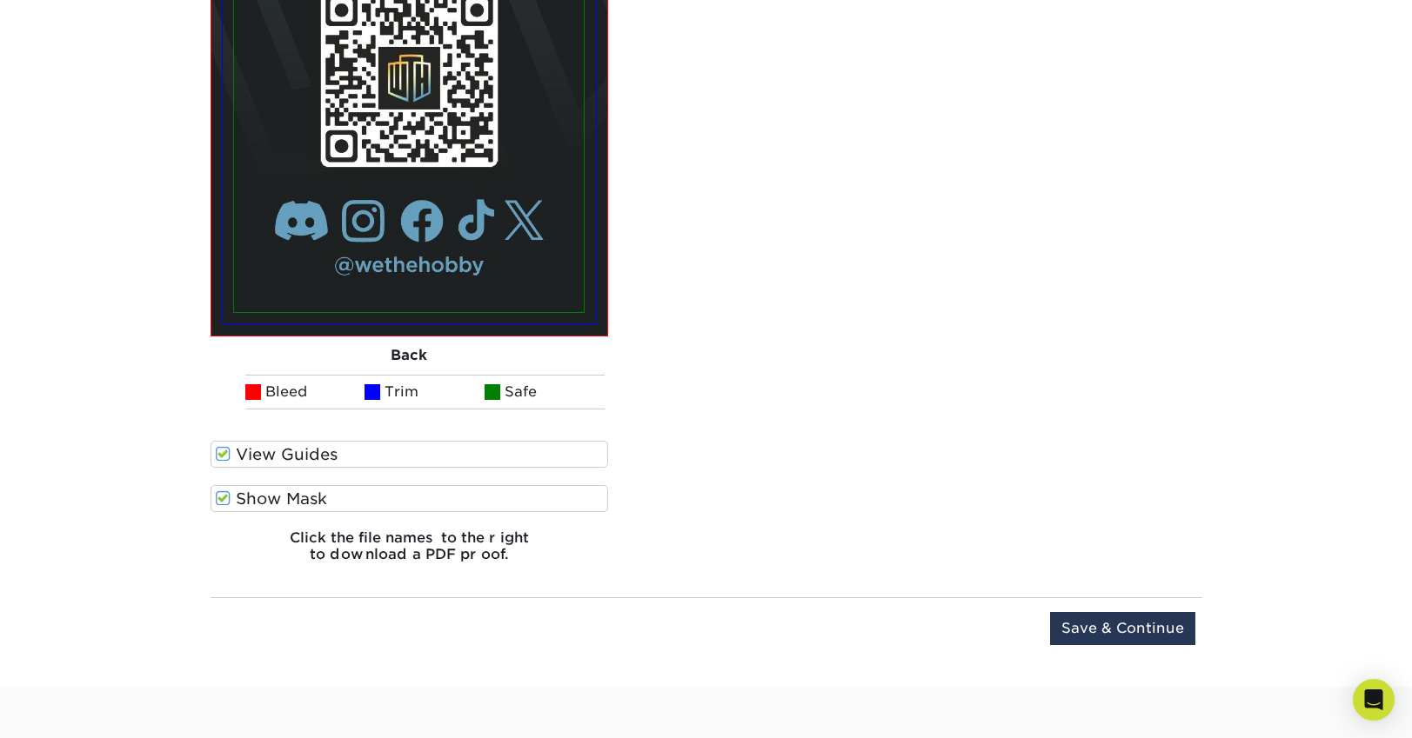
scroll to position [2533, 0]
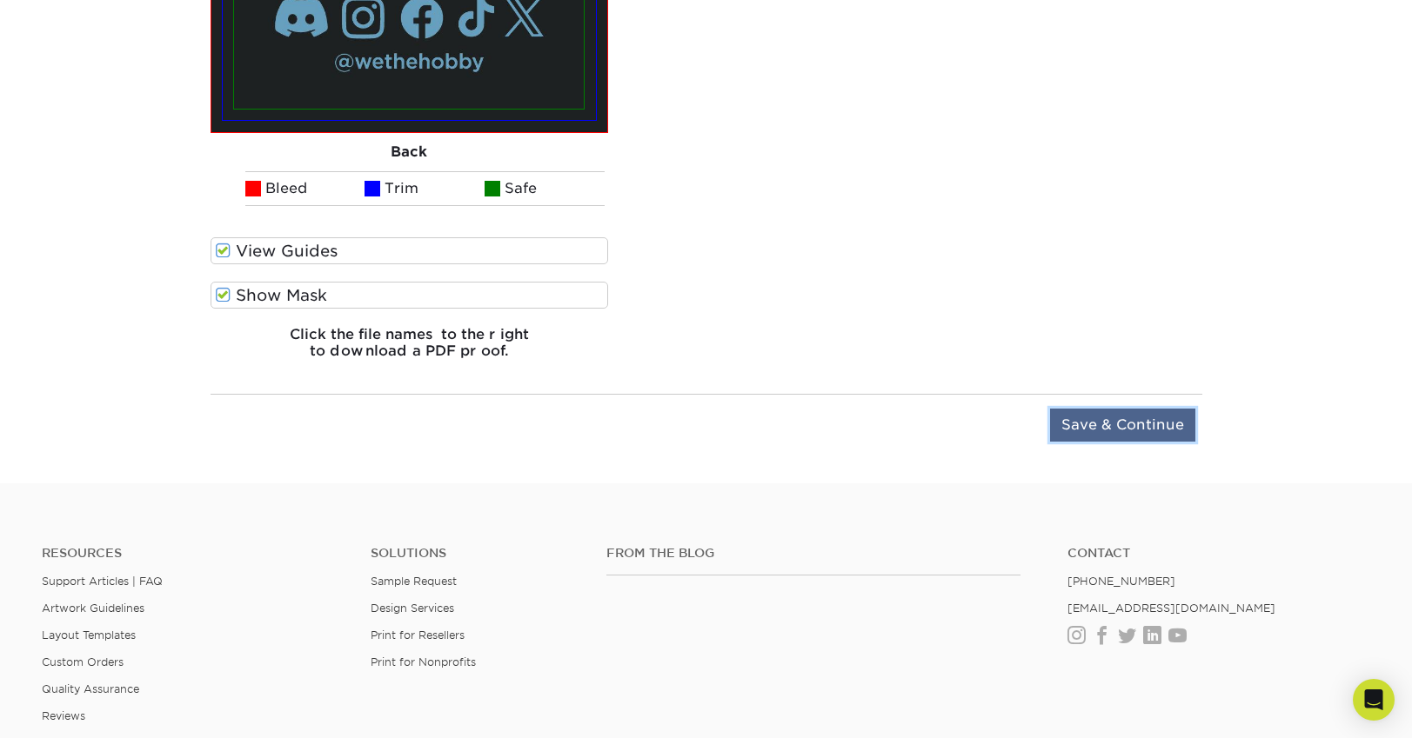
click at [1119, 431] on input "Save & Continue" at bounding box center [1122, 425] width 145 height 33
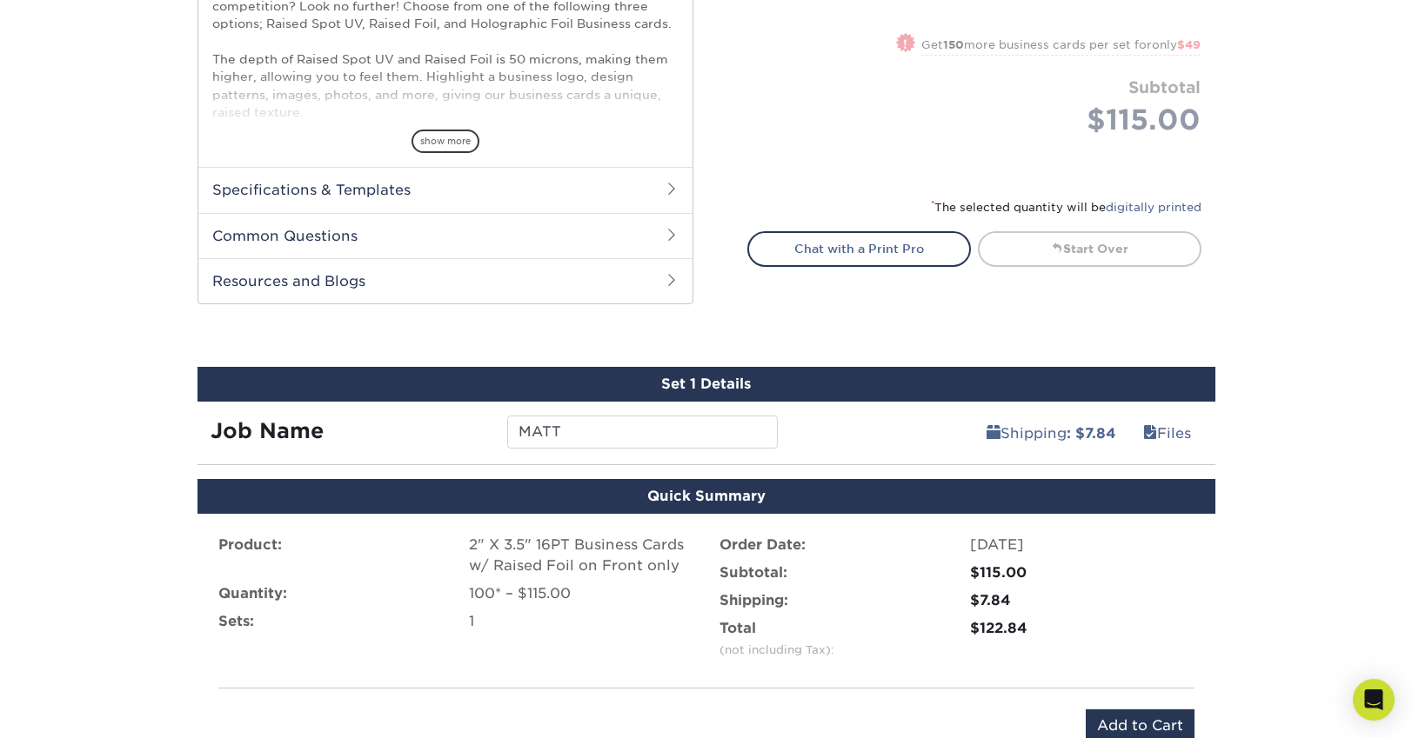
scroll to position [998, 0]
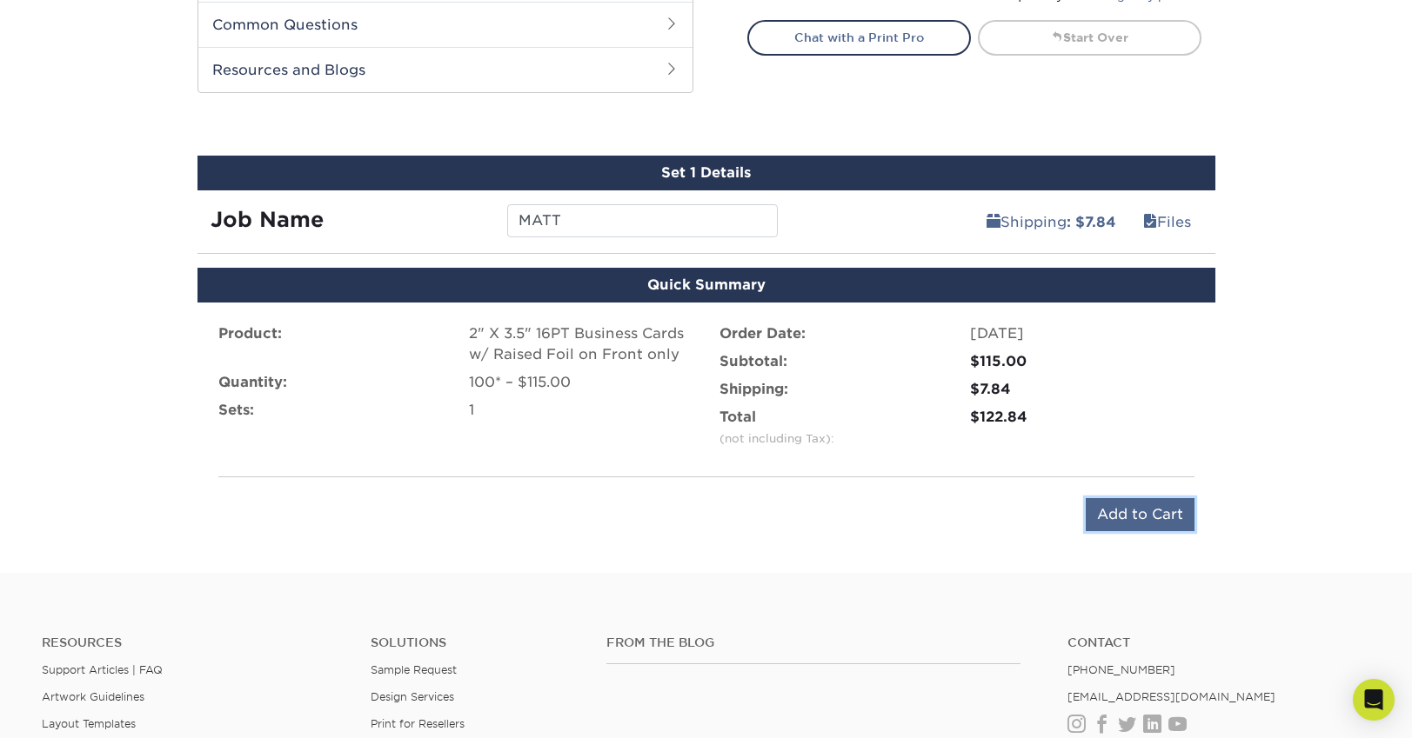
click at [1153, 514] on input "Add to Cart" at bounding box center [1140, 514] width 109 height 33
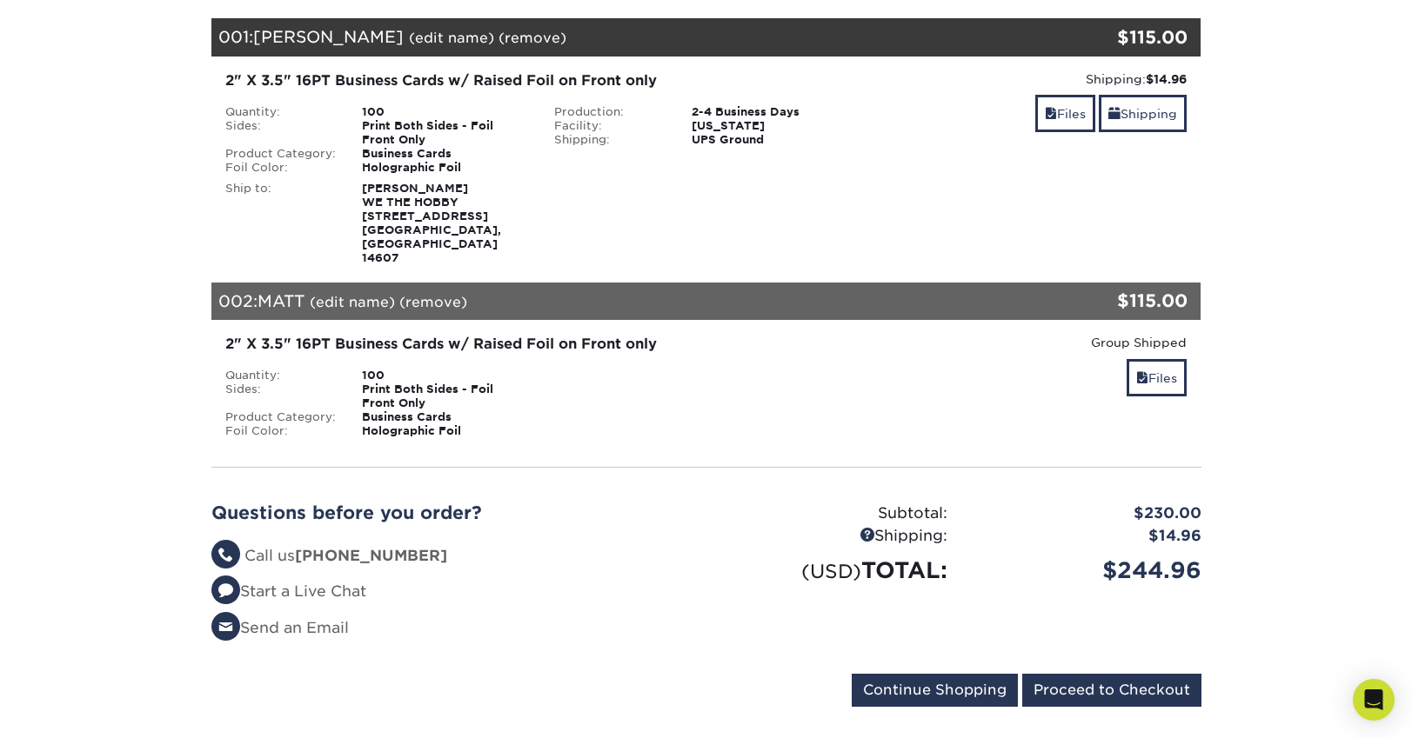
scroll to position [405, 0]
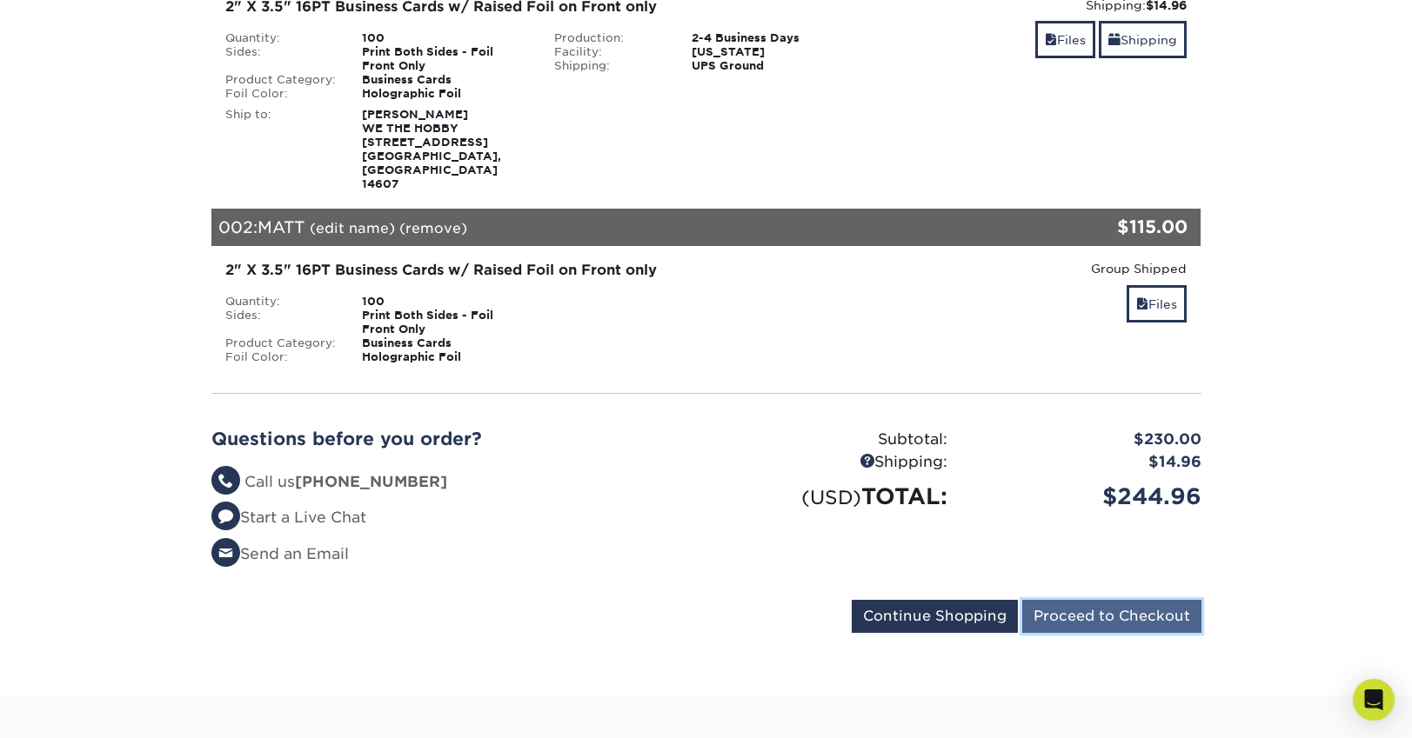
click at [1114, 600] on input "Proceed to Checkout" at bounding box center [1111, 616] width 179 height 33
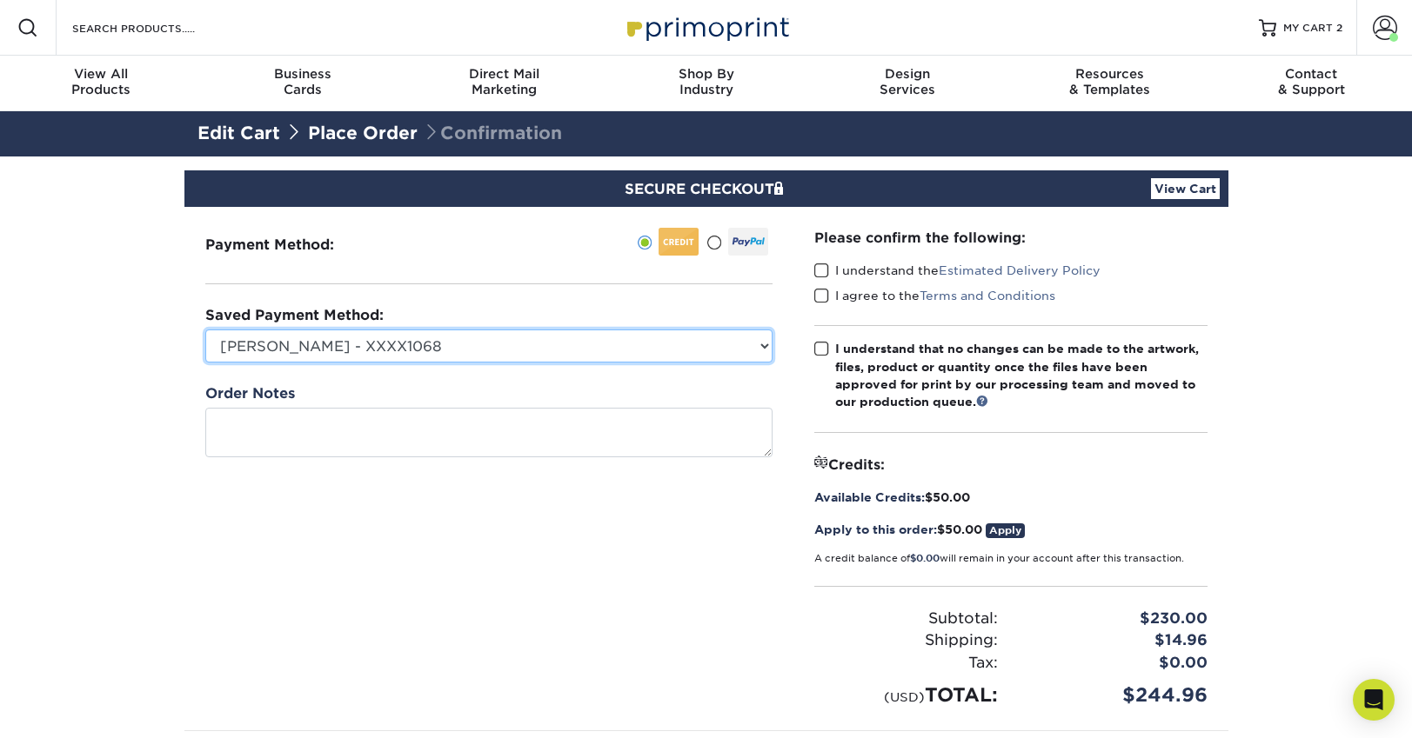
click at [517, 330] on select "[PERSON_NAME] - XXXX1068 American Express - XXXX1068 Visa - XXXX6069 Visa - XXX…" at bounding box center [488, 346] width 567 height 33
select select "74159"
click at [205, 330] on select "[PERSON_NAME] - XXXX1068 American Express - XXXX1068 Visa - XXXX6069 Visa - XXX…" at bounding box center [488, 346] width 567 height 33
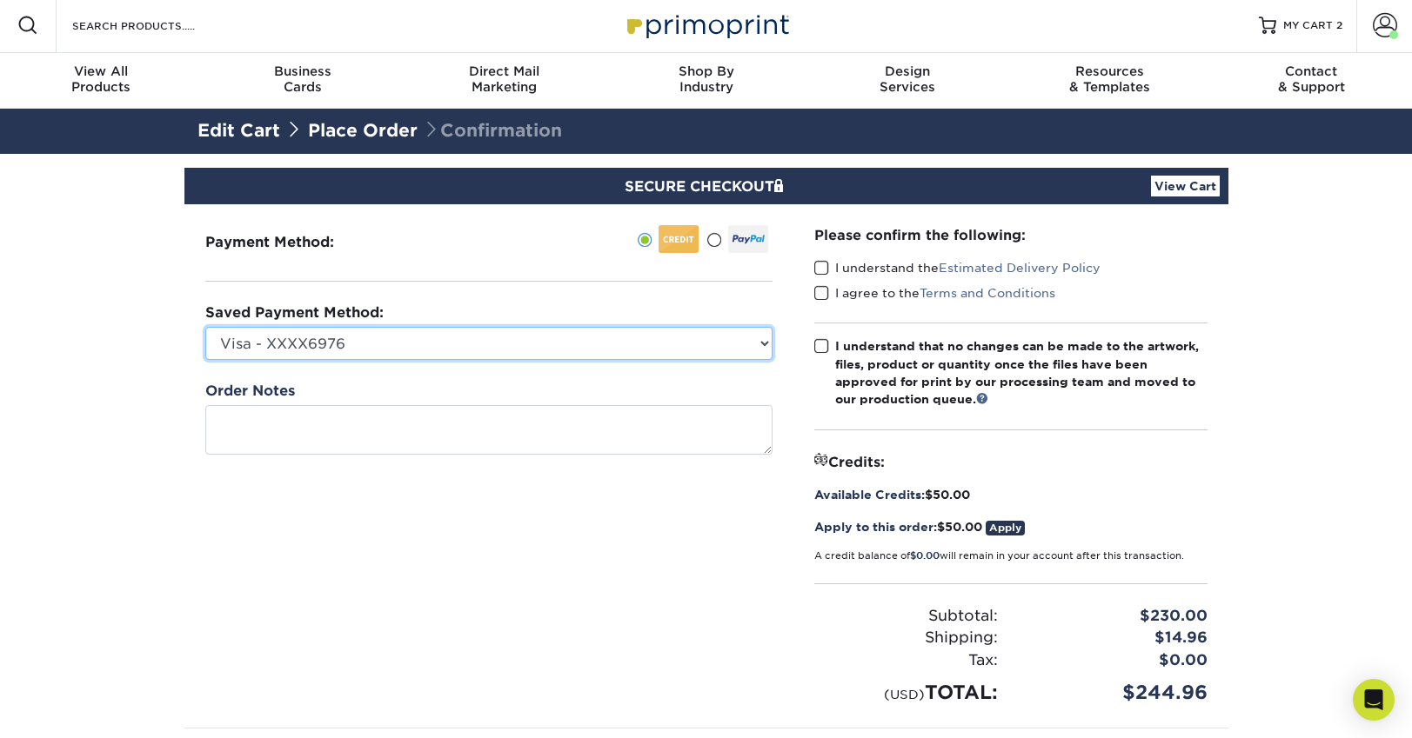
scroll to position [3, 0]
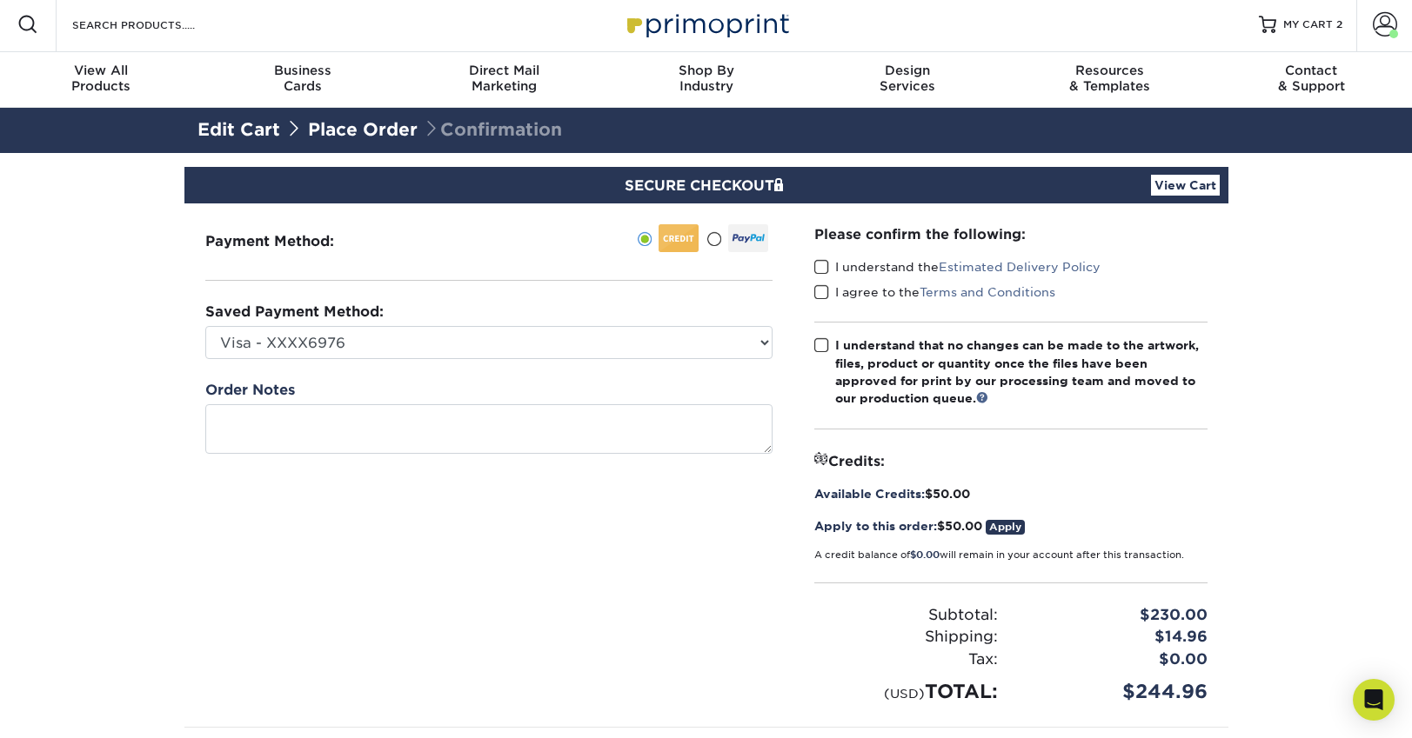
click at [819, 346] on span at bounding box center [821, 345] width 15 height 17
click at [0, 0] on input "I understand that no changes can be made to the artwork, files, product or quan…" at bounding box center [0, 0] width 0 height 0
click at [823, 291] on span at bounding box center [821, 292] width 15 height 17
click at [0, 0] on input "I agree to the Terms and Conditions" at bounding box center [0, 0] width 0 height 0
click at [820, 249] on div "Please confirm the following: I understand the Estimated Delivery Policy I agre…" at bounding box center [1010, 465] width 393 height 482
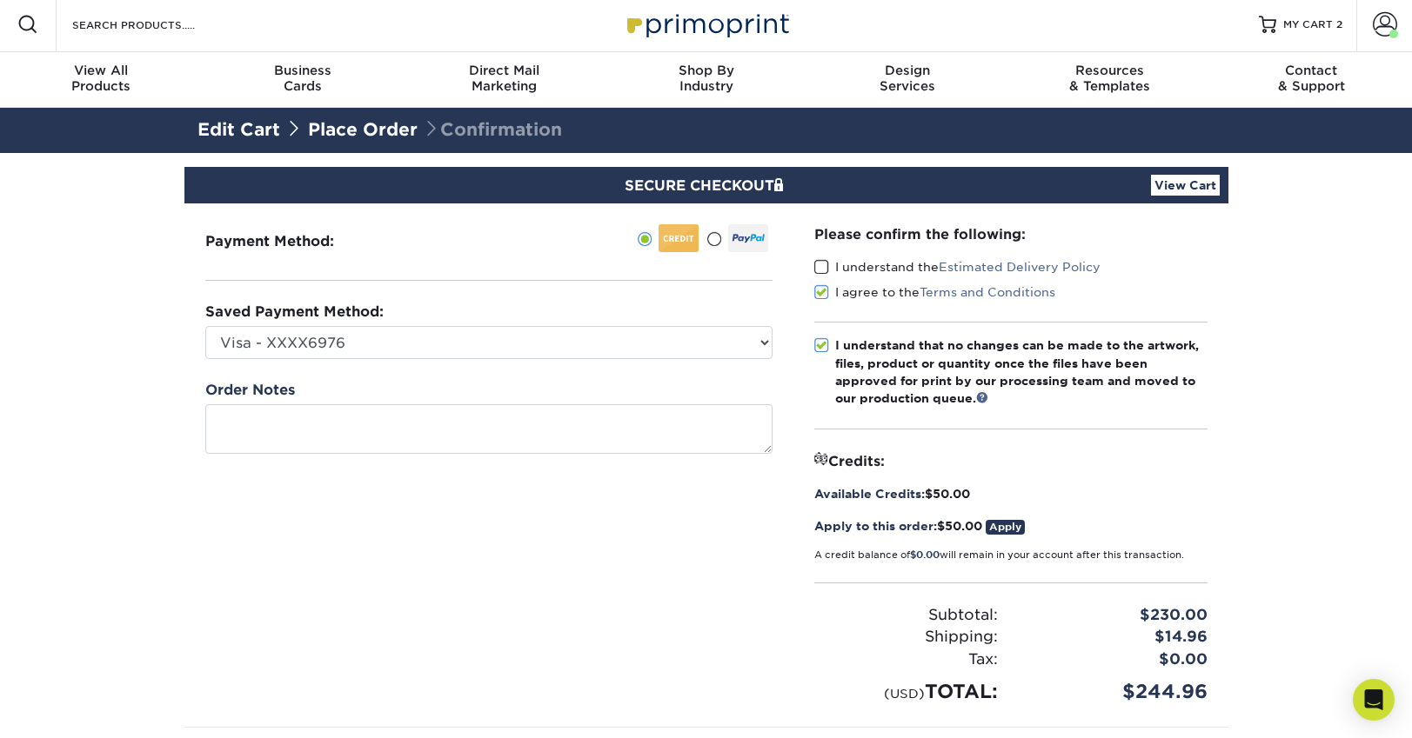
click at [816, 262] on span at bounding box center [821, 267] width 15 height 17
click at [0, 0] on input "I understand the Estimated Delivery Policy" at bounding box center [0, 0] width 0 height 0
click at [1012, 528] on link "Apply" at bounding box center [1004, 527] width 39 height 15
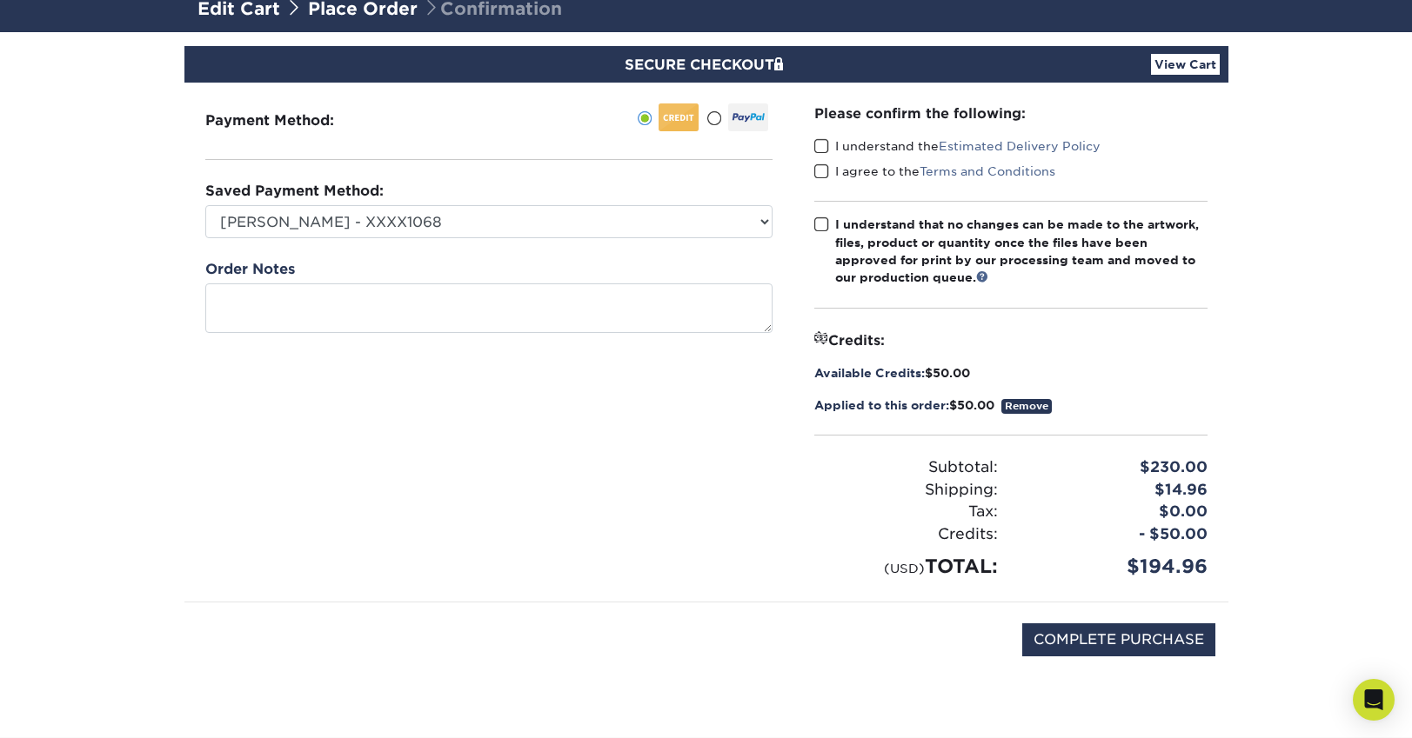
scroll to position [125, 0]
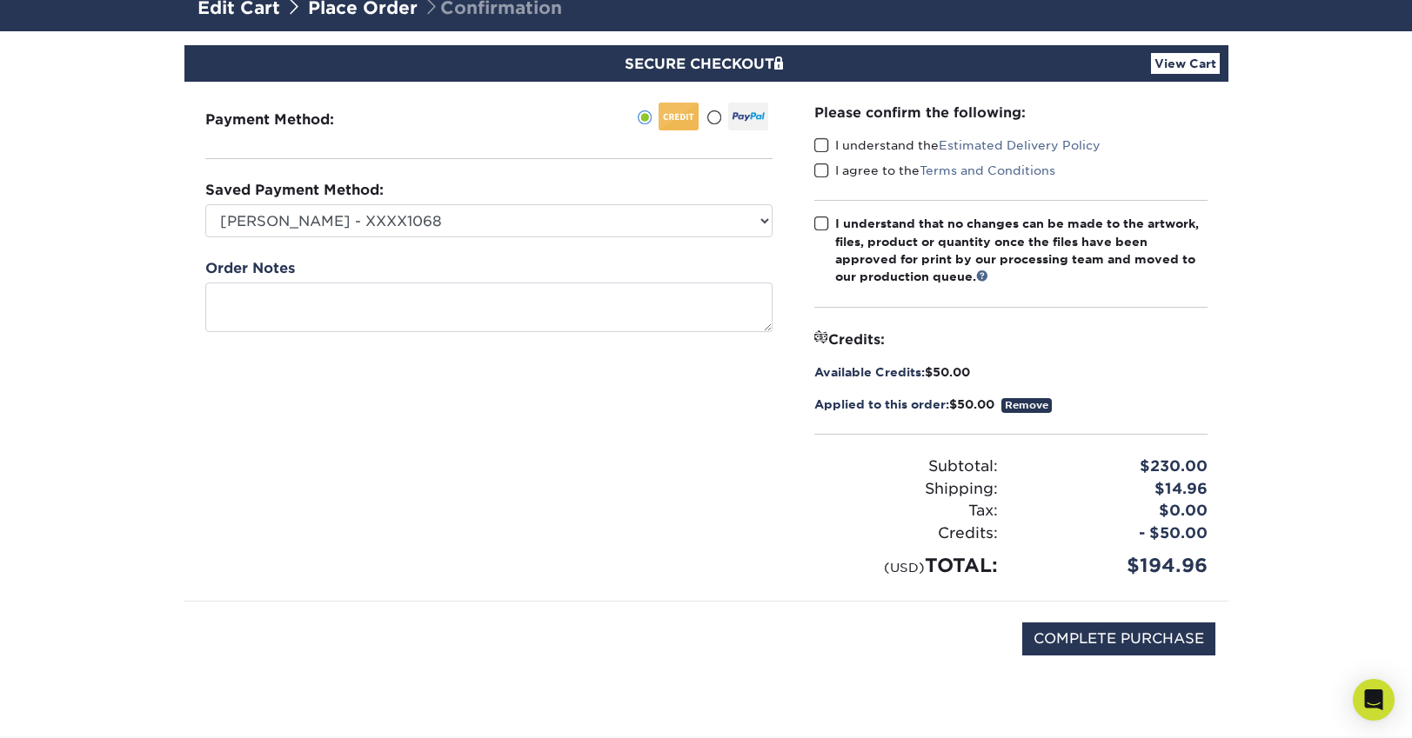
click at [815, 221] on span at bounding box center [821, 224] width 15 height 17
click at [0, 0] on input "I understand that no changes can be made to the artwork, files, product or quan…" at bounding box center [0, 0] width 0 height 0
click at [821, 166] on span at bounding box center [821, 171] width 15 height 17
click at [0, 0] on input "I agree to the Terms and Conditions" at bounding box center [0, 0] width 0 height 0
click at [818, 148] on span at bounding box center [821, 145] width 15 height 17
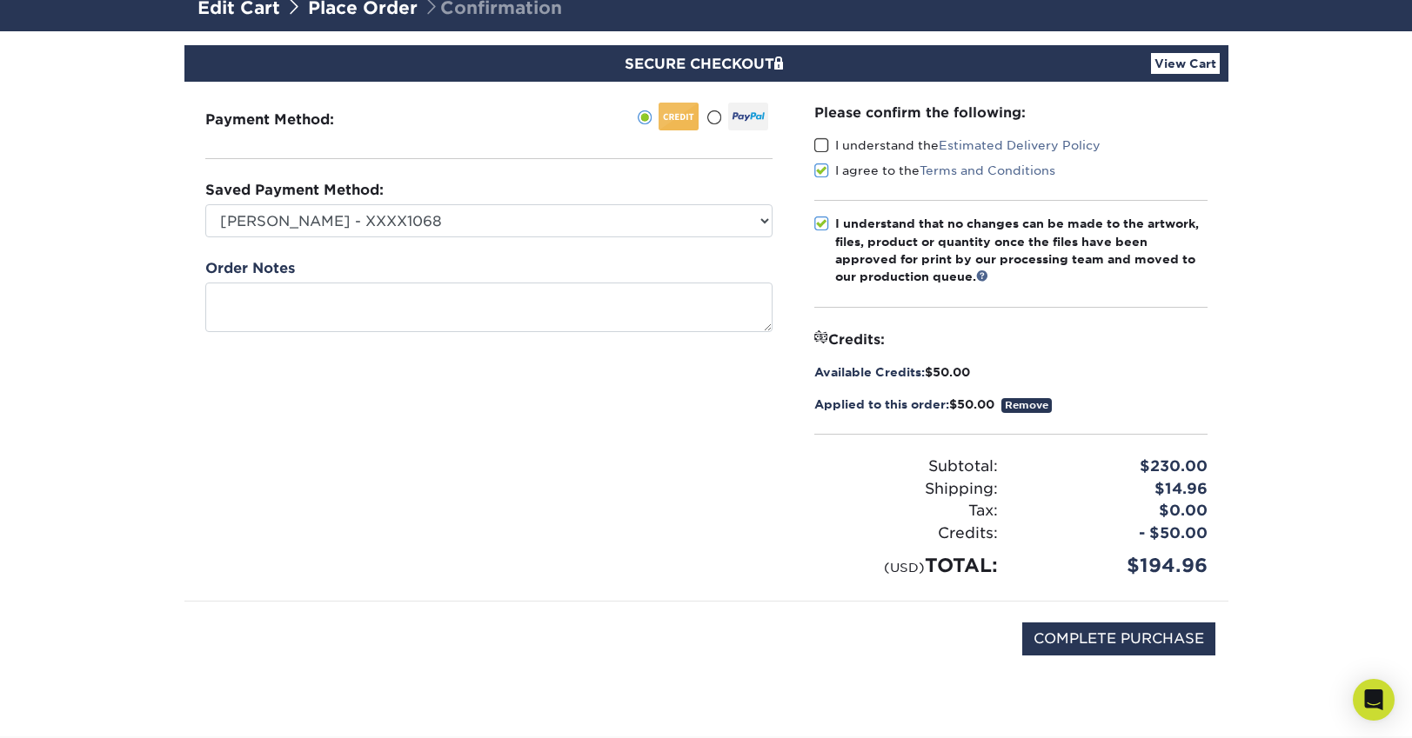
click at [0, 0] on input "I understand the Estimated Delivery Policy" at bounding box center [0, 0] width 0 height 0
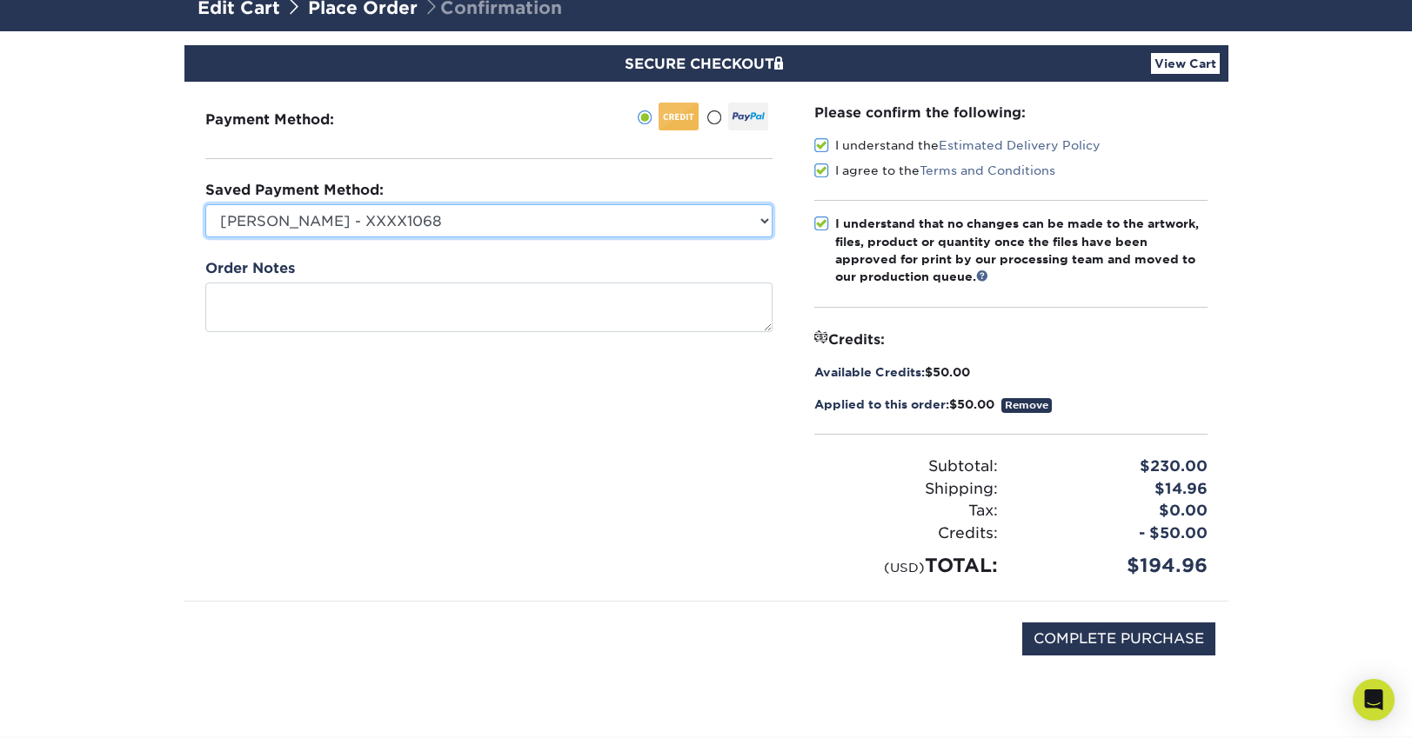
click at [473, 223] on select "STACIE - XXXX1068 American Express - XXXX1068 Visa - XXXX6069 Visa - XXXX6976 N…" at bounding box center [488, 220] width 567 height 33
select select "74159"
click at [205, 204] on select "STACIE - XXXX1068 American Express - XXXX1068 Visa - XXXX6069 Visa - XXXX6976 N…" at bounding box center [488, 220] width 567 height 33
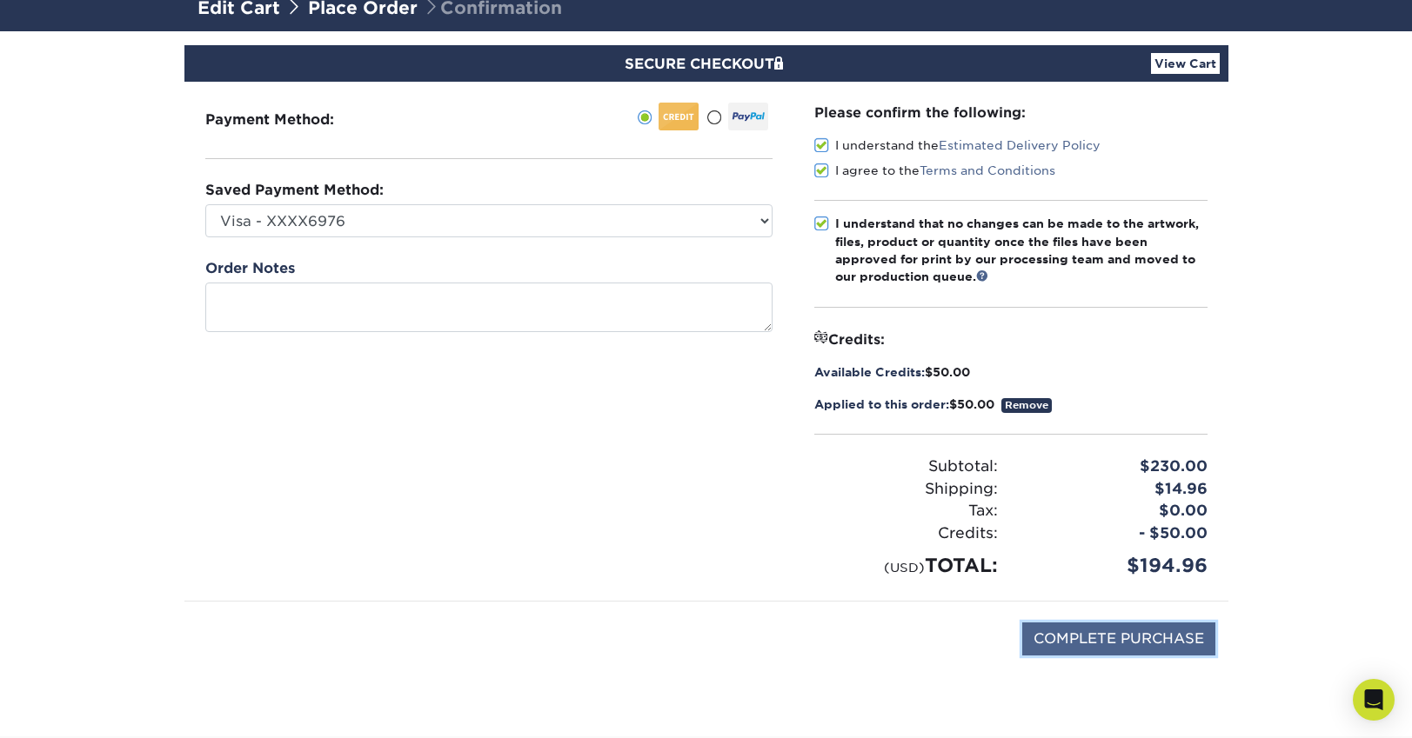
click at [1118, 638] on input "COMPLETE PURCHASE" at bounding box center [1118, 639] width 193 height 33
type input "PROCESSING, PLEASE WAIT..."
